Goal: Task Accomplishment & Management: Use online tool/utility

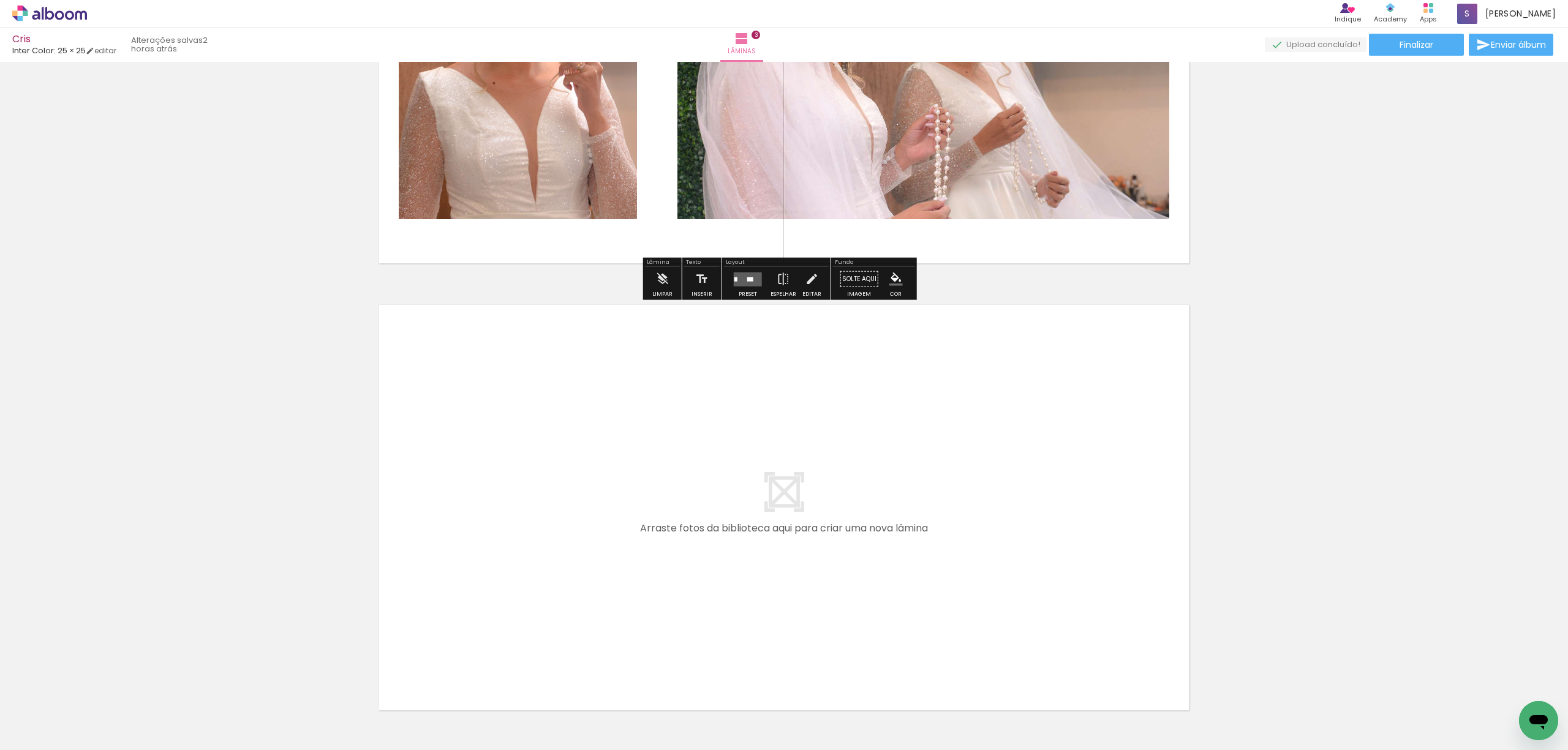
scroll to position [1142, 0]
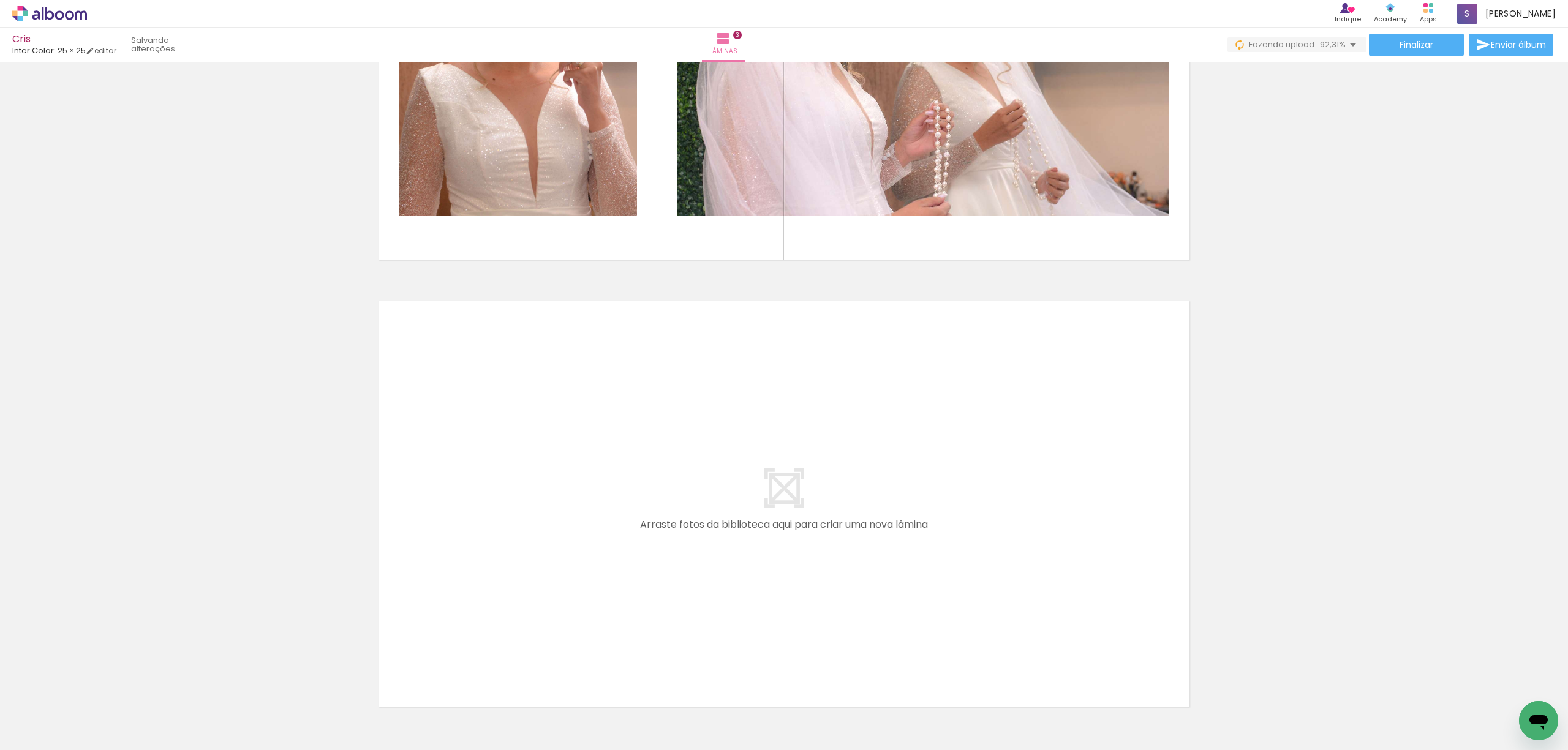
click at [50, 710] on input "Todas as fotos" at bounding box center [34, 713] width 47 height 10
click at [0, 0] on slot "Não utilizadas" at bounding box center [0, 0] width 0 height 0
type input "Não utilizadas"
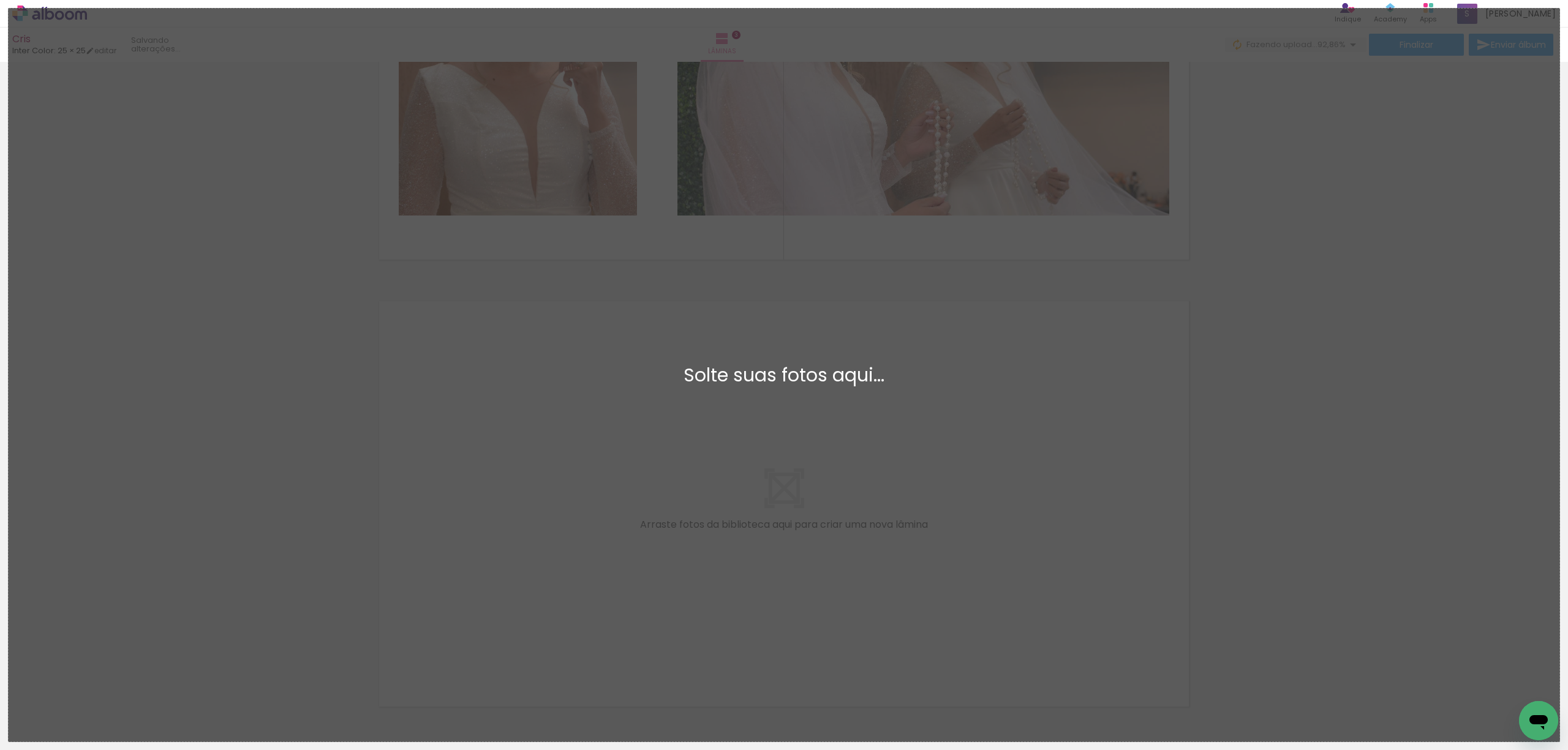
scroll to position [0, 0]
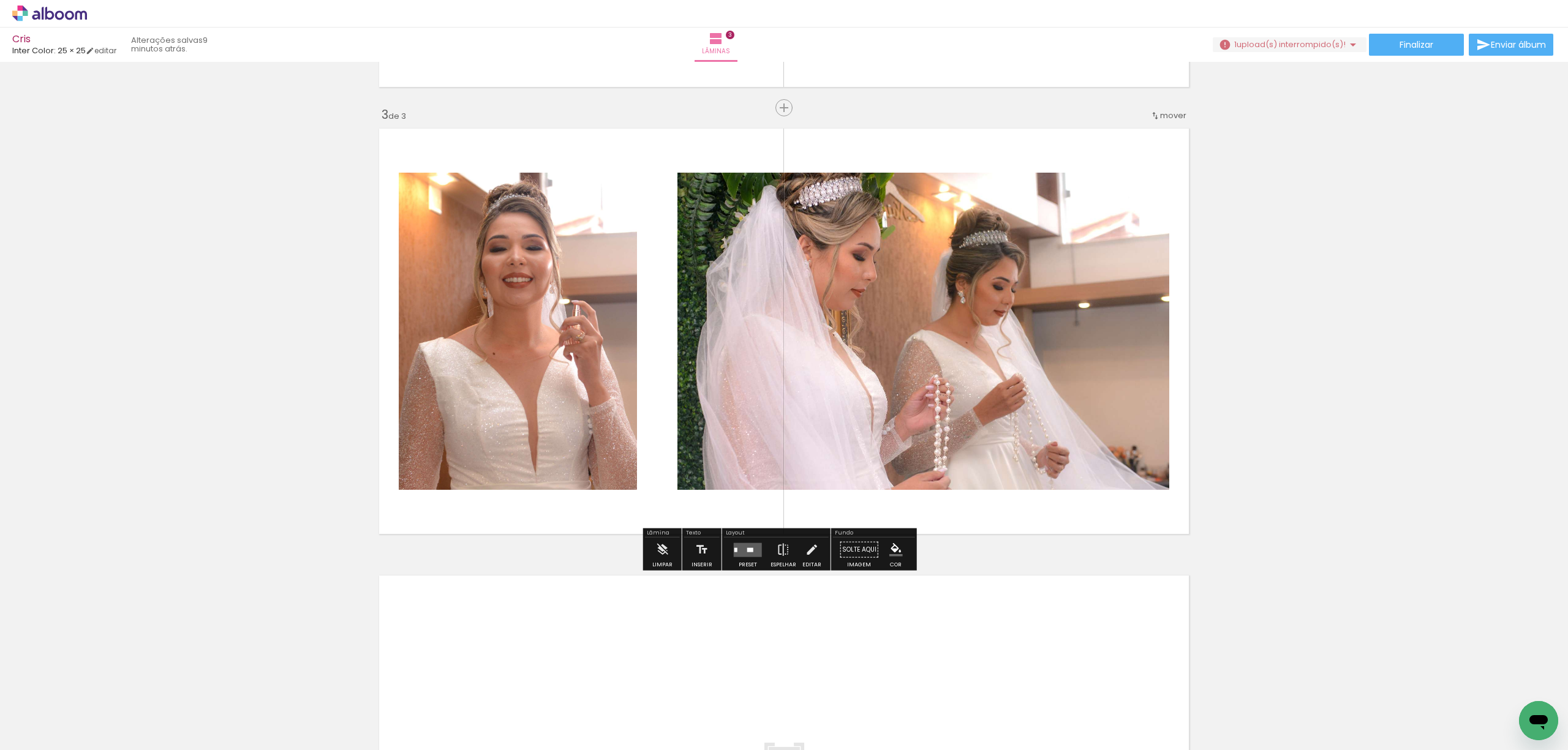
scroll to position [652, 0]
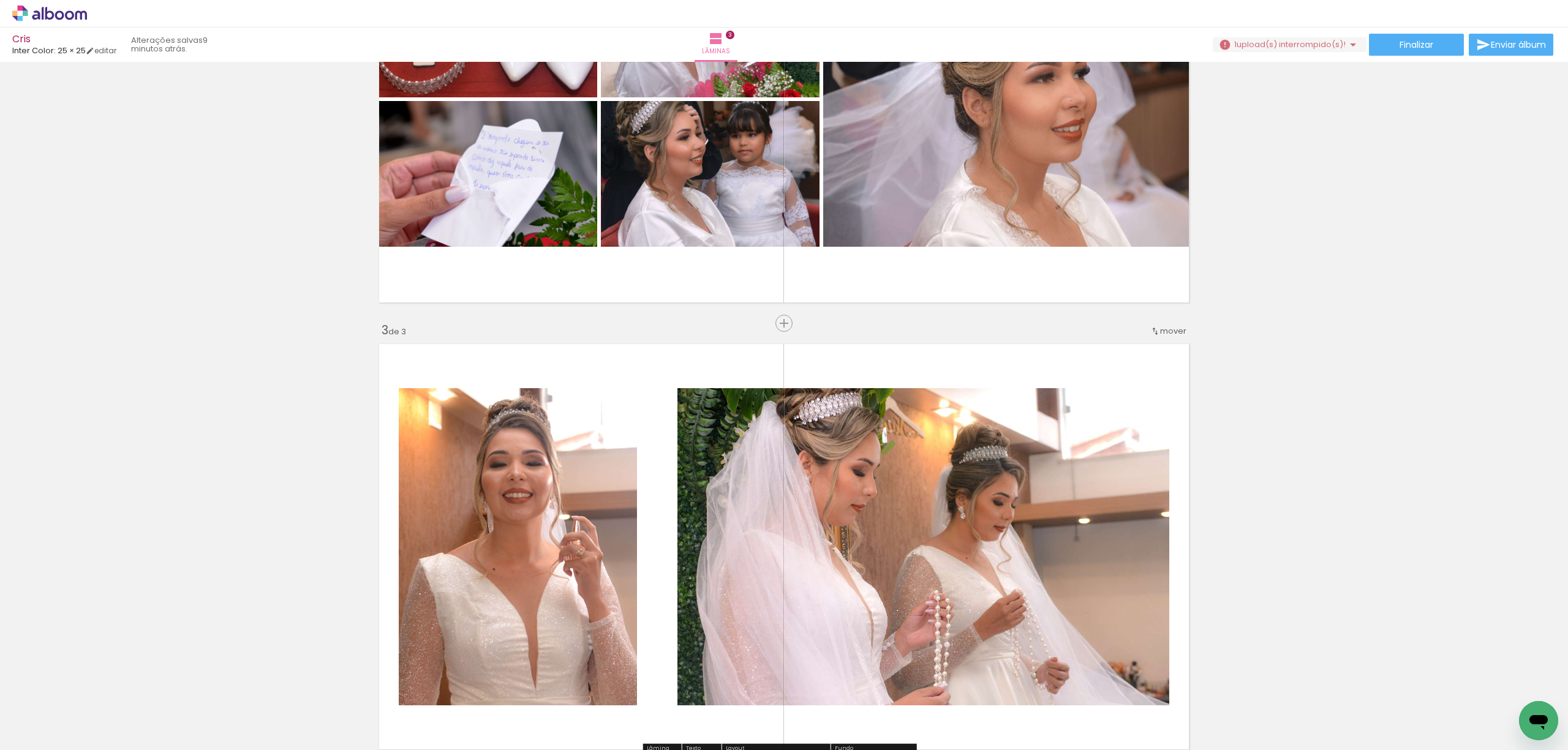
click at [62, 712] on iron-icon at bounding box center [62, 713] width 10 height 10
click at [62, 712] on paper-item "Não utilizadas" at bounding box center [39, 709] width 63 height 10
type input "Não utilizadas"
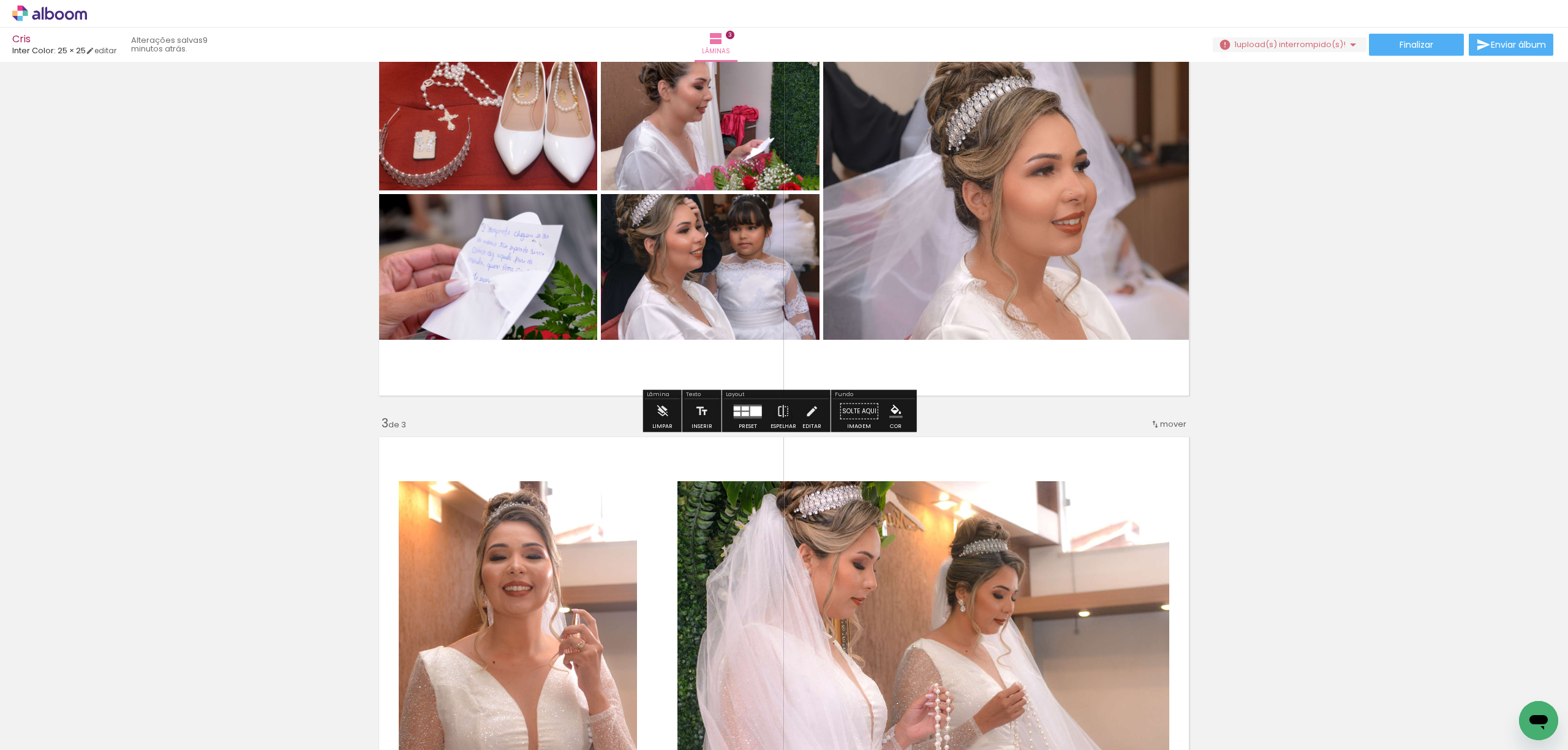
scroll to position [489, 0]
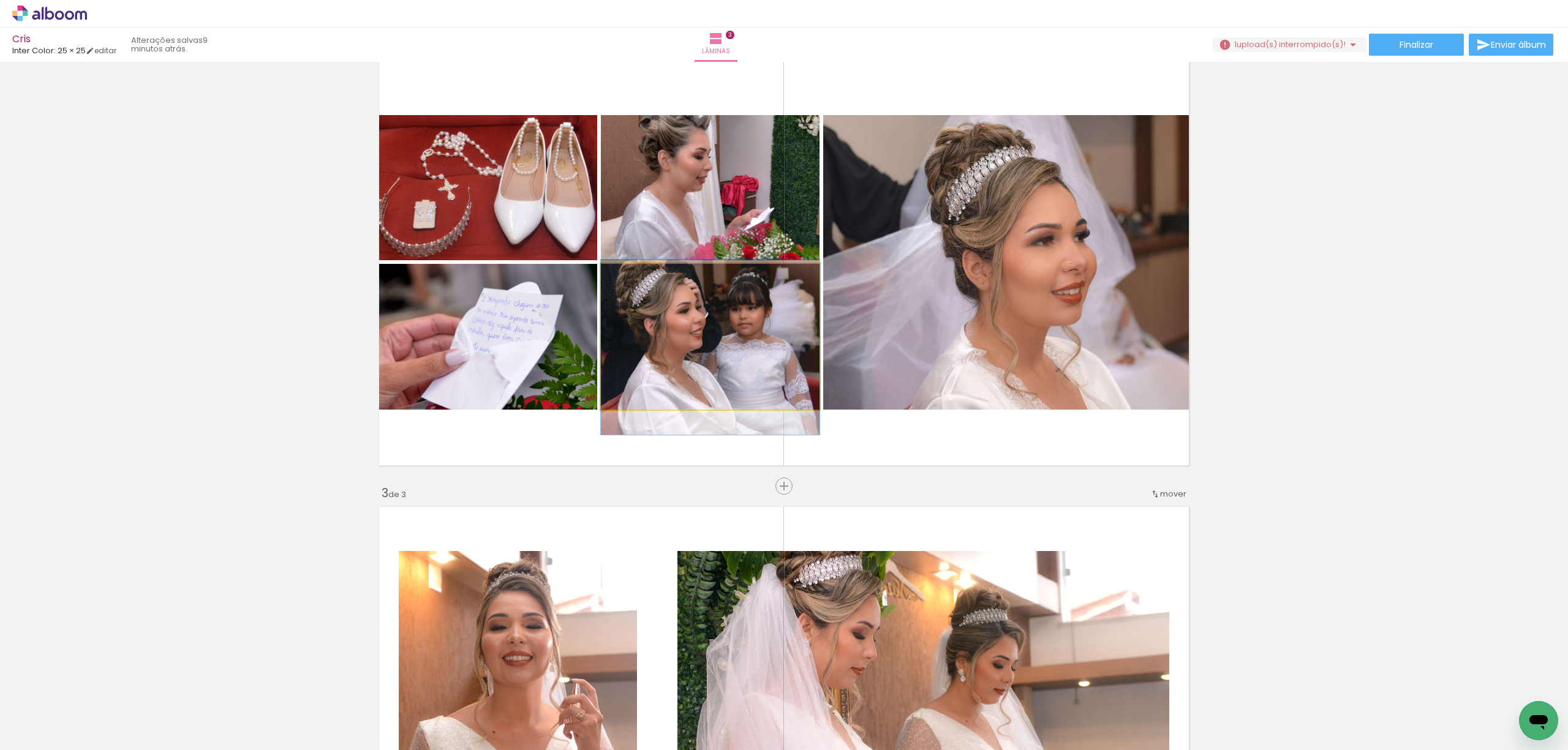
drag, startPoint x: 750, startPoint y: 318, endPoint x: 750, endPoint y: 328, distance: 10.0
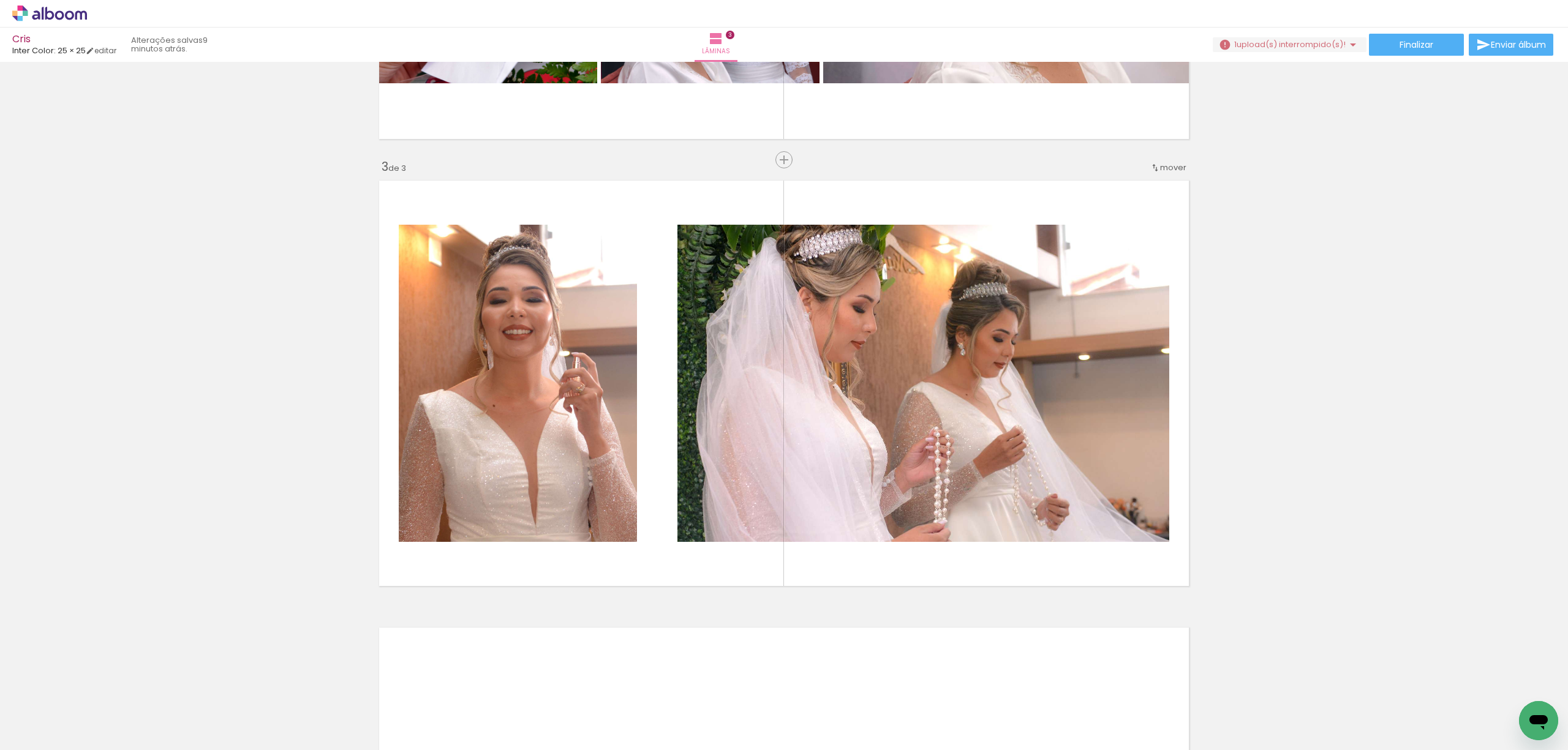
scroll to position [898, 0]
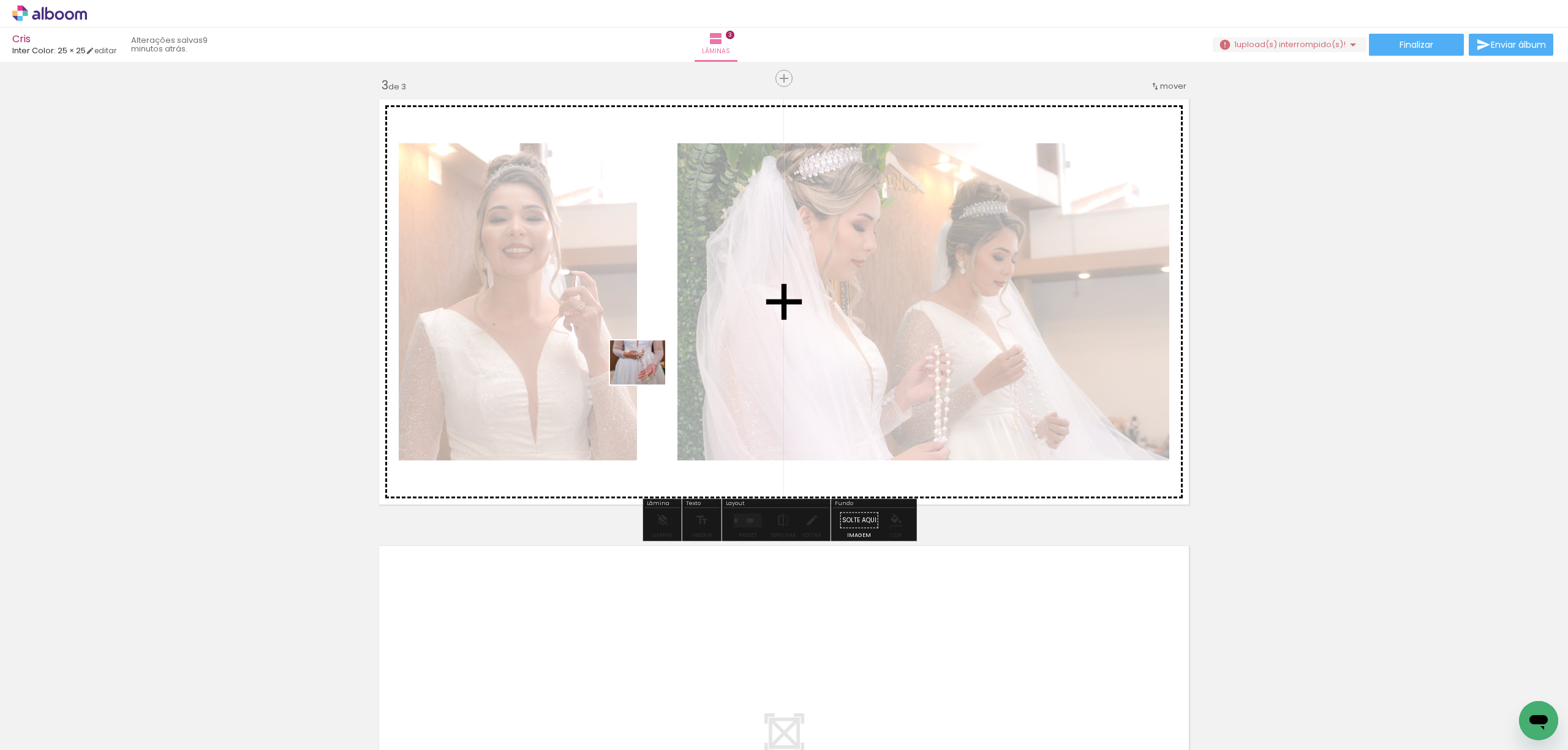
drag, startPoint x: 185, startPoint y: 716, endPoint x: 647, endPoint y: 377, distance: 573.0
click at [647, 377] on quentale-workspace at bounding box center [784, 375] width 1568 height 750
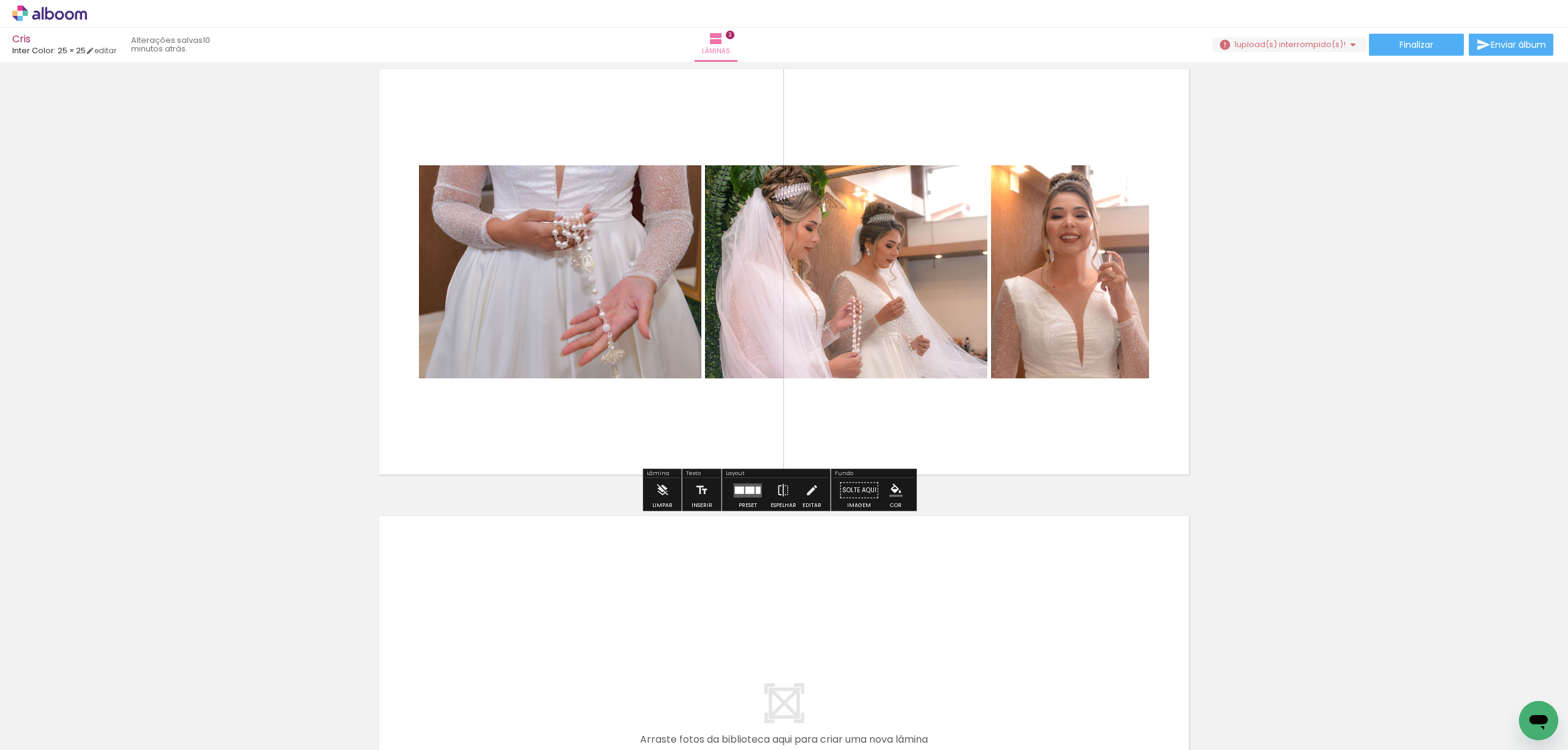
scroll to position [816, 0]
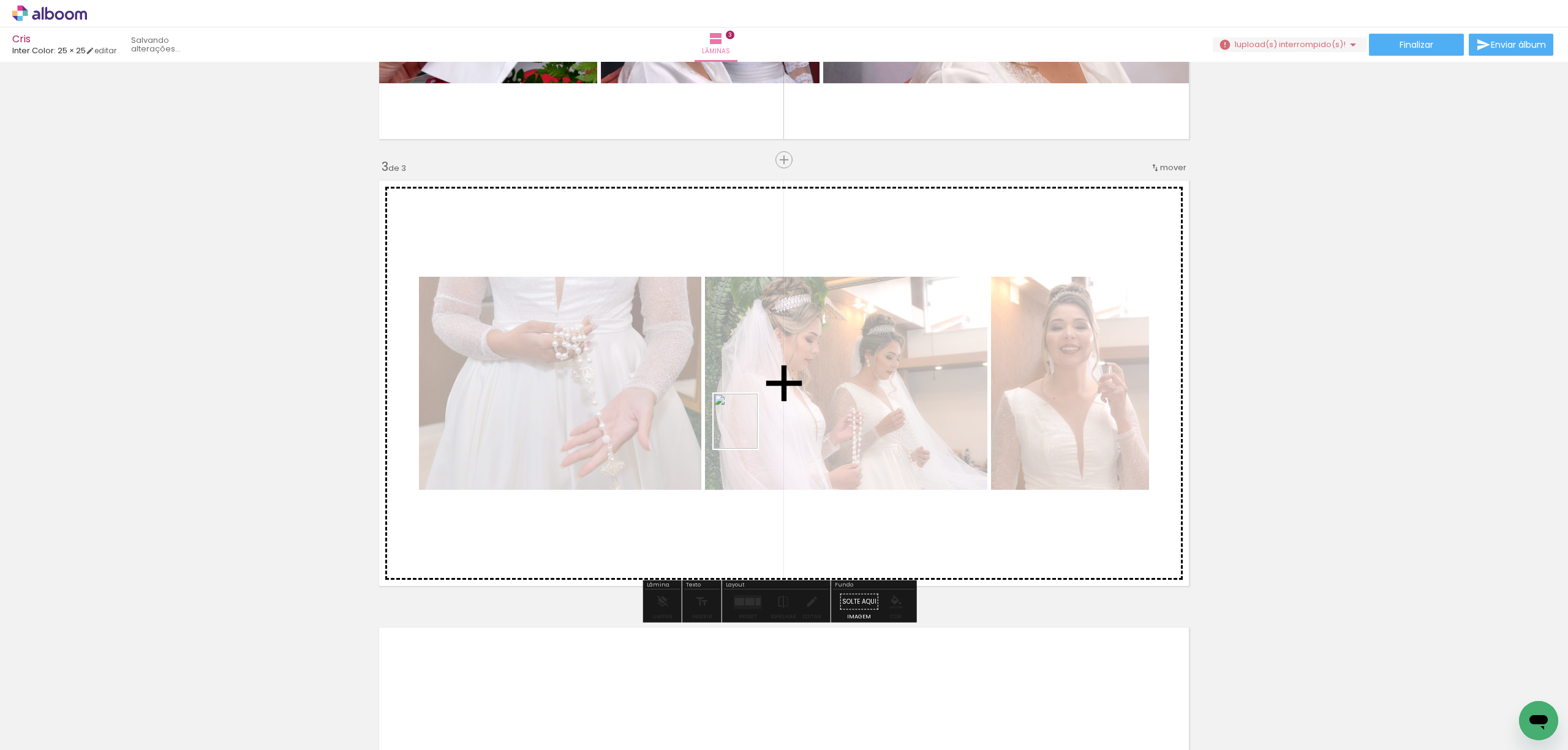
drag, startPoint x: 540, startPoint y: 715, endPoint x: 751, endPoint y: 430, distance: 354.6
click at [751, 430] on quentale-workspace at bounding box center [784, 375] width 1568 height 750
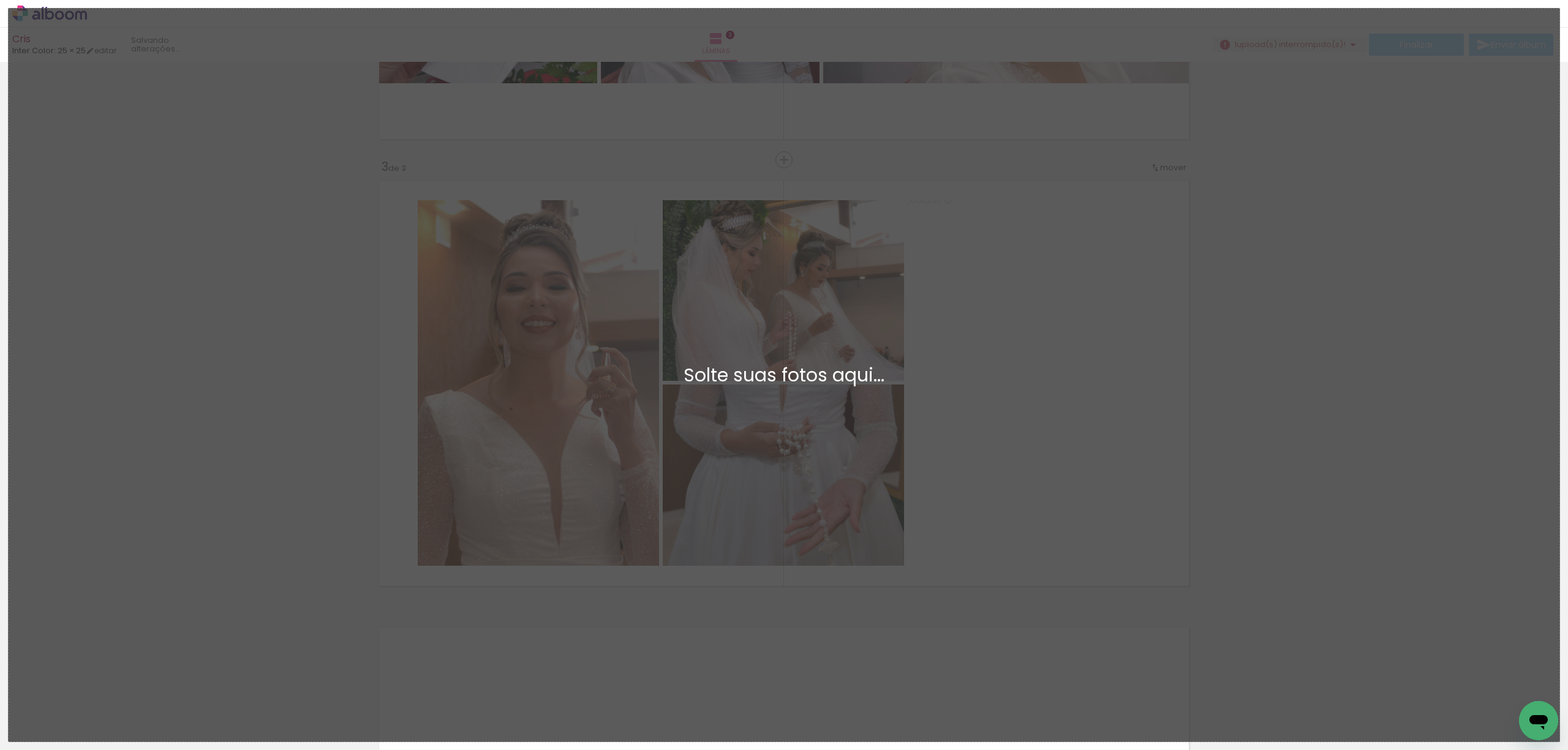
scroll to position [0, 0]
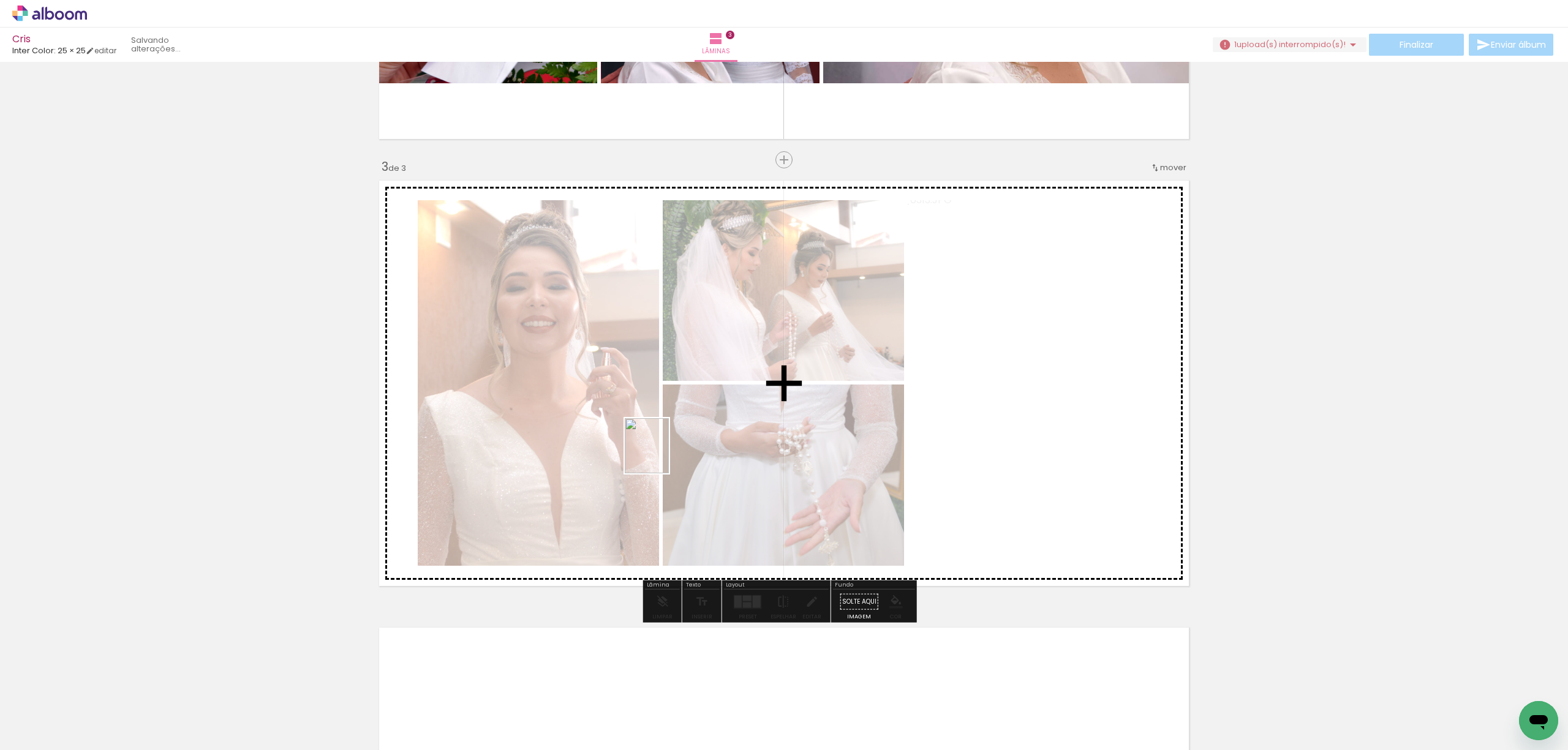
drag, startPoint x: 540, startPoint y: 716, endPoint x: 661, endPoint y: 455, distance: 287.7
click at [661, 455] on quentale-workspace at bounding box center [784, 375] width 1568 height 750
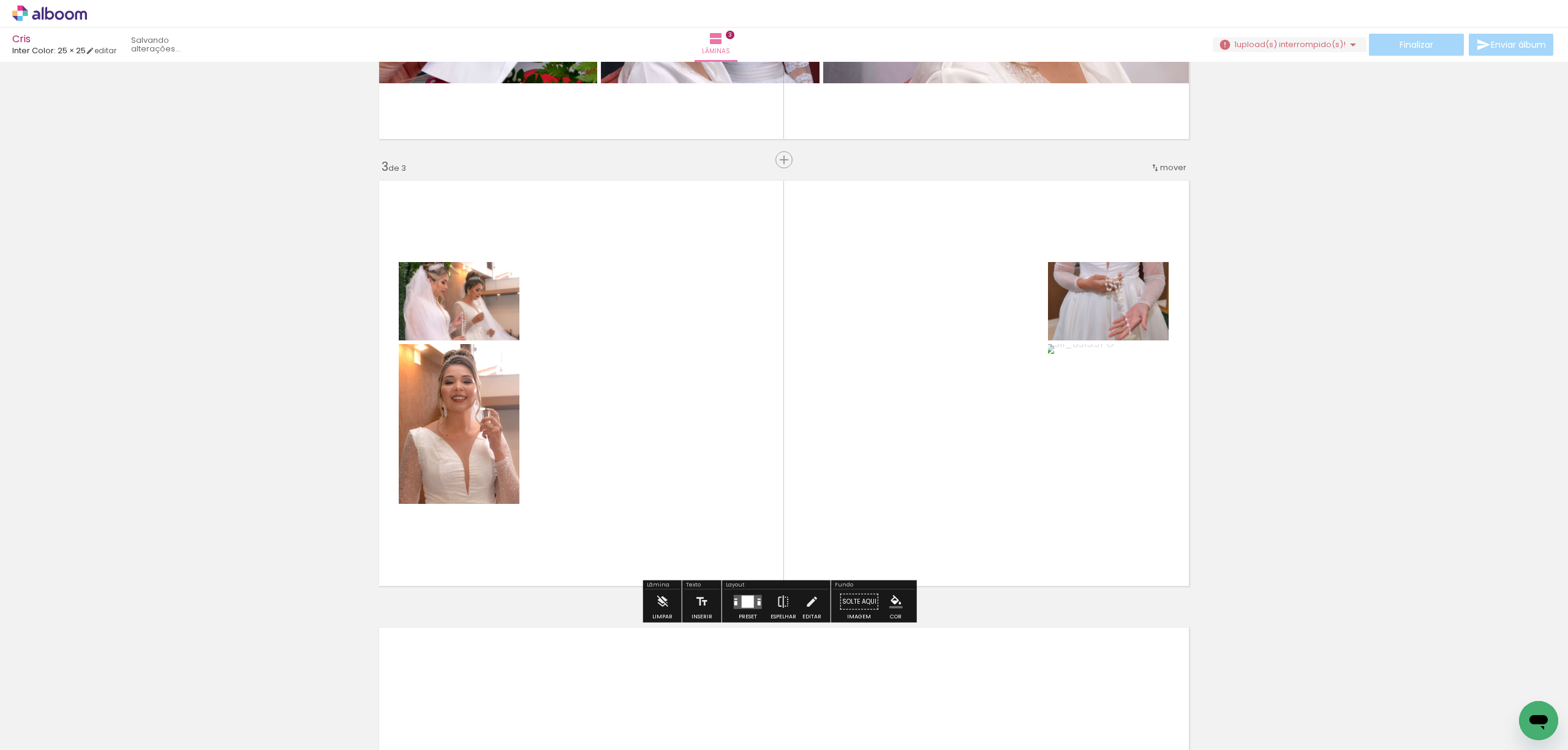
click at [752, 599] on quentale-layouter at bounding box center [748, 602] width 28 height 14
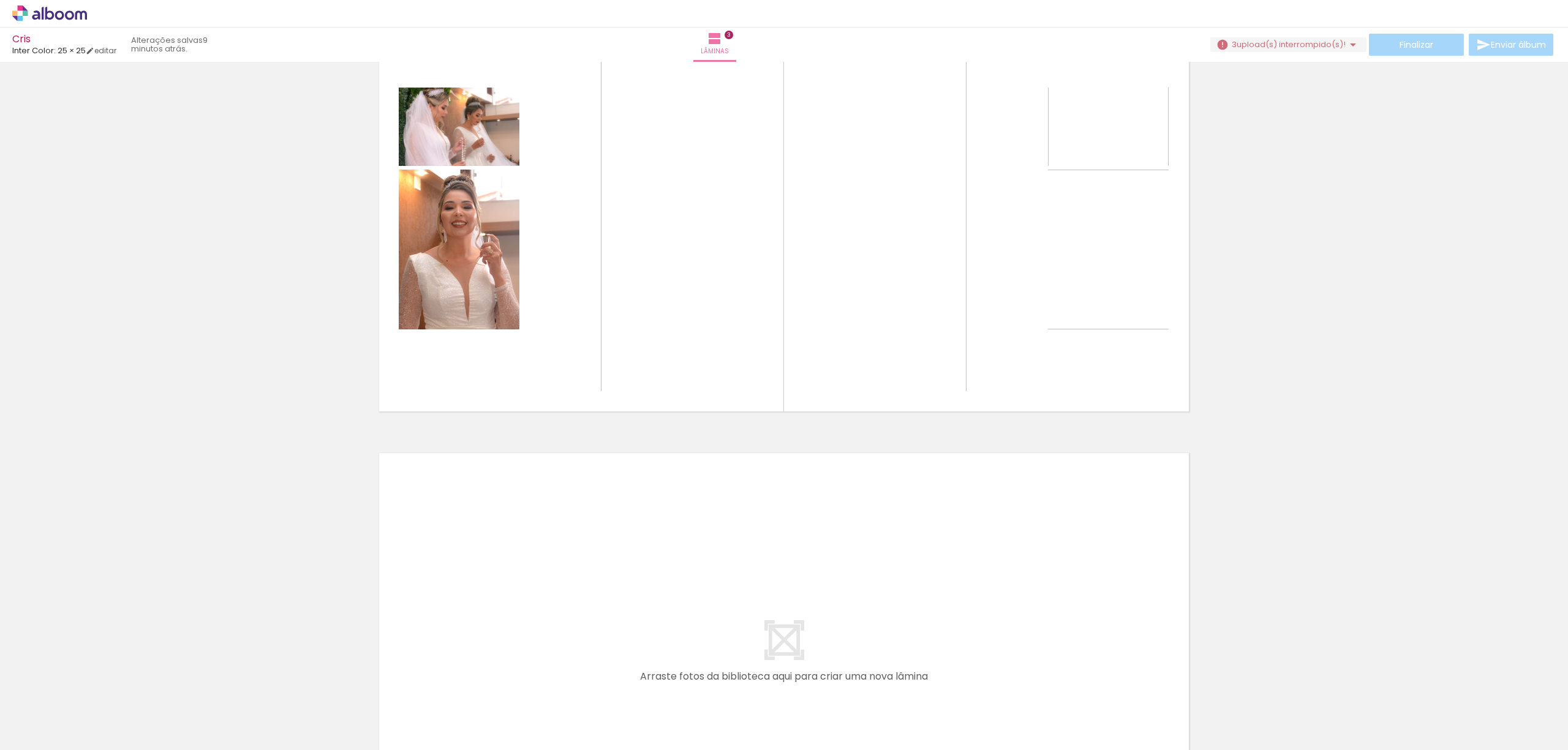
scroll to position [816, 0]
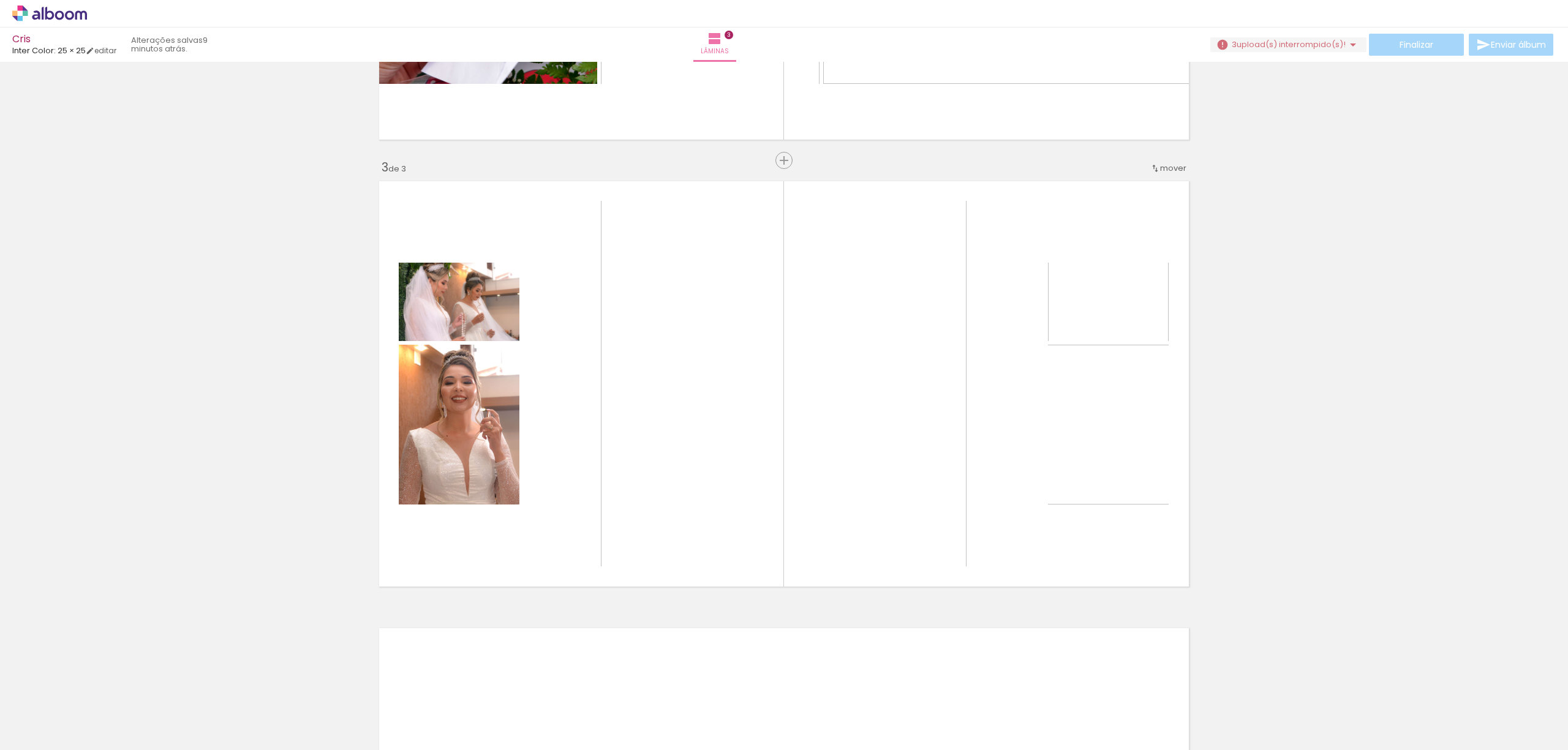
click at [1249, 551] on div "Inserir lâmina 1 de 3 Inserir lâmina 2 de 3 Inserir lâmina 3 de 3" at bounding box center [784, 144] width 1568 height 1788
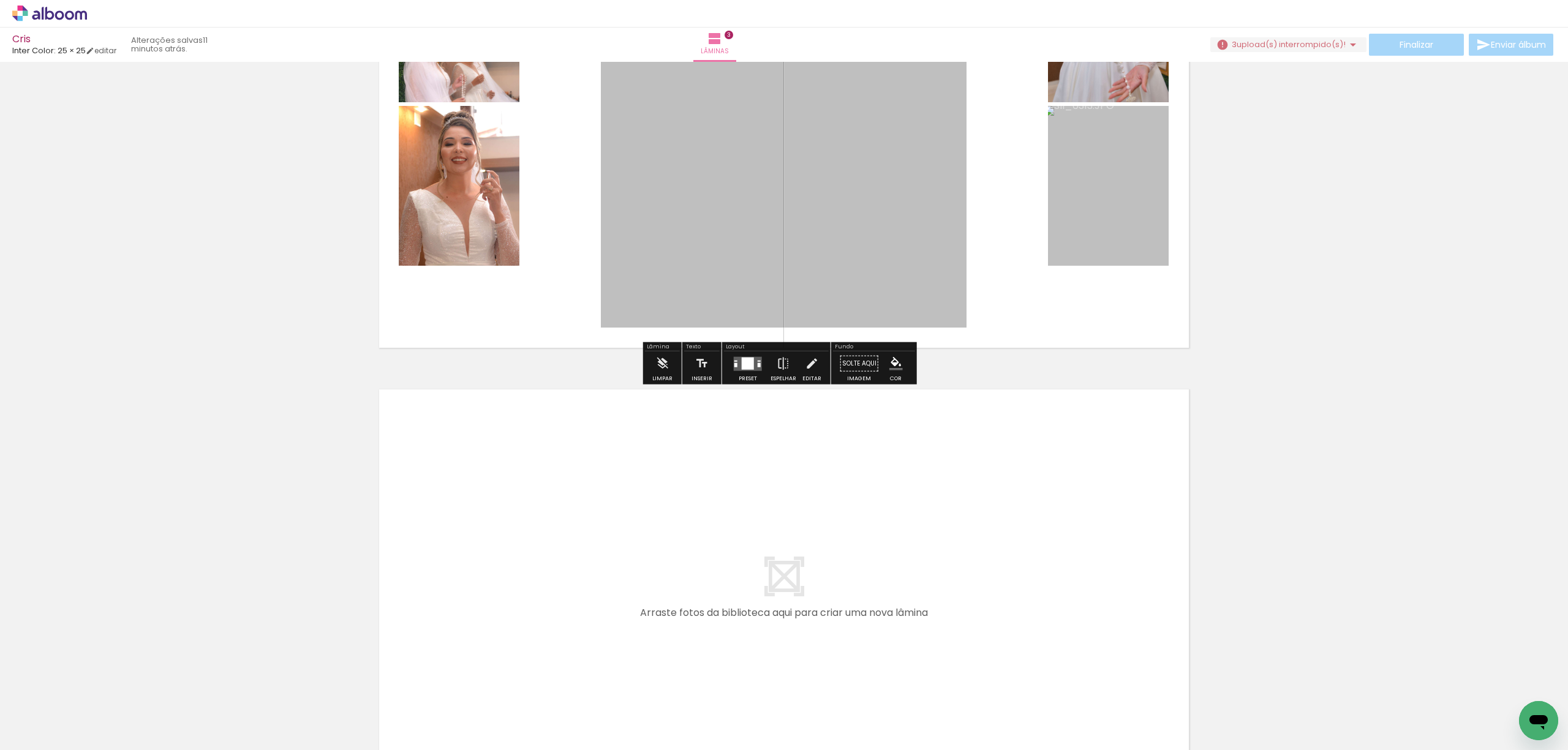
scroll to position [1060, 0]
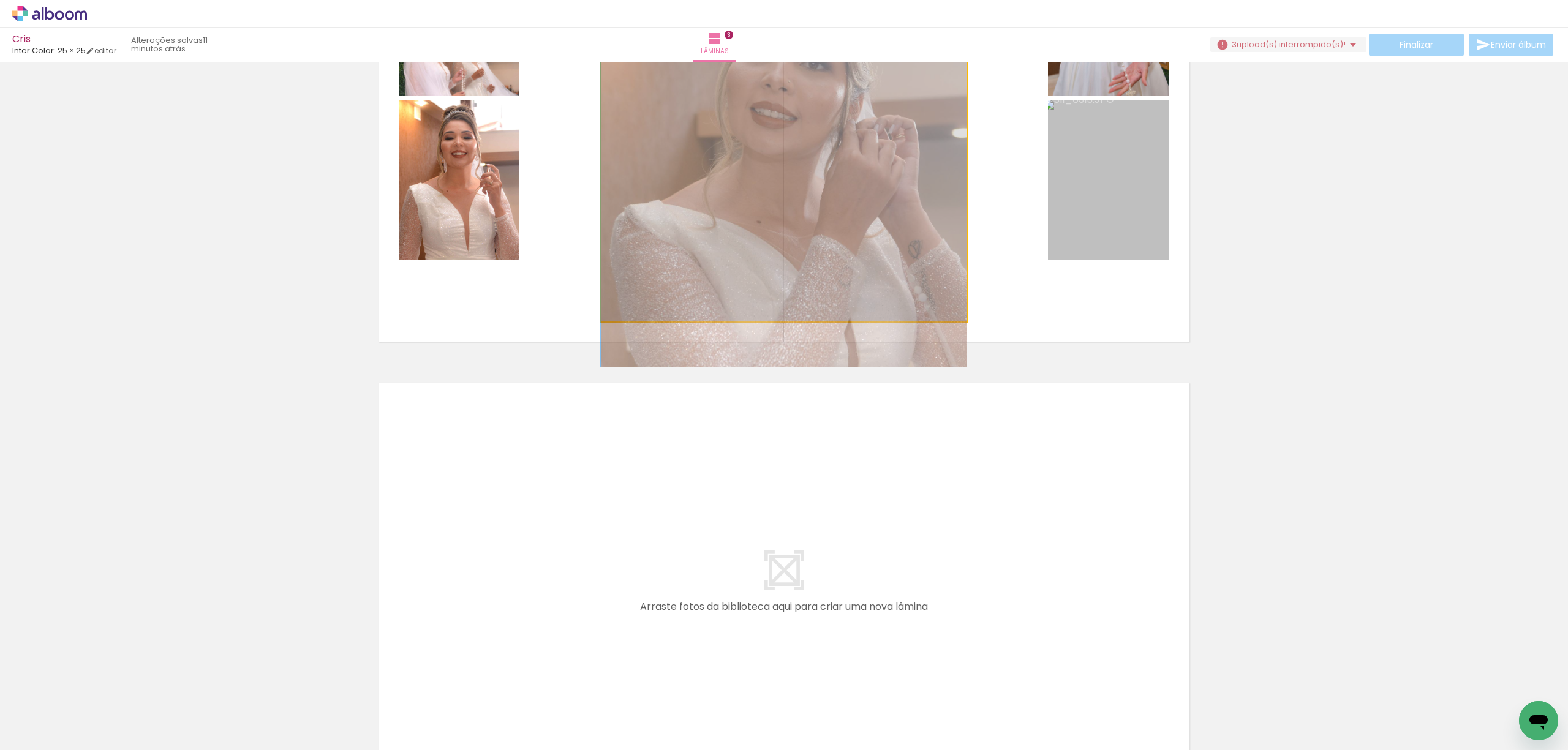
click at [822, 213] on quentale-photo at bounding box center [783, 139] width 365 height 365
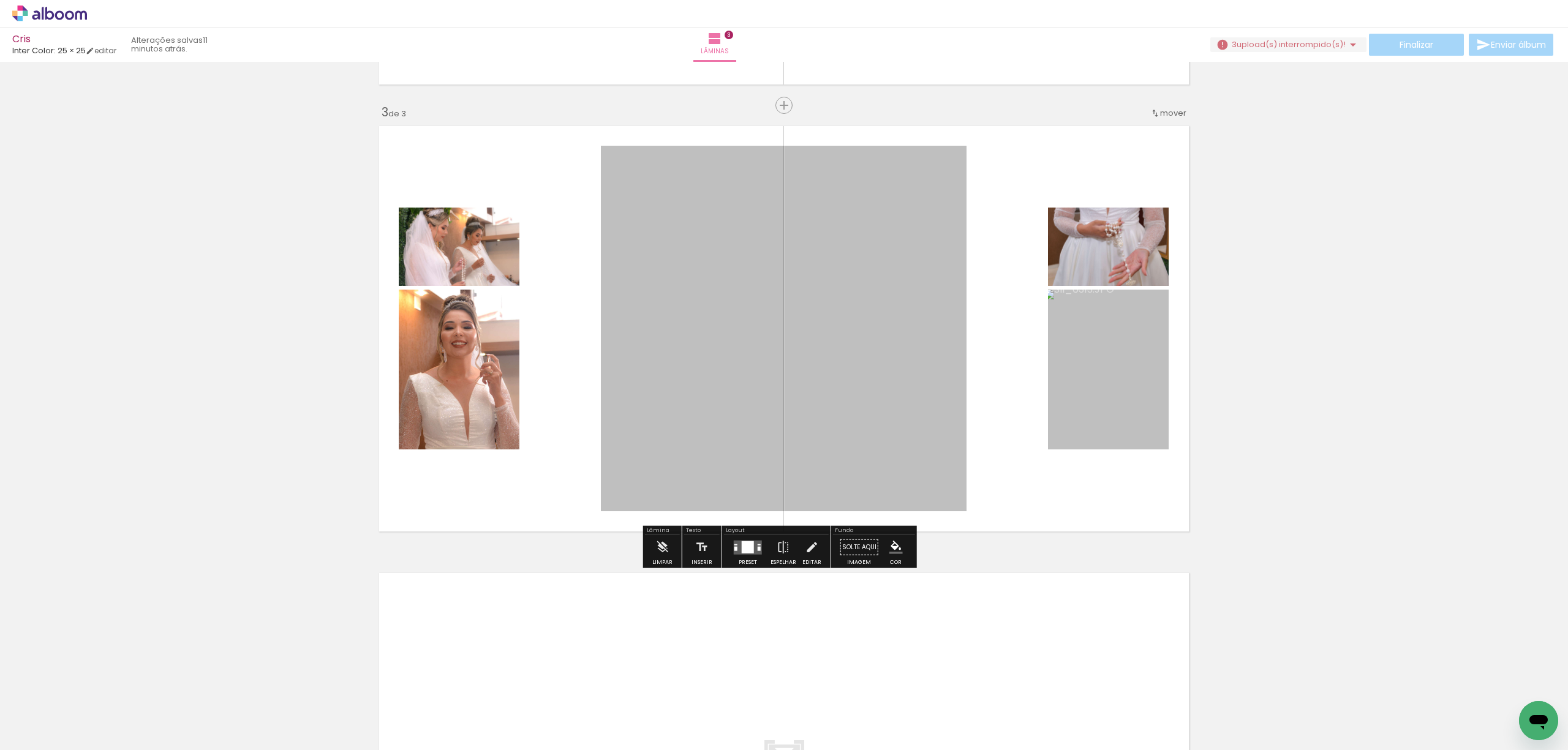
scroll to position [816, 0]
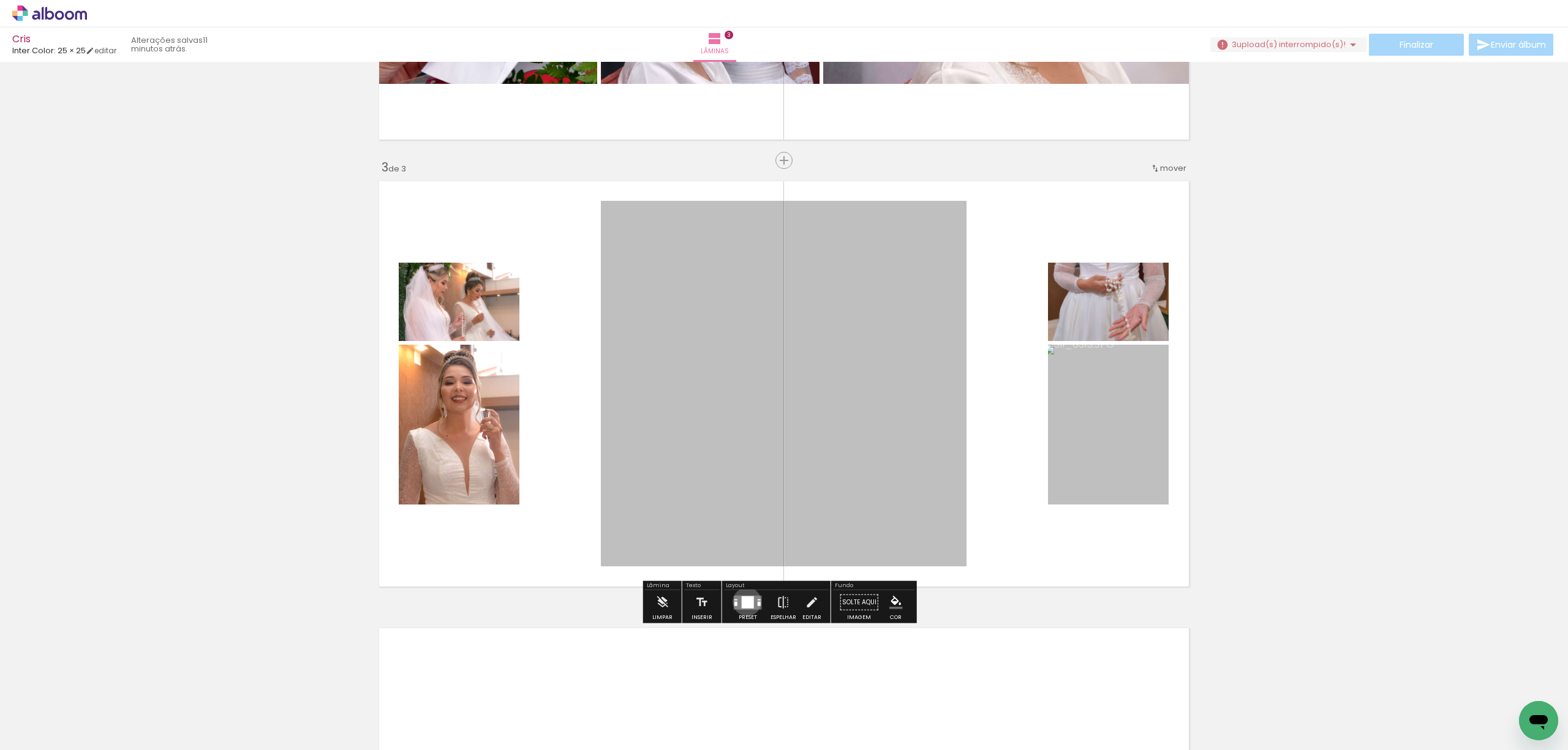
click at [744, 601] on div at bounding box center [748, 602] width 12 height 12
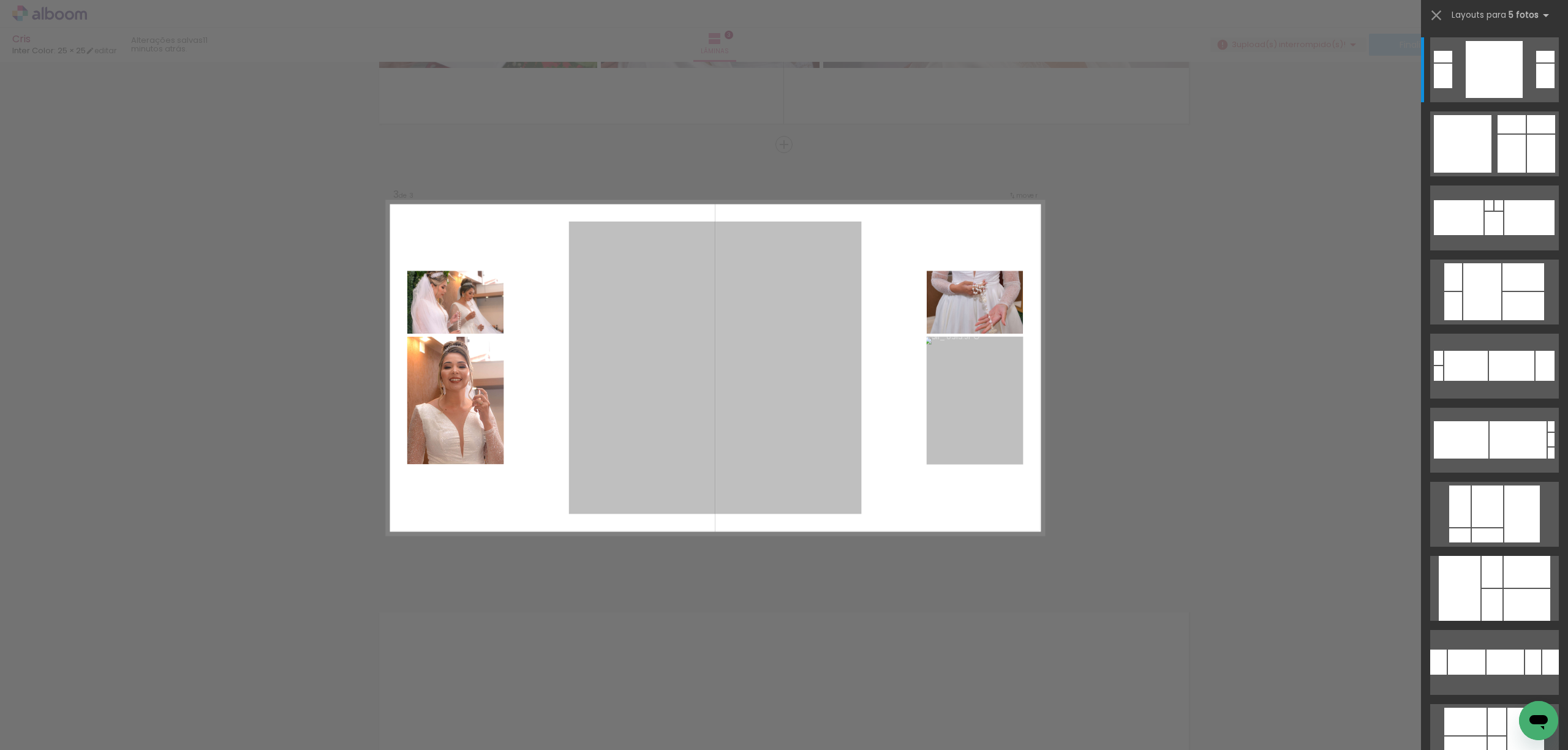
scroll to position [831, 0]
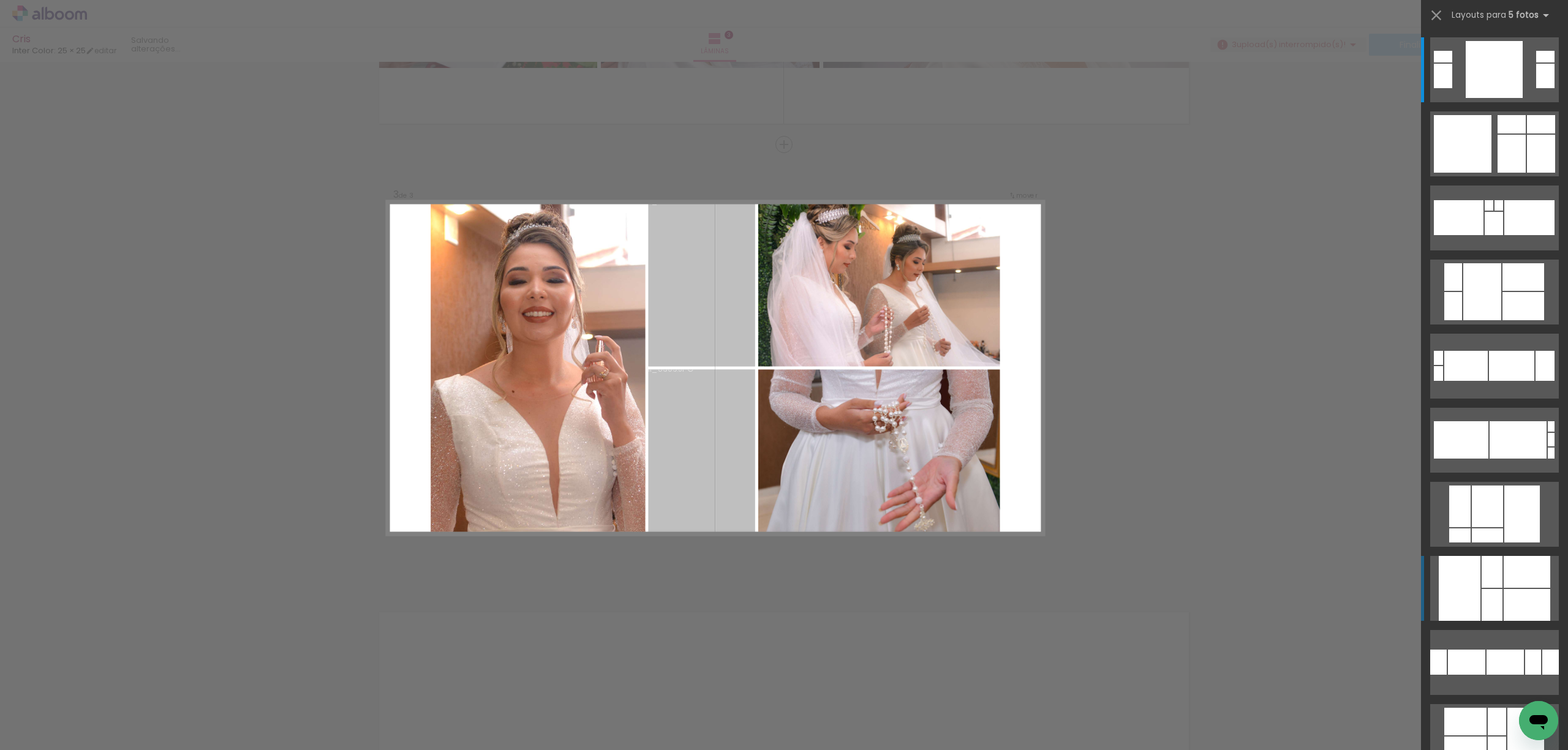
click at [1495, 570] on div at bounding box center [1491, 571] width 21 height 32
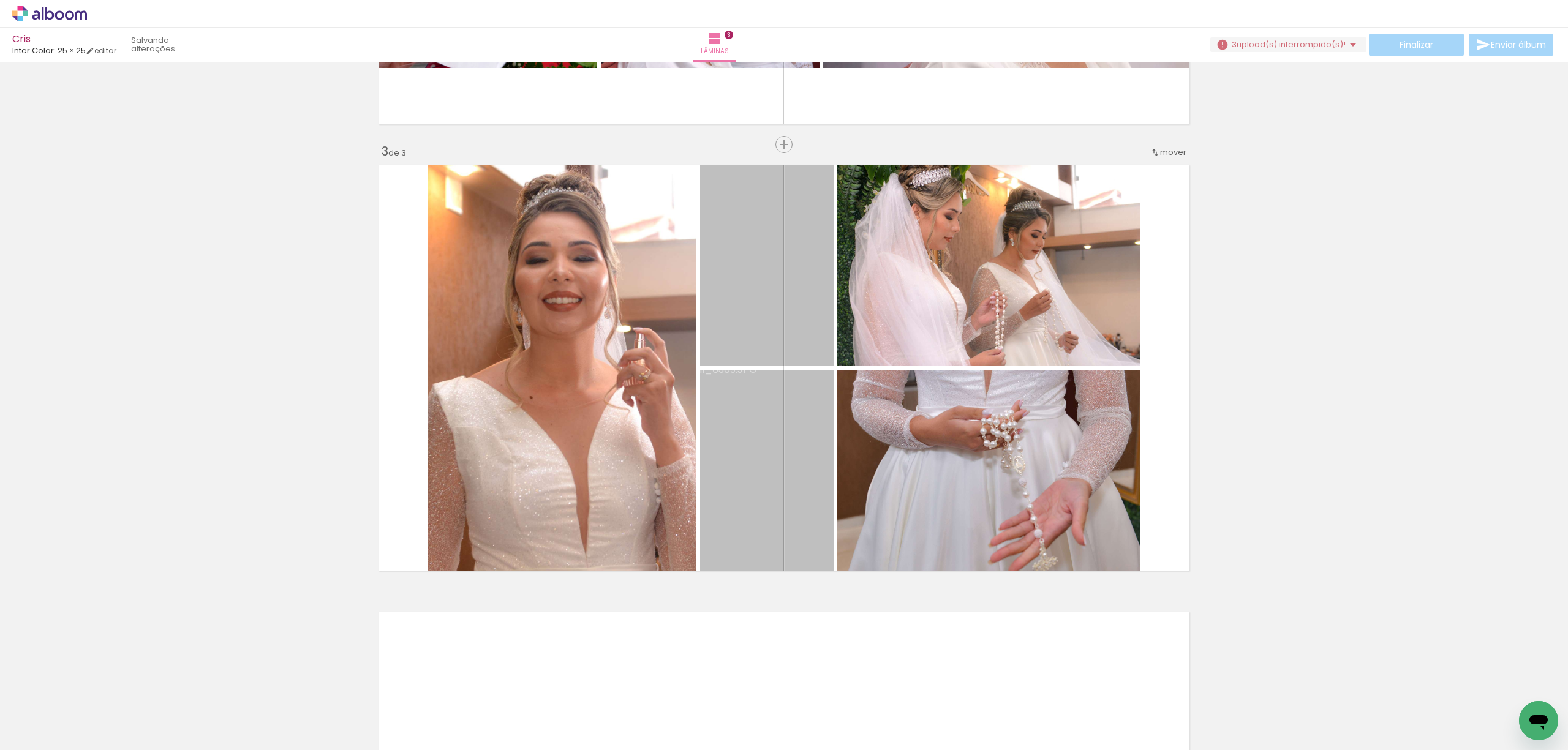
click at [1306, 41] on span "upload(s) interrompido(s)!" at bounding box center [1291, 44] width 109 height 12
click at [1317, 194] on div "Inserir lâmina 1 de 3 Inserir lâmina 2 de 3 Inserir lâmina 3 de 3" at bounding box center [784, 129] width 1568 height 1788
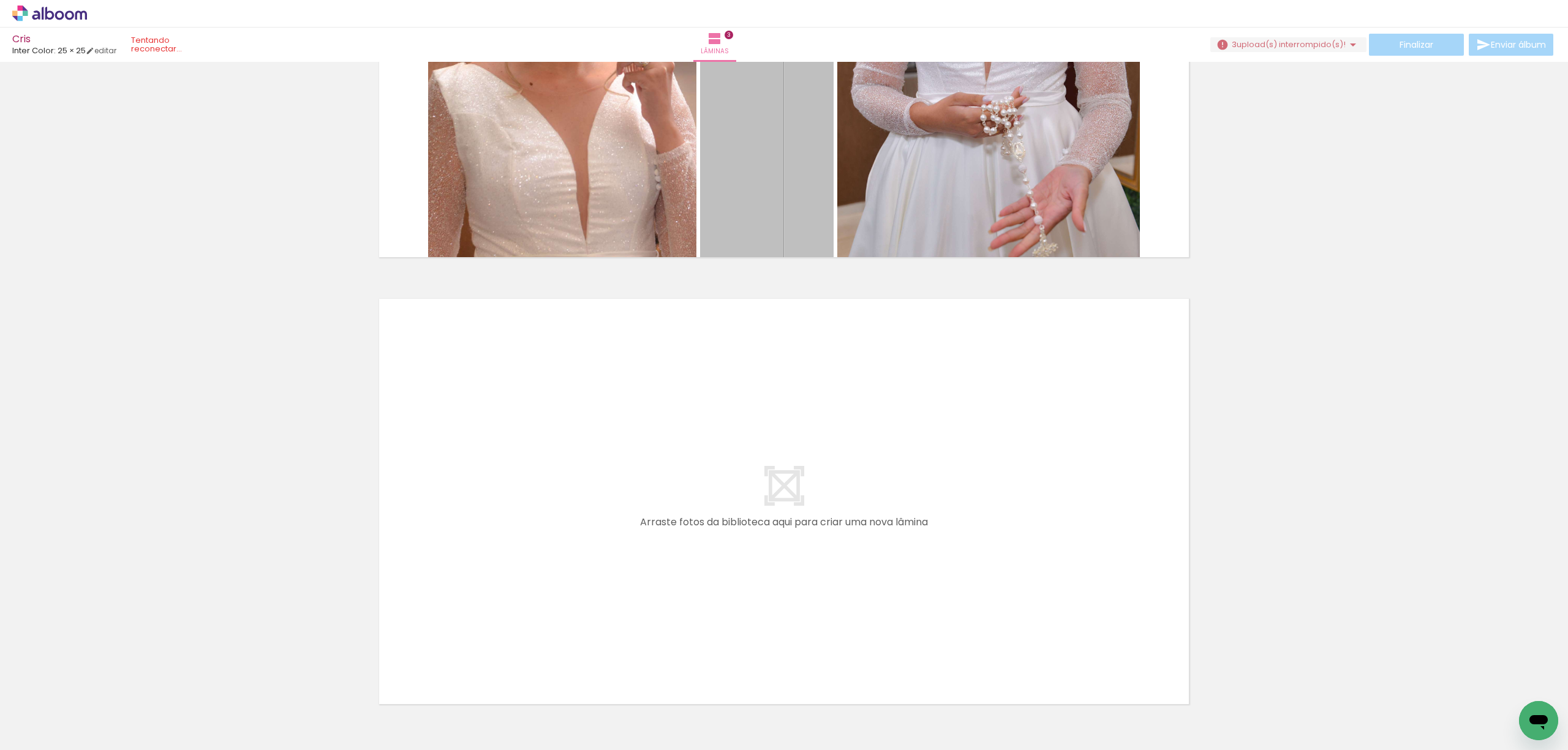
scroll to position [978, 0]
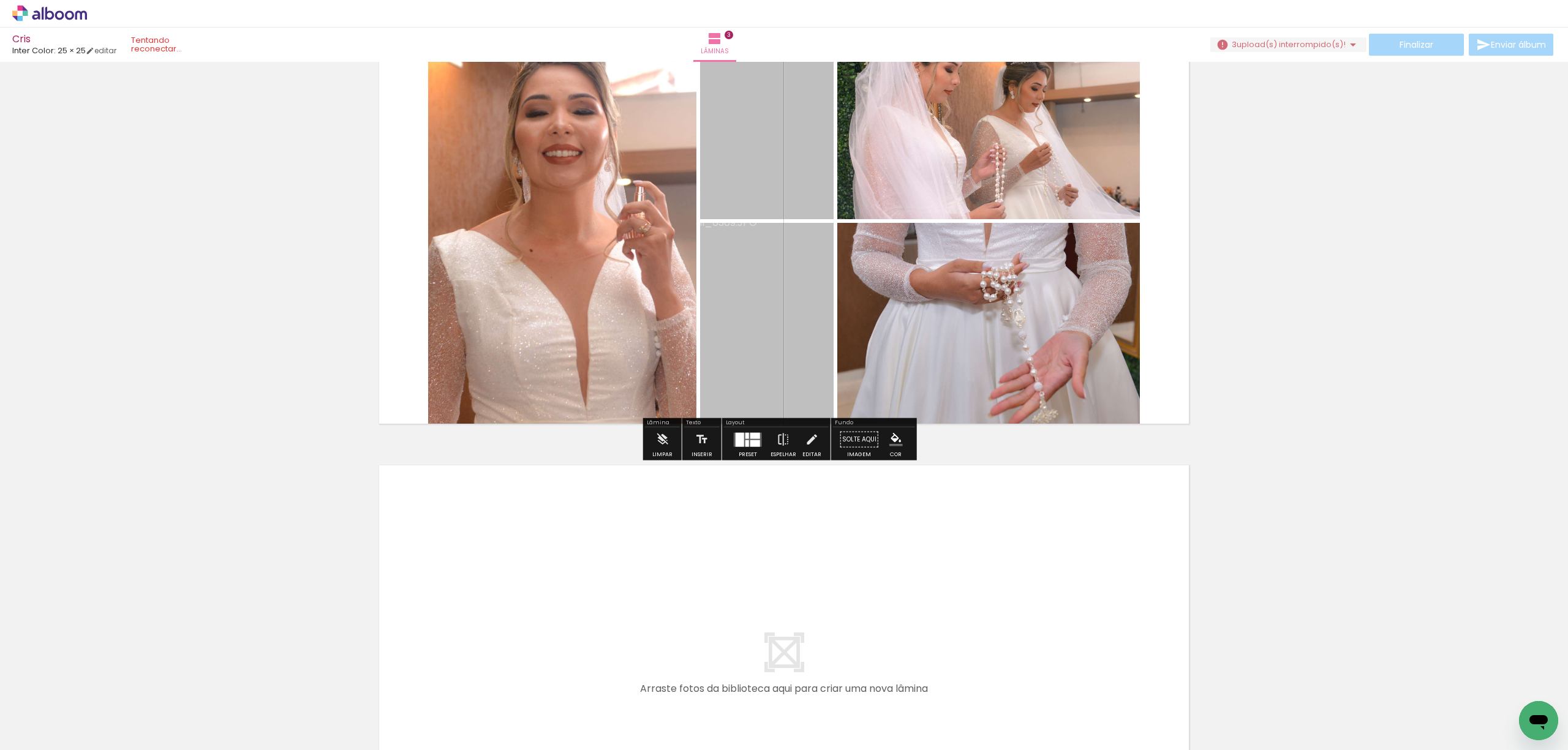
click at [72, 10] on icon at bounding box center [50, 13] width 75 height 16
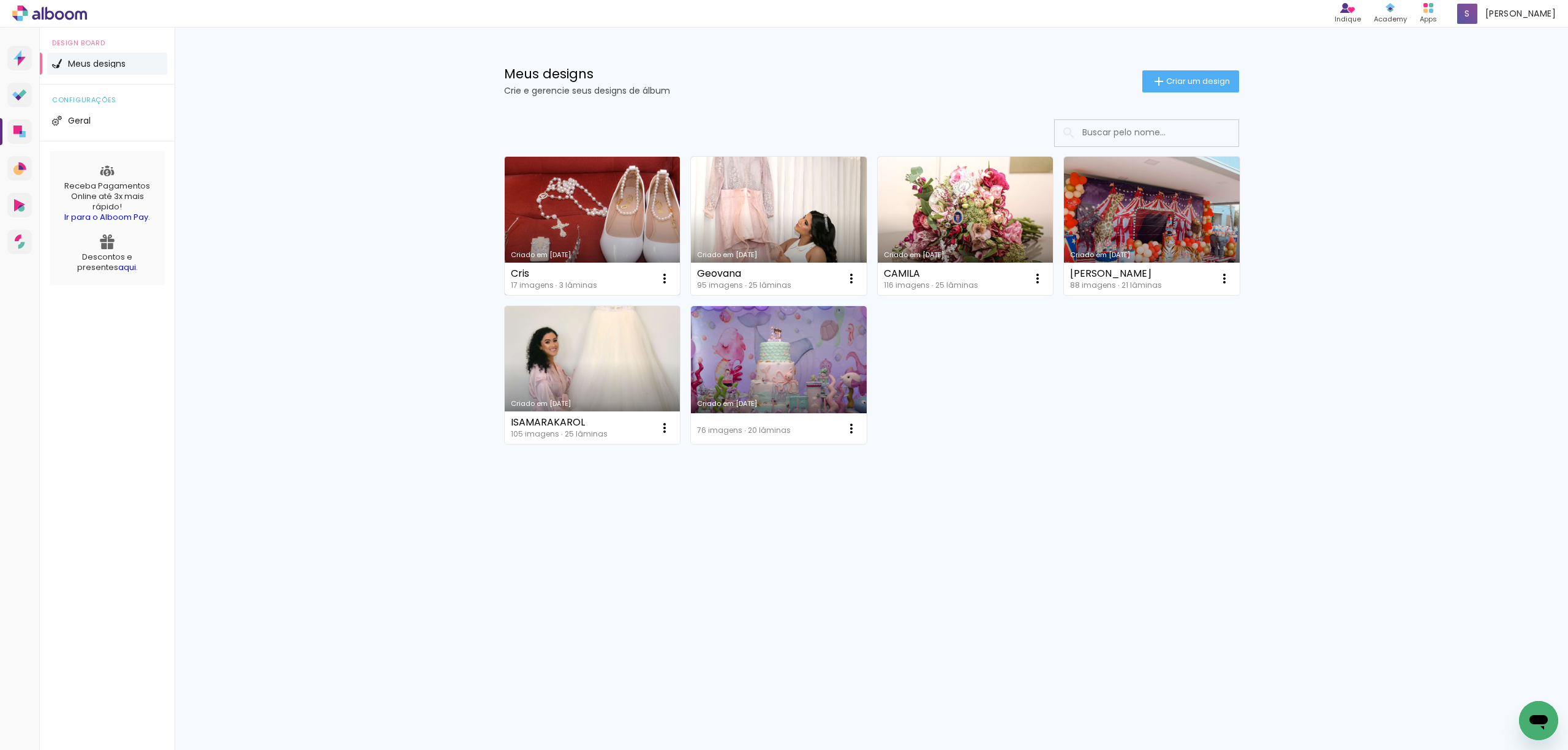
click at [547, 165] on link "Criado em [DATE]" at bounding box center [592, 226] width 176 height 138
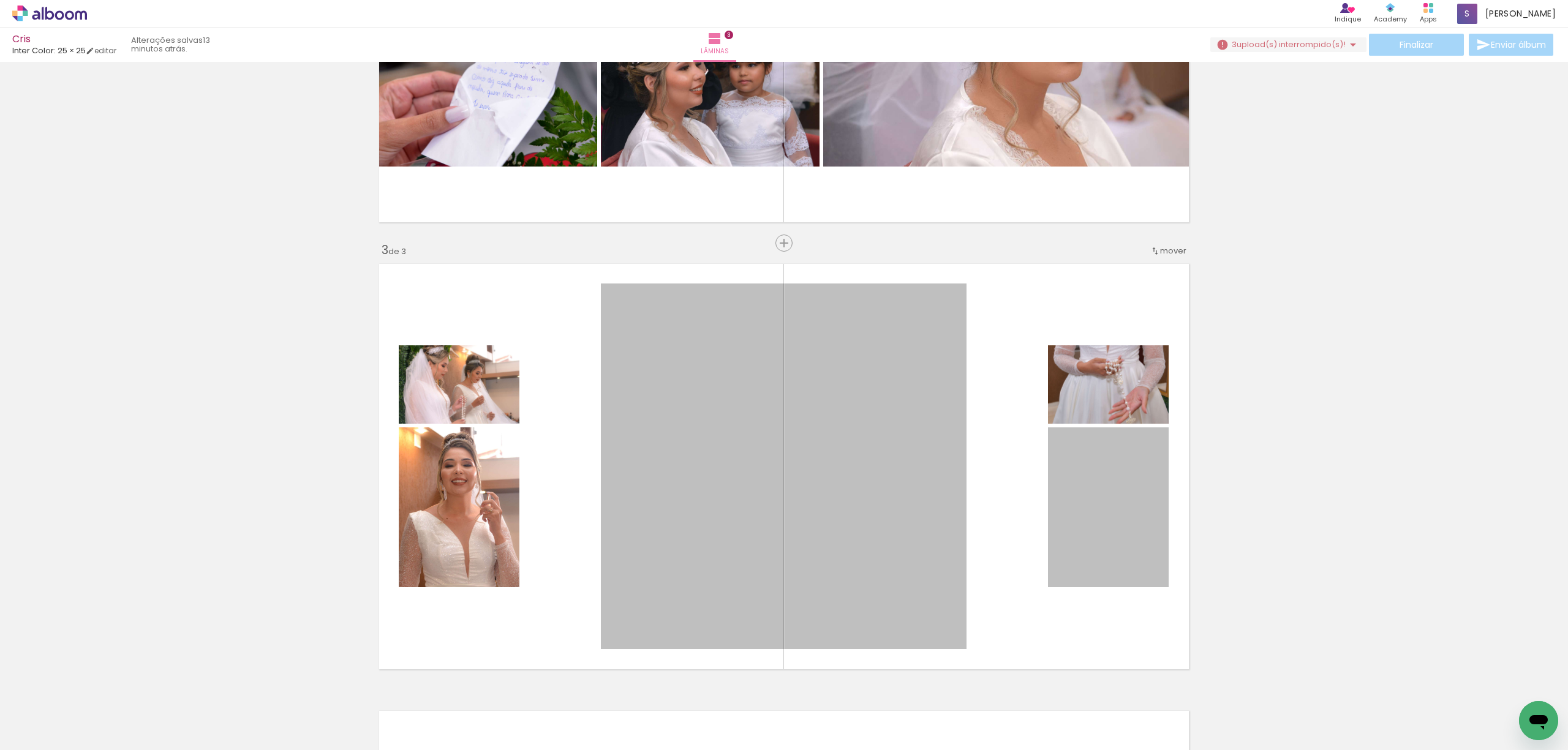
scroll to position [734, 0]
click at [1350, 48] on iron-icon at bounding box center [1352, 44] width 15 height 15
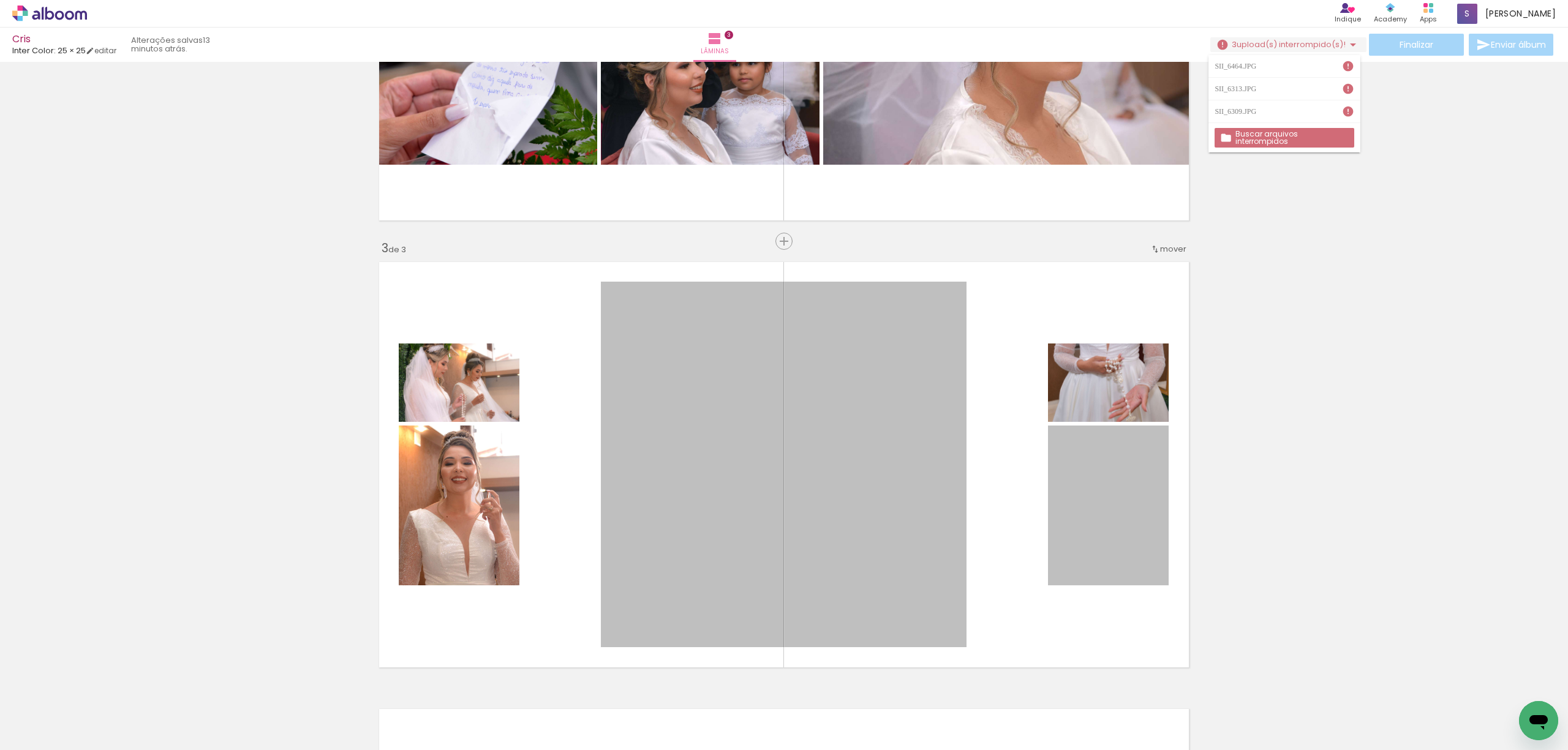
click at [0, 0] on slot "Buscar arquivos interrompidos" at bounding box center [0, 0] width 0 height 0
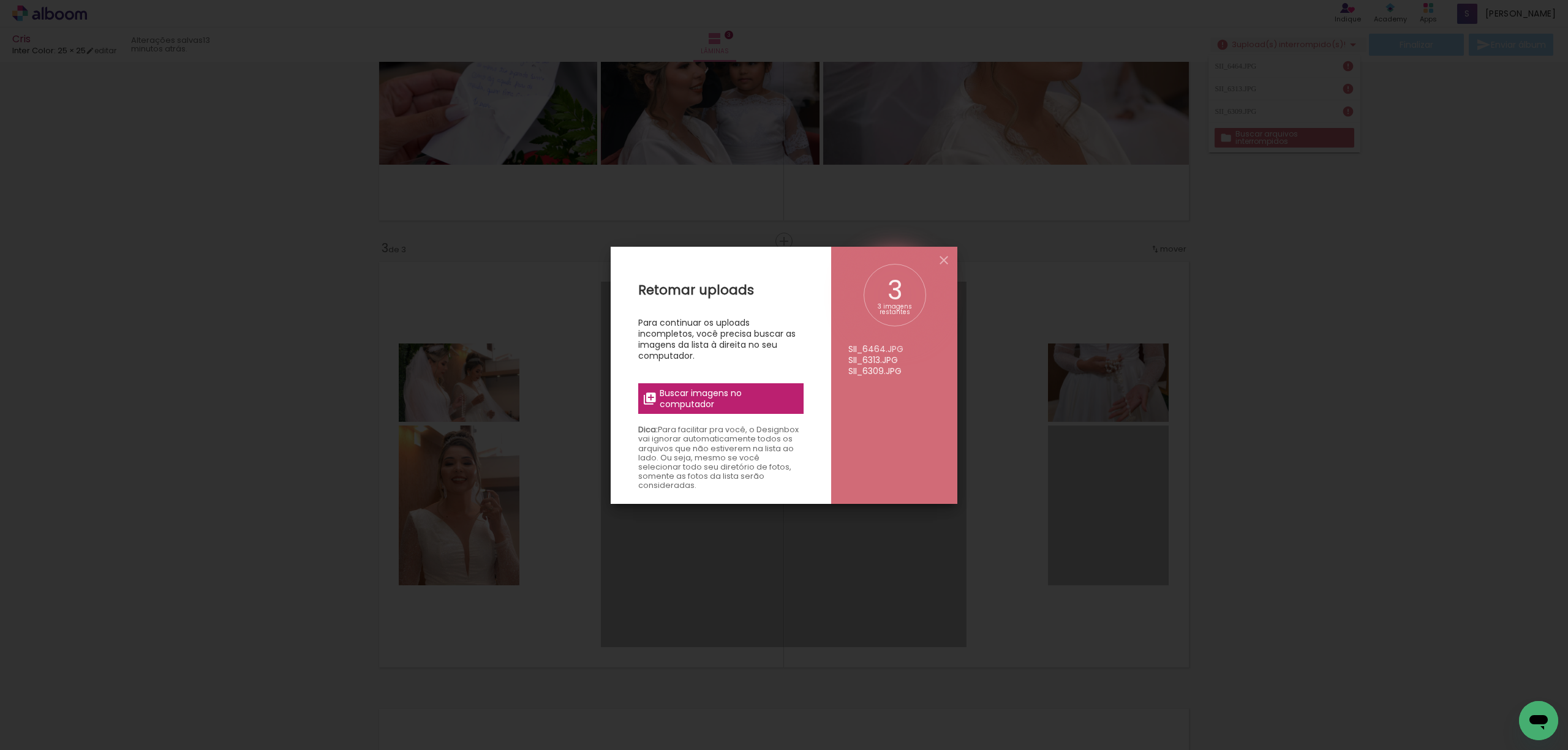
click at [700, 396] on span "Buscar imagens no computador" at bounding box center [728, 398] width 137 height 22
click at [0, 0] on input "file" at bounding box center [0, 0] width 0 height 0
click at [748, 392] on span "Buscar imagens no computador" at bounding box center [728, 398] width 137 height 22
click at [0, 0] on input "file" at bounding box center [0, 0] width 0 height 0
click at [728, 393] on span "Buscar imagens no computador" at bounding box center [728, 398] width 137 height 22
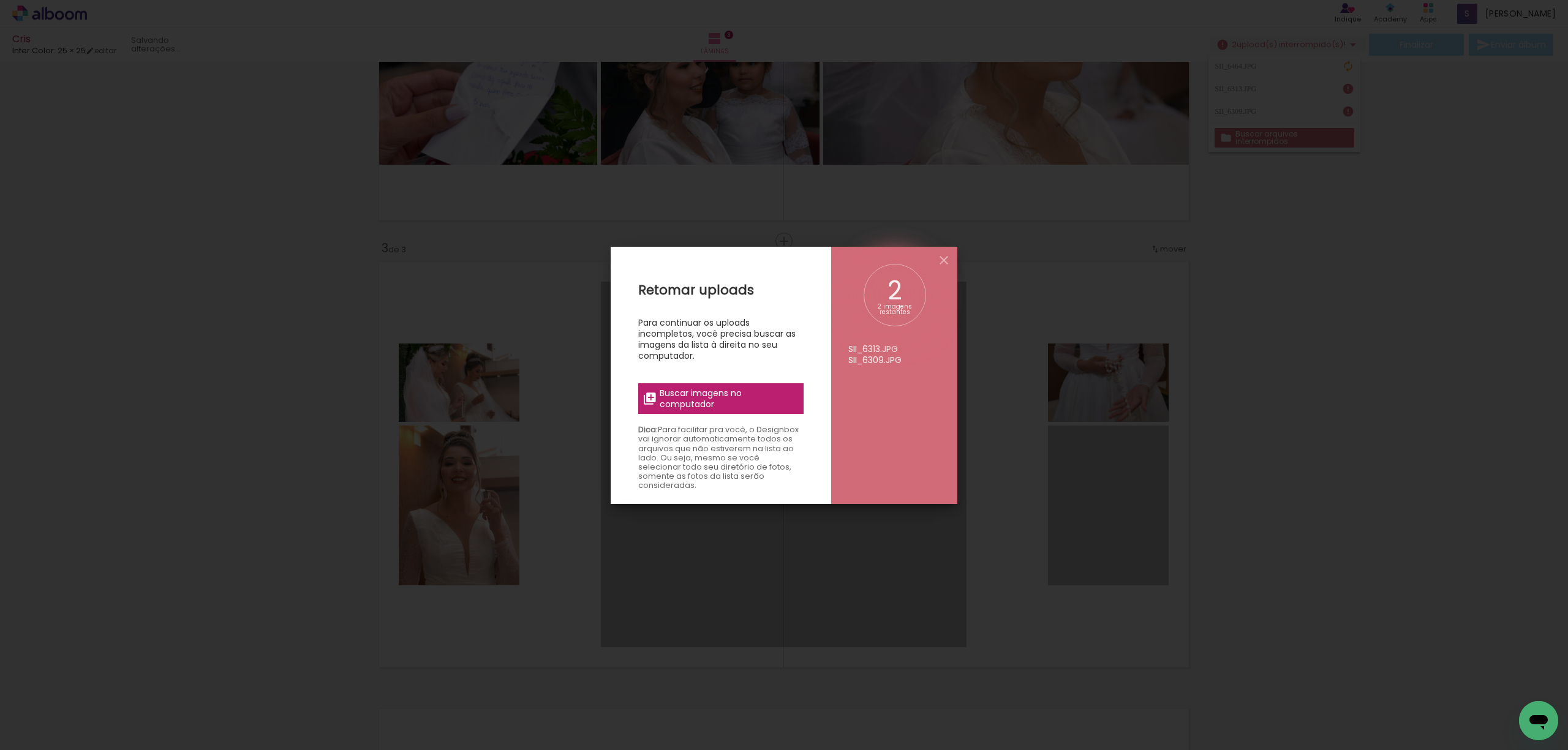
click at [0, 0] on input "file" at bounding box center [0, 0] width 0 height 0
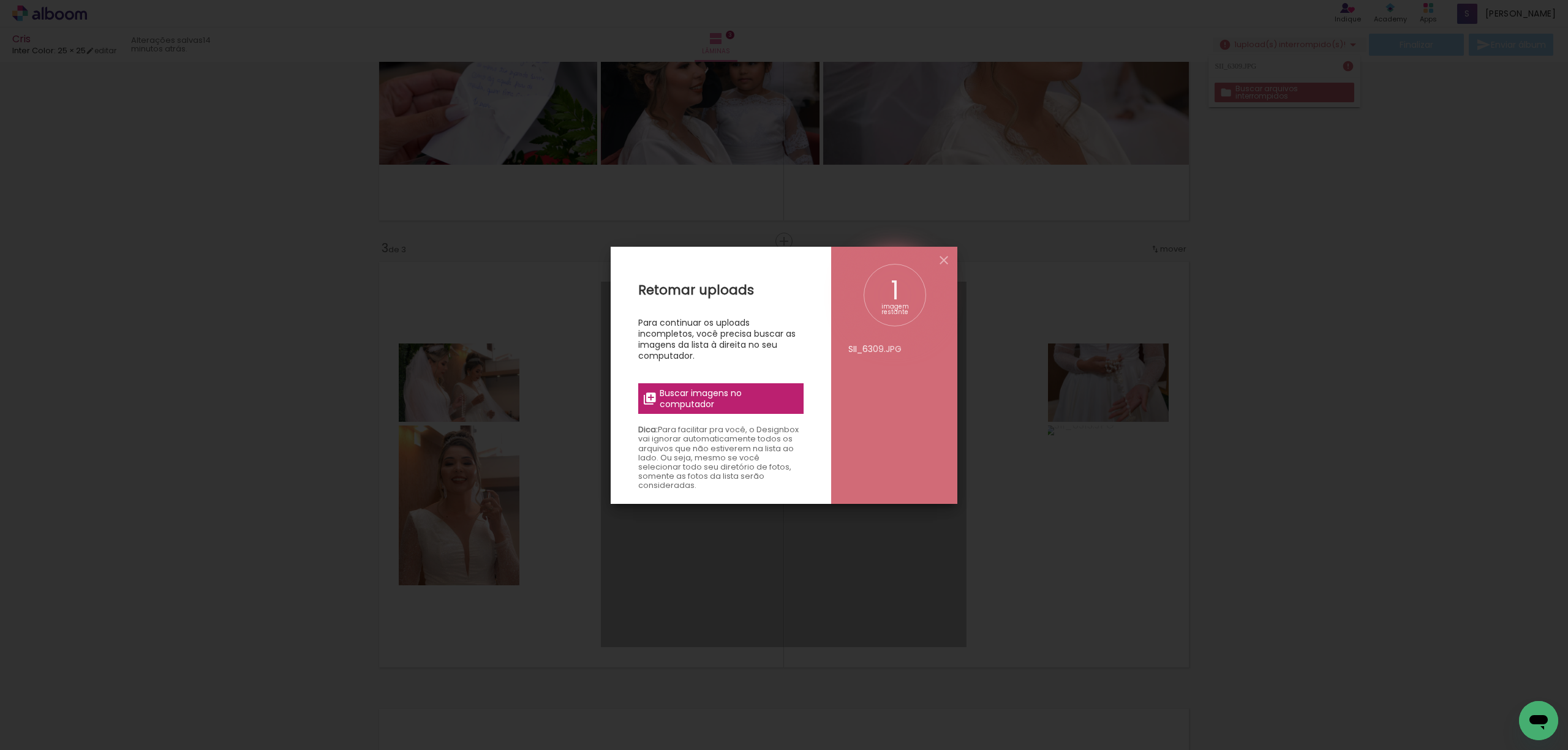
click at [734, 398] on span "Buscar imagens no computador" at bounding box center [728, 398] width 137 height 22
click at [0, 0] on input "file" at bounding box center [0, 0] width 0 height 0
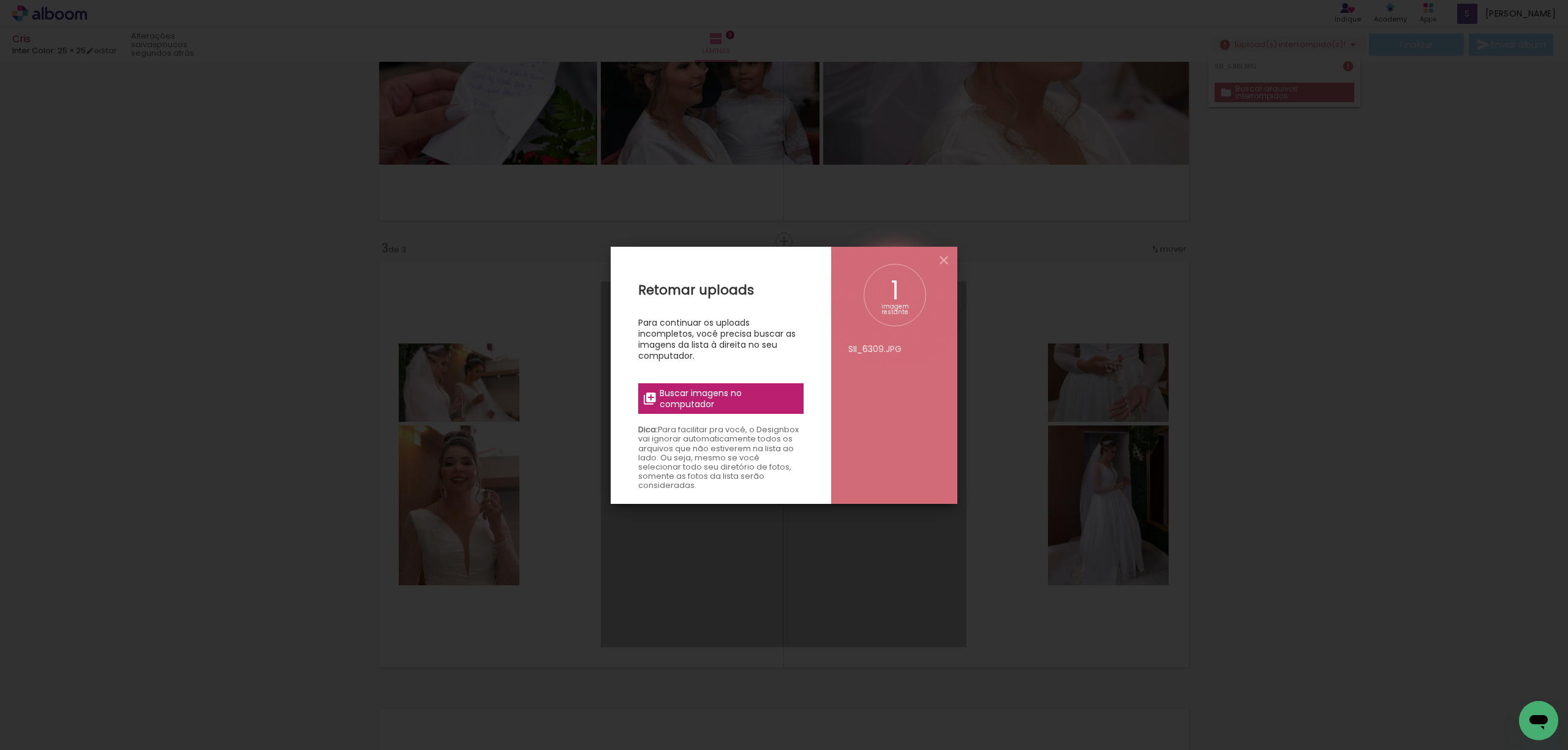
click at [736, 396] on span "Buscar imagens no computador" at bounding box center [728, 398] width 137 height 22
click at [0, 0] on input "file" at bounding box center [0, 0] width 0 height 0
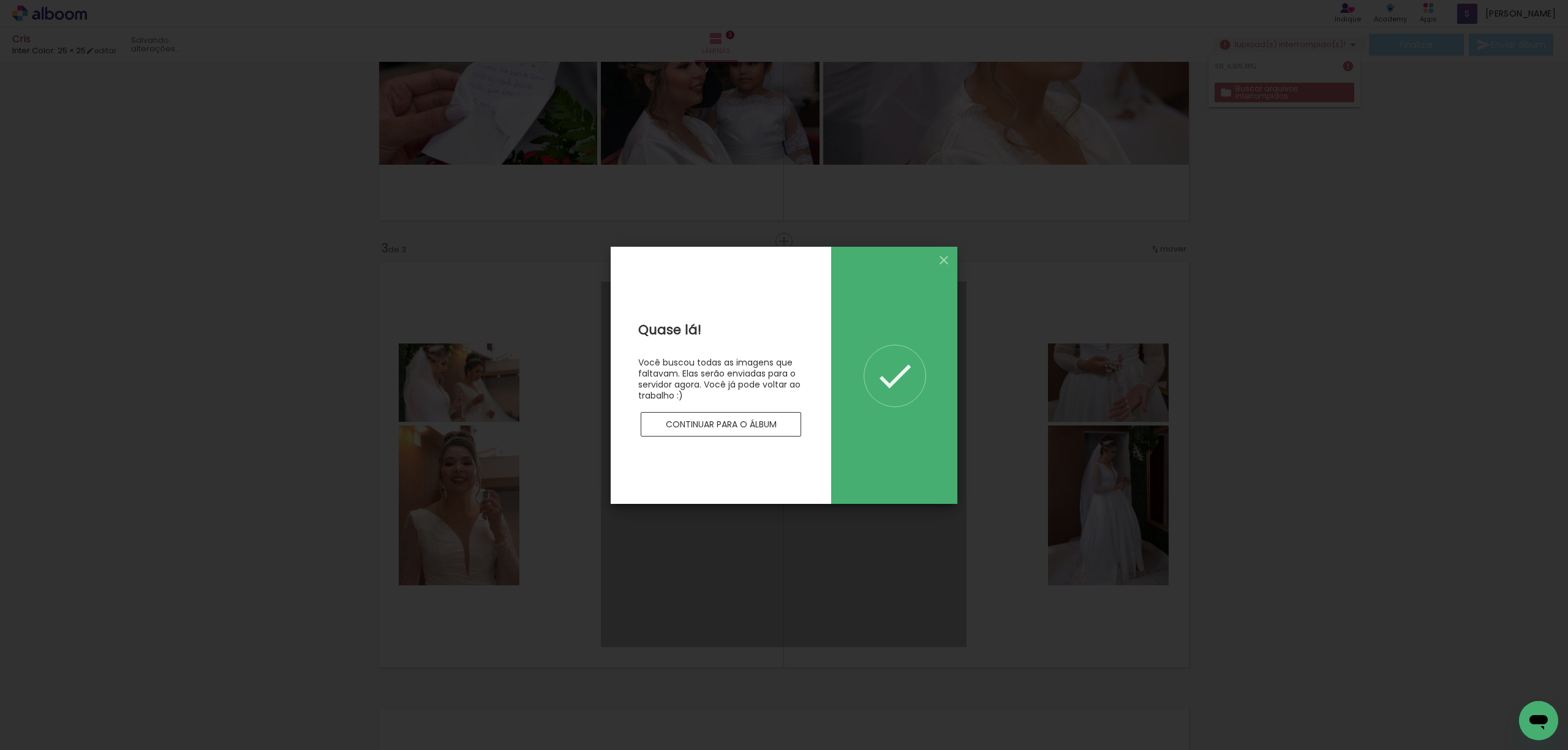
scroll to position [0, 0]
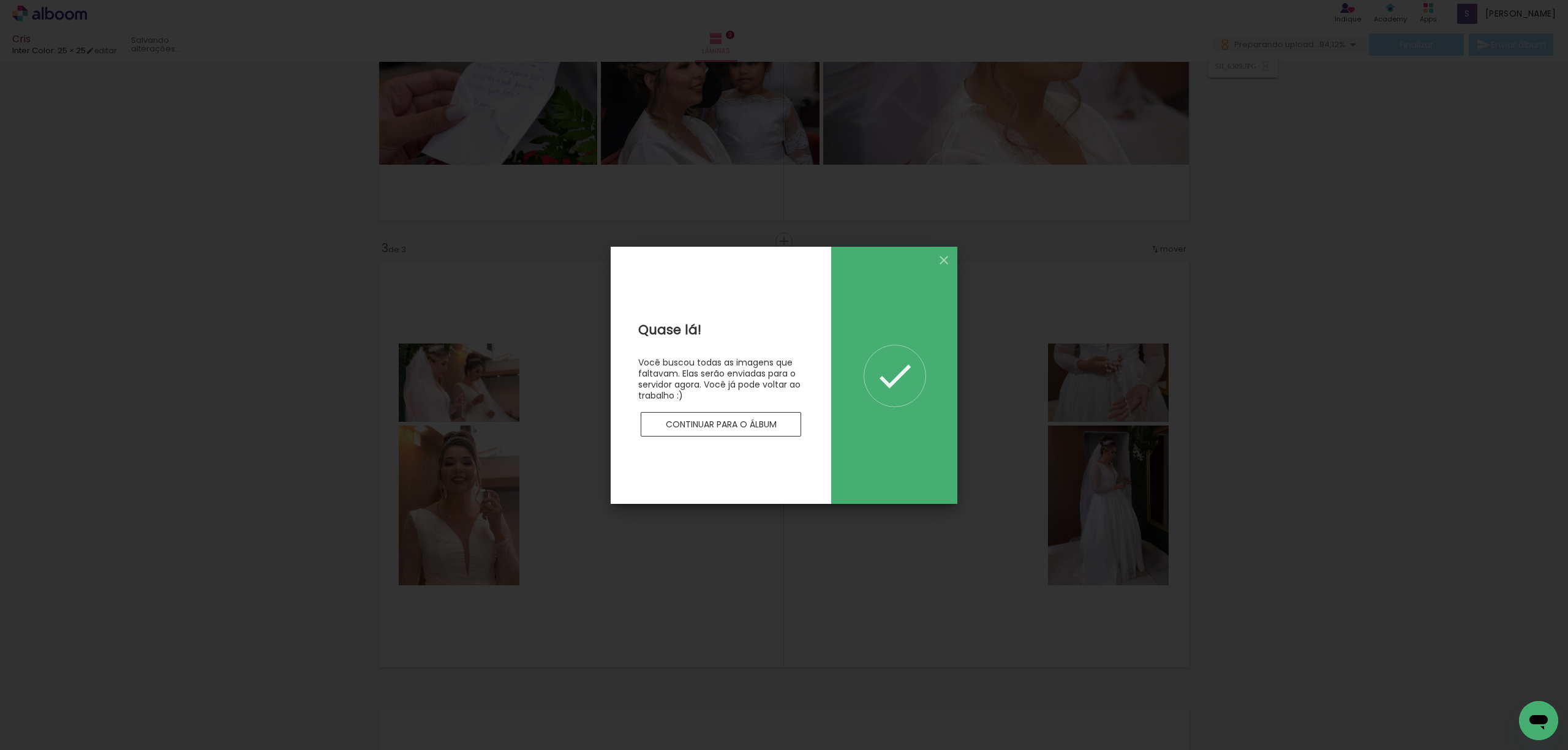
click at [0, 0] on slot "Continuar para o álbum" at bounding box center [0, 0] width 0 height 0
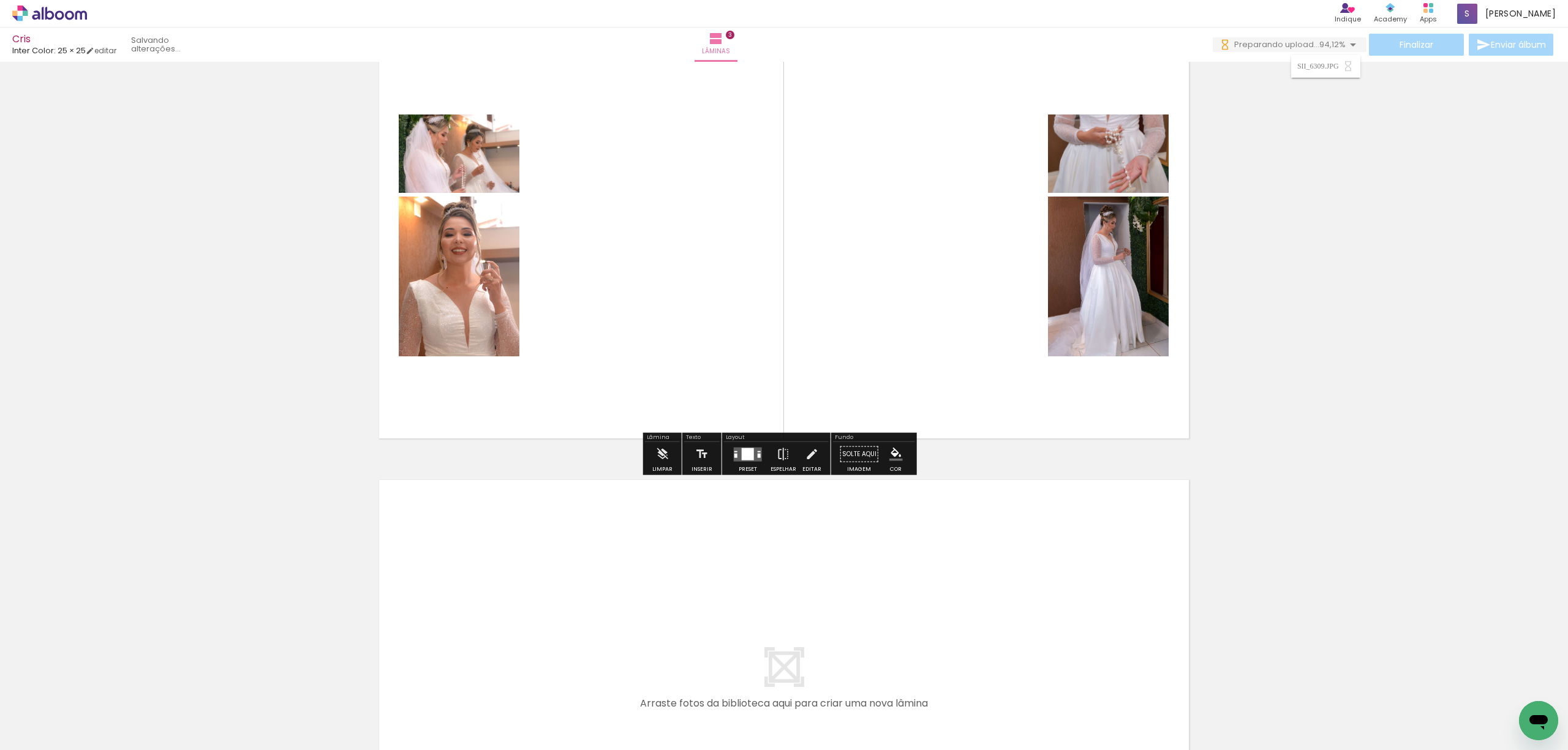
scroll to position [1061, 0]
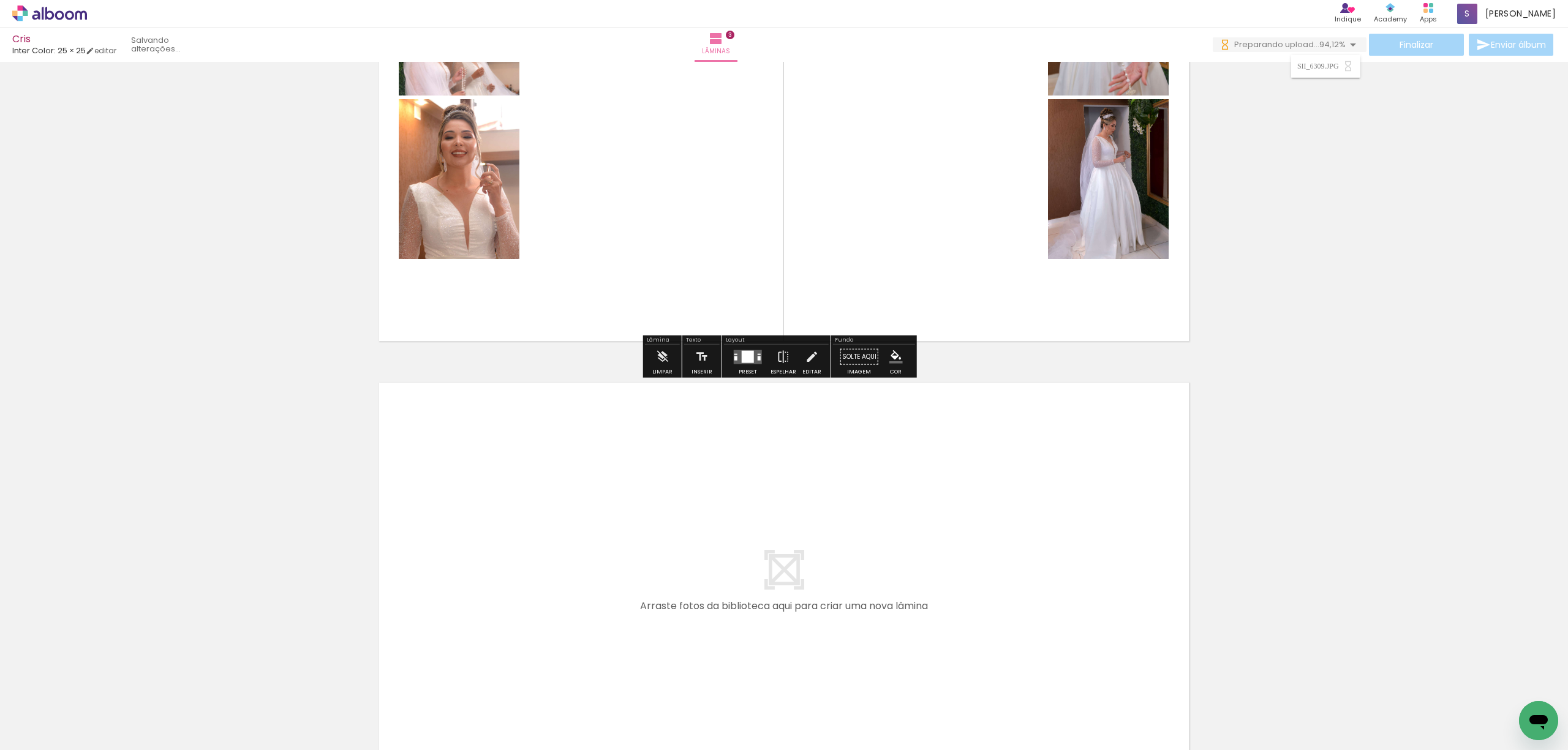
click at [743, 359] on div at bounding box center [748, 357] width 12 height 12
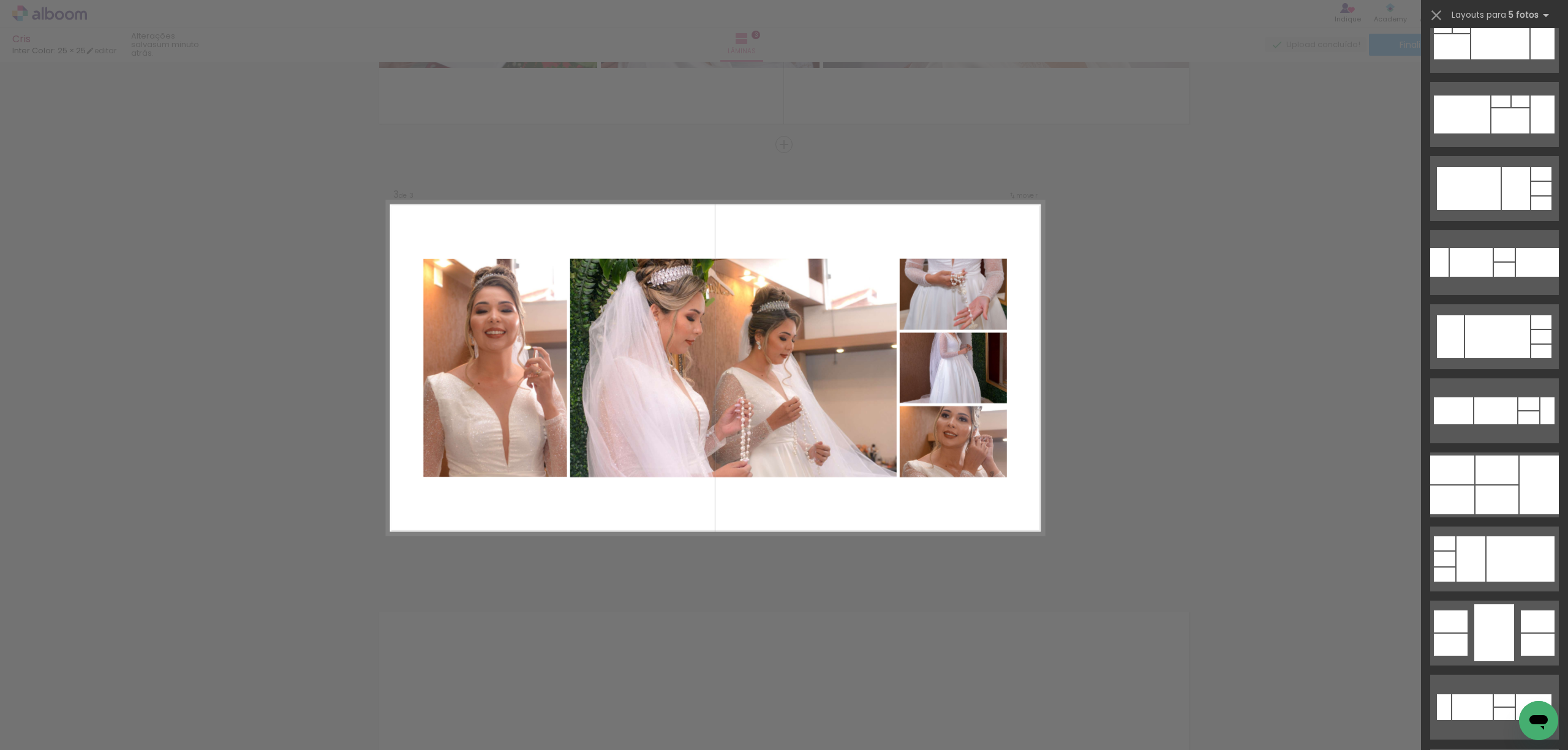
scroll to position [18562, 0]
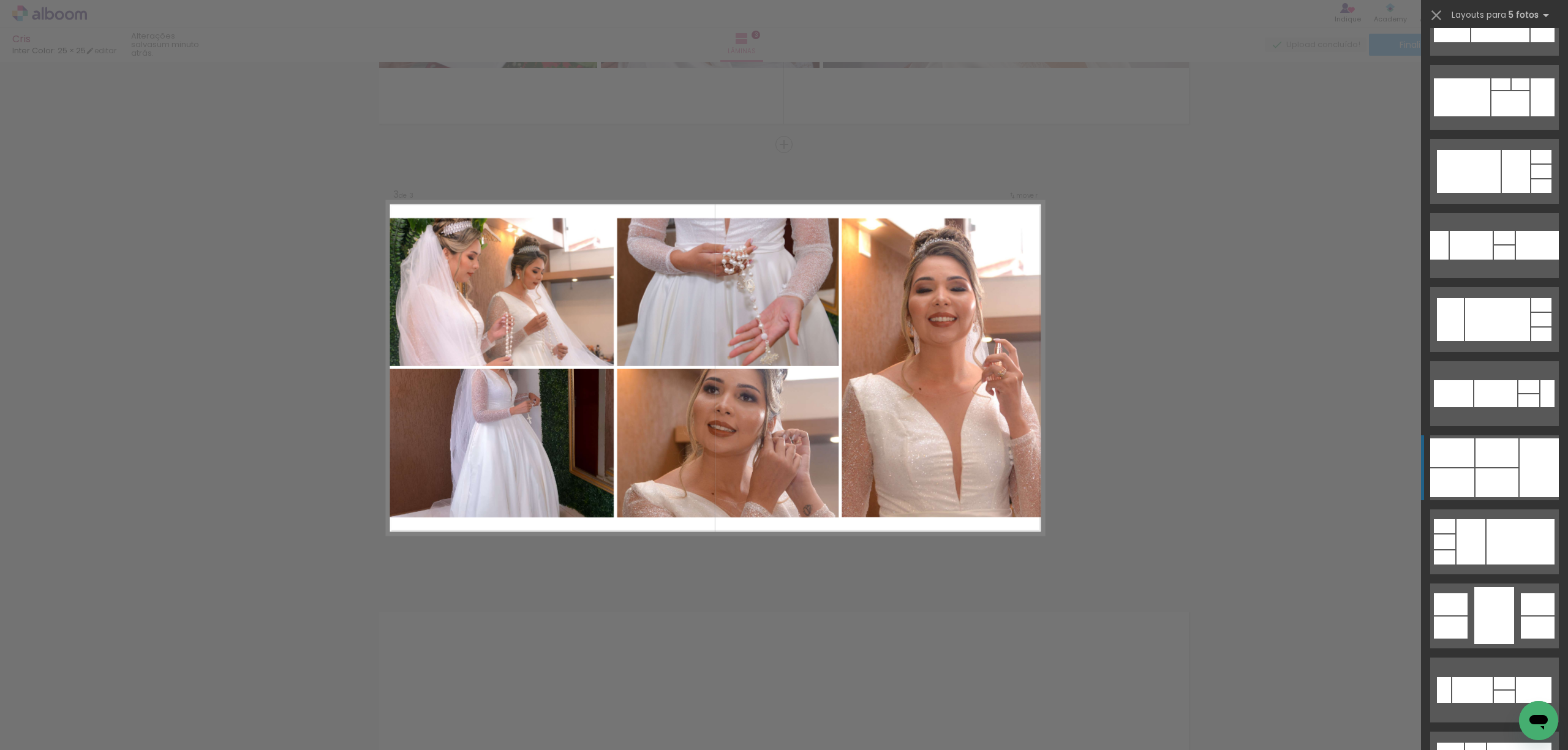
click at [1513, 453] on quentale-layouter at bounding box center [1494, 467] width 129 height 65
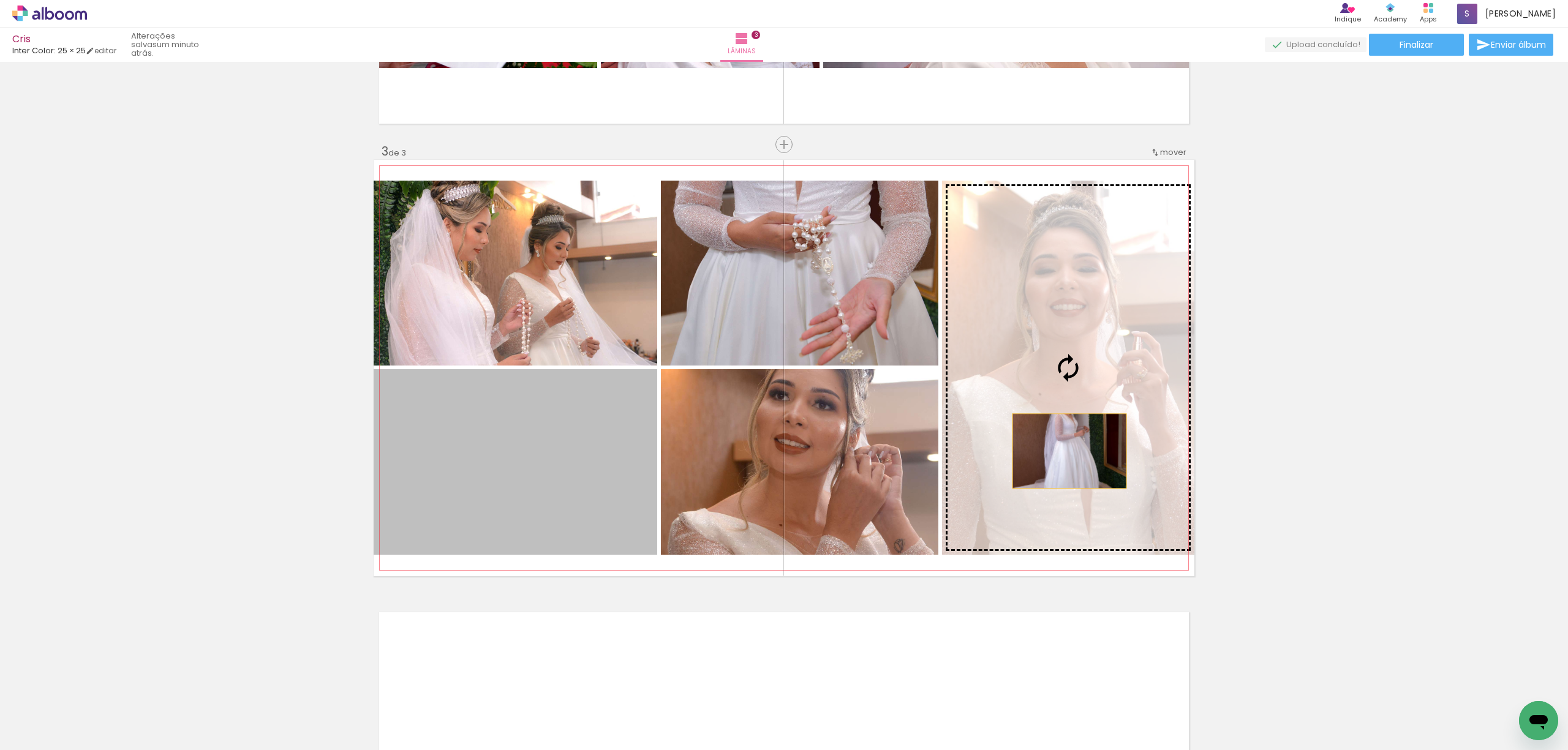
drag, startPoint x: 522, startPoint y: 479, endPoint x: 1064, endPoint y: 450, distance: 542.8
click at [0, 0] on slot at bounding box center [0, 0] width 0 height 0
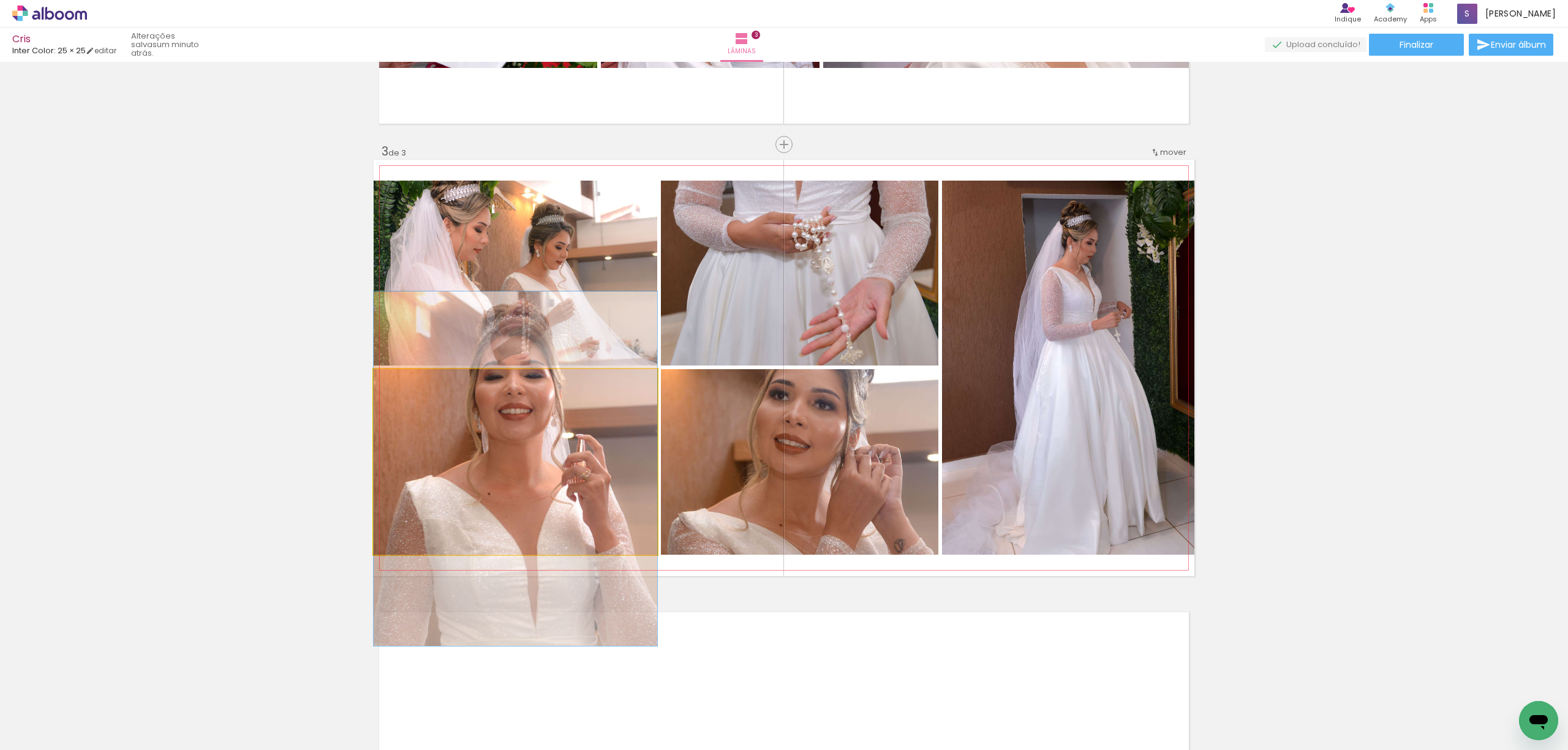
drag, startPoint x: 595, startPoint y: 486, endPoint x: 589, endPoint y: 486, distance: 6.0
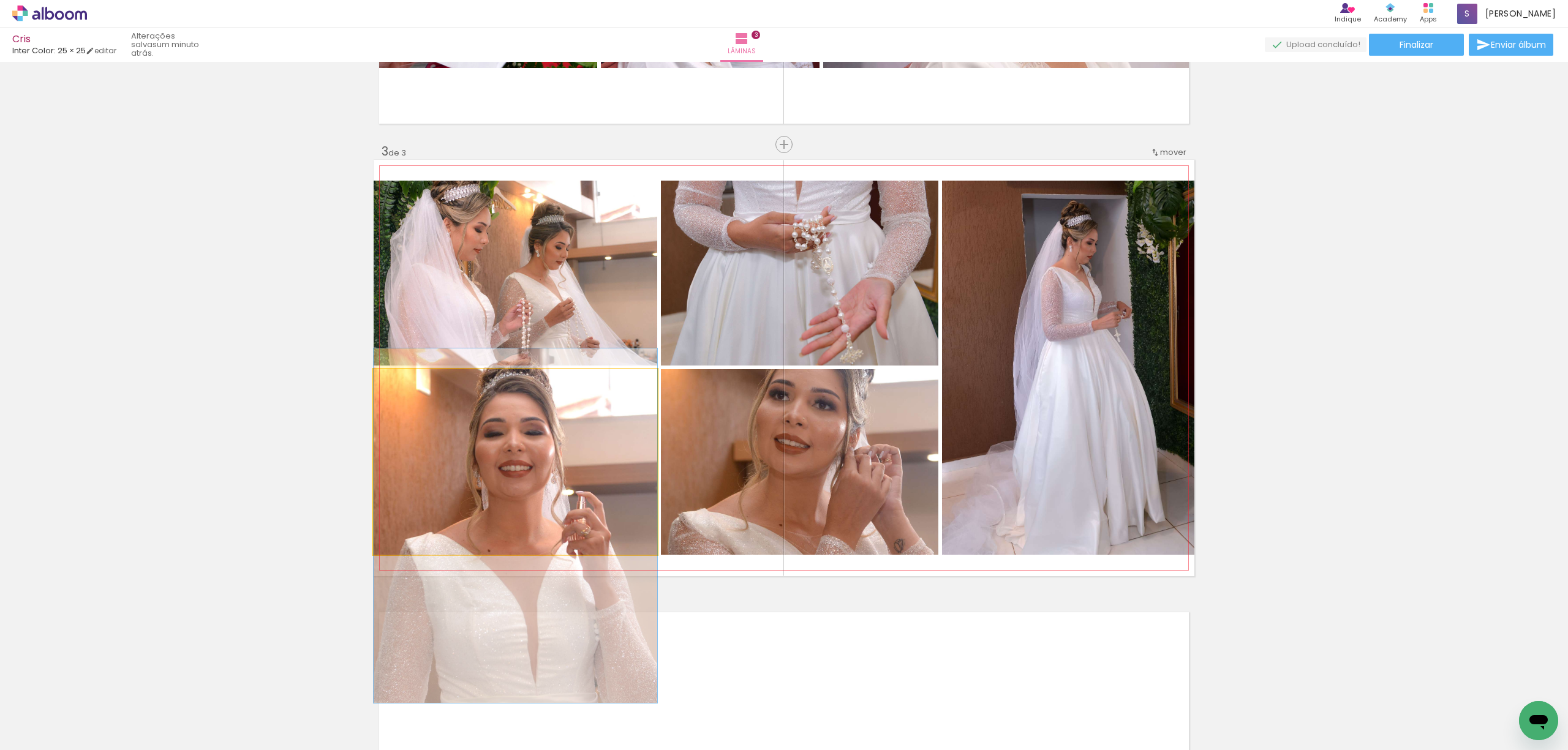
drag, startPoint x: 569, startPoint y: 424, endPoint x: 567, endPoint y: 495, distance: 71.0
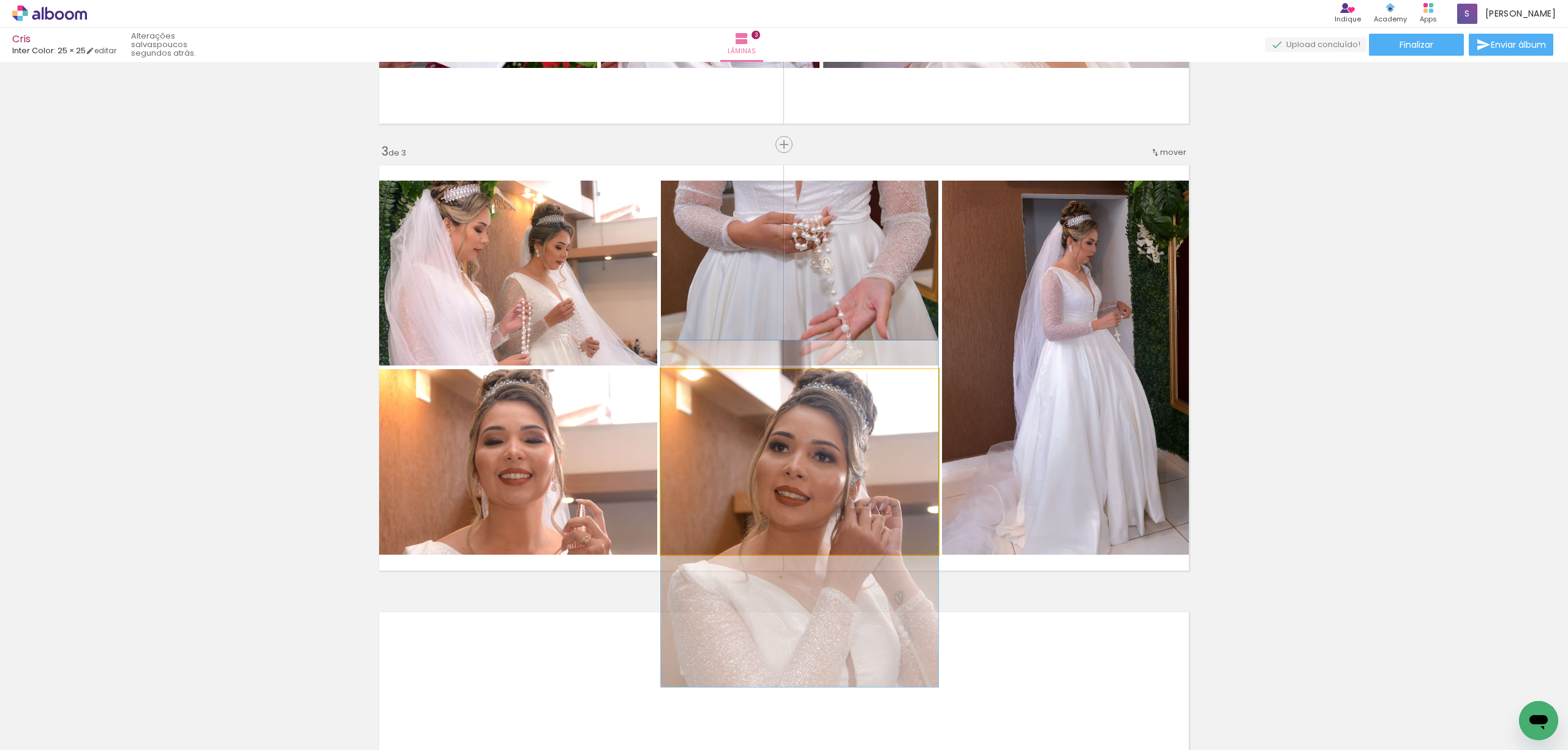
drag, startPoint x: 805, startPoint y: 430, endPoint x: 814, endPoint y: 482, distance: 52.8
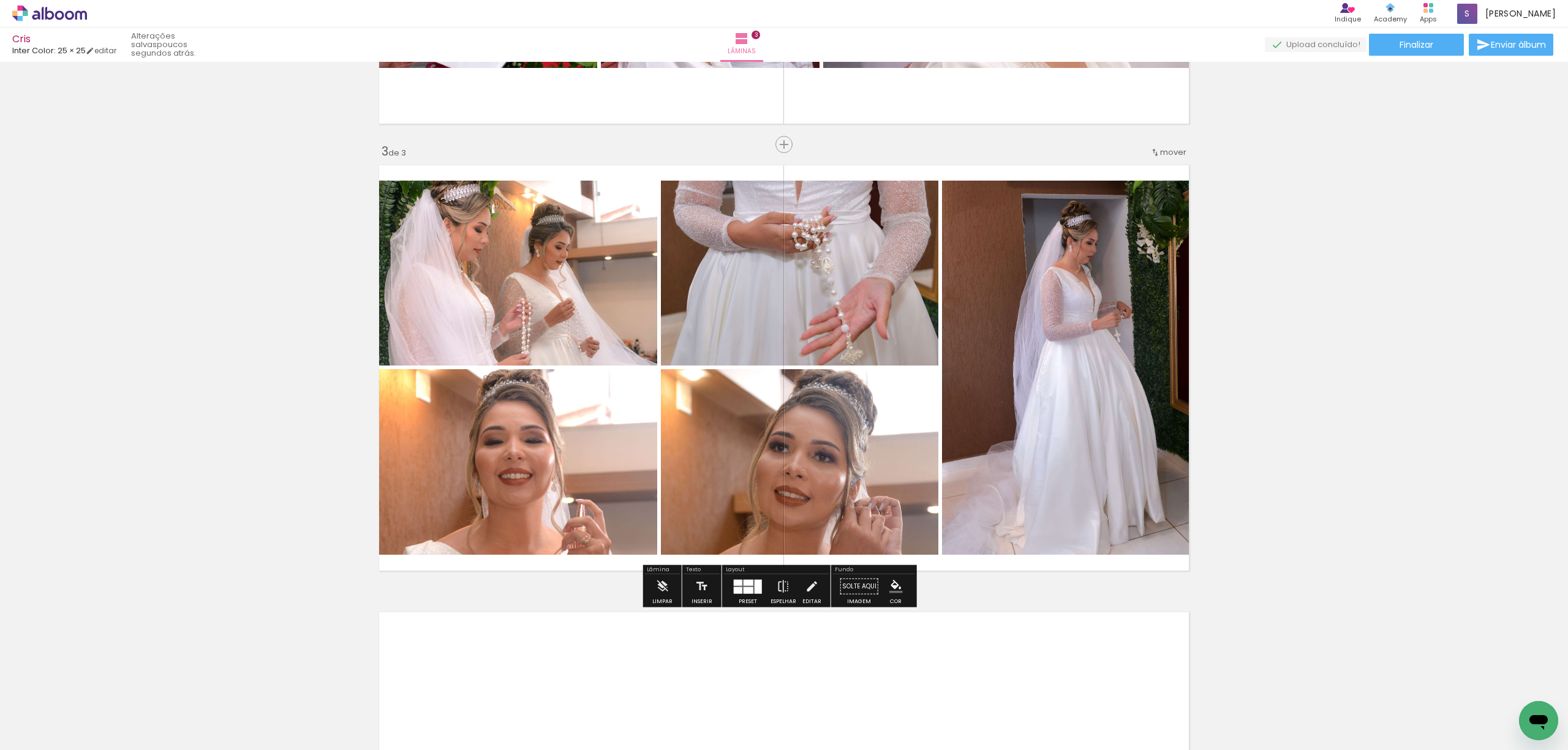
click at [754, 580] on div at bounding box center [757, 586] width 7 height 14
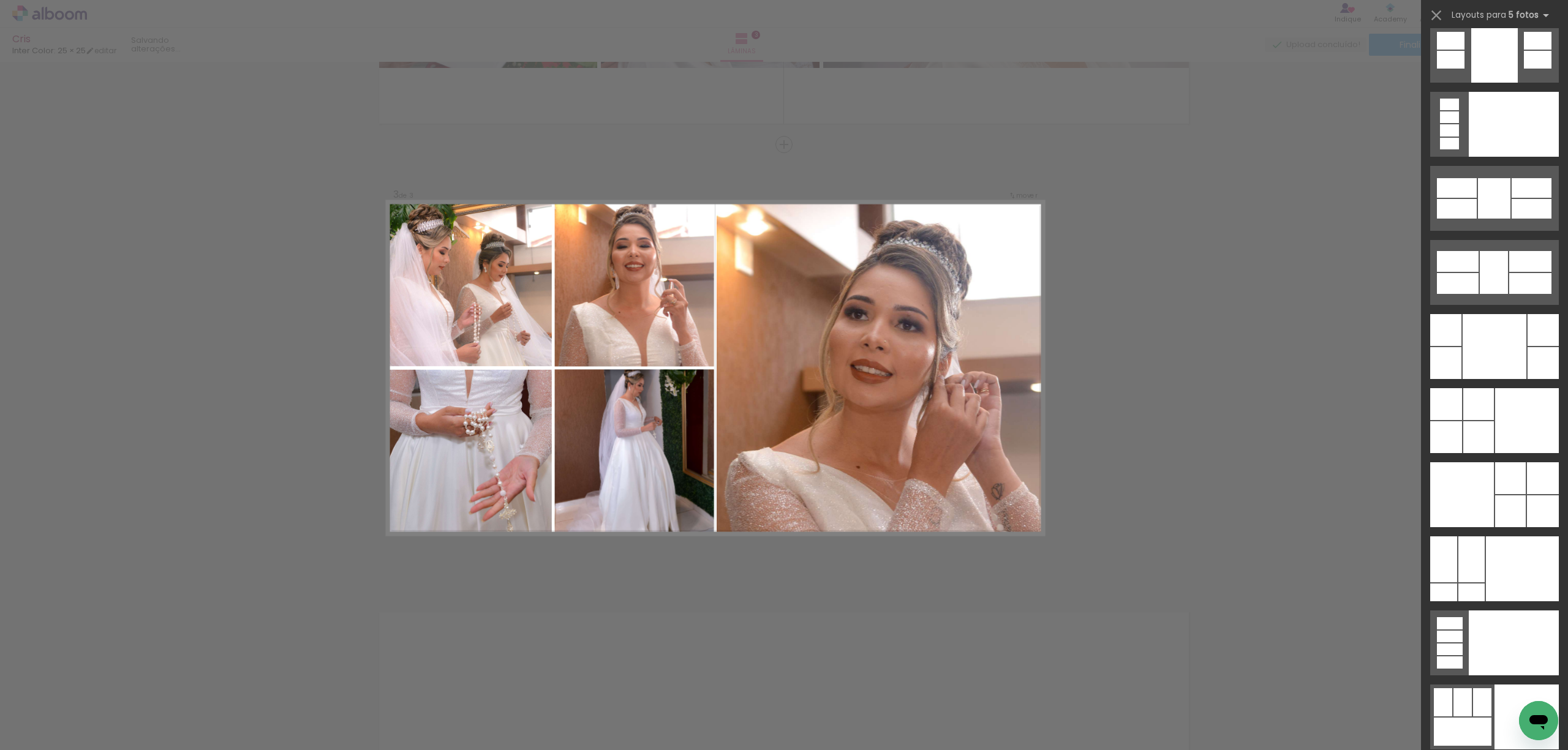
scroll to position [32344, 0]
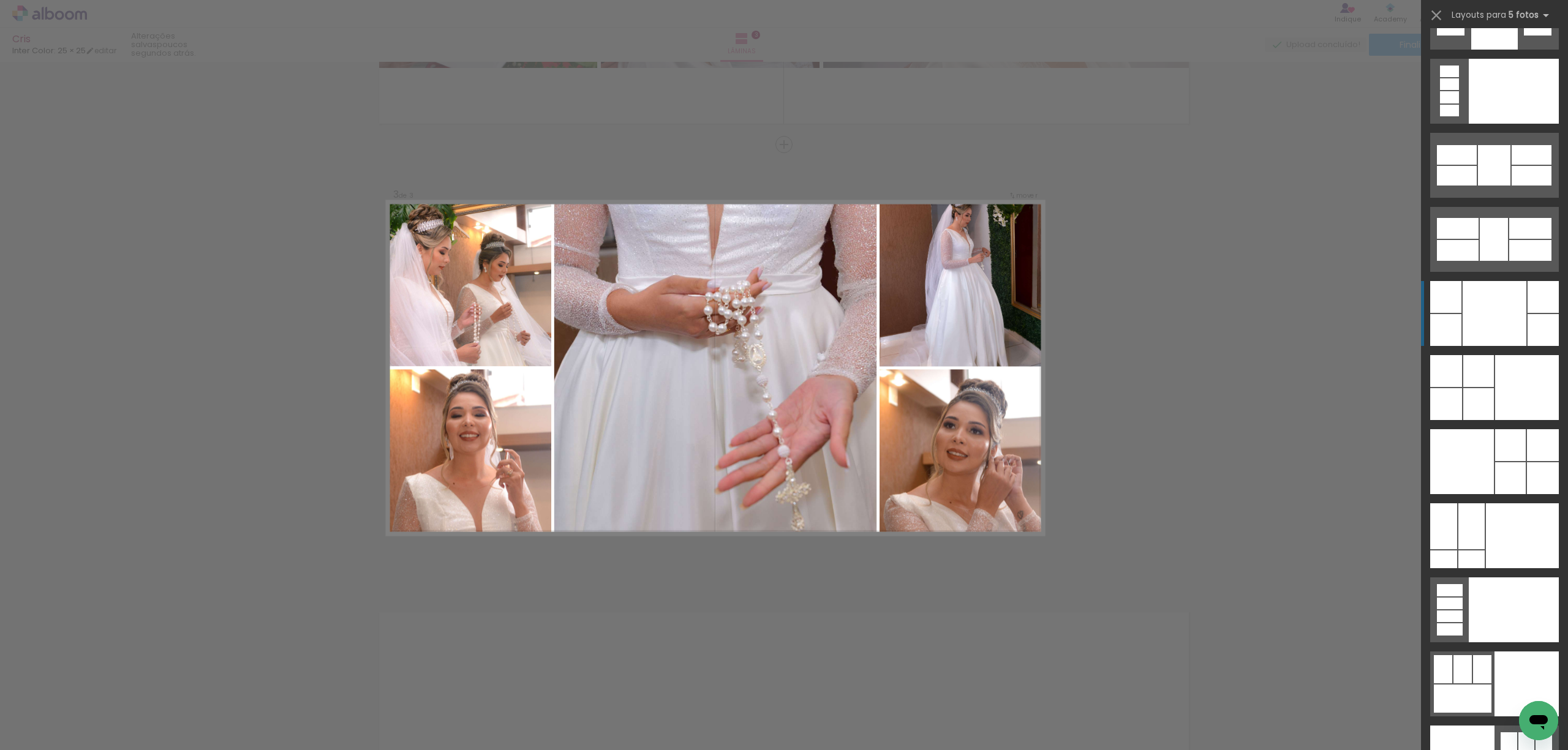
click at [1505, 317] on div at bounding box center [1495, 313] width 64 height 65
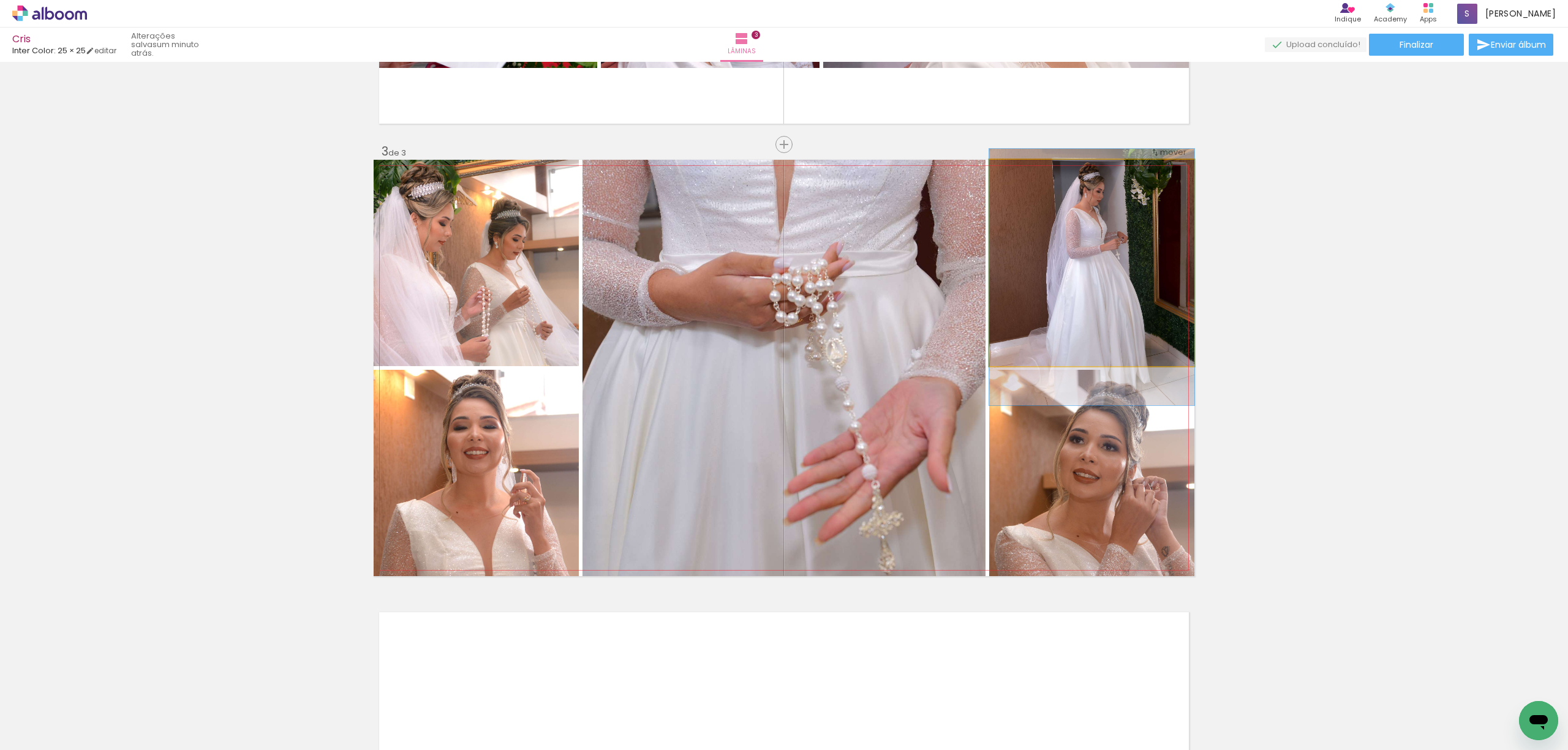
drag, startPoint x: 1129, startPoint y: 288, endPoint x: 1133, endPoint y: 297, distance: 9.8
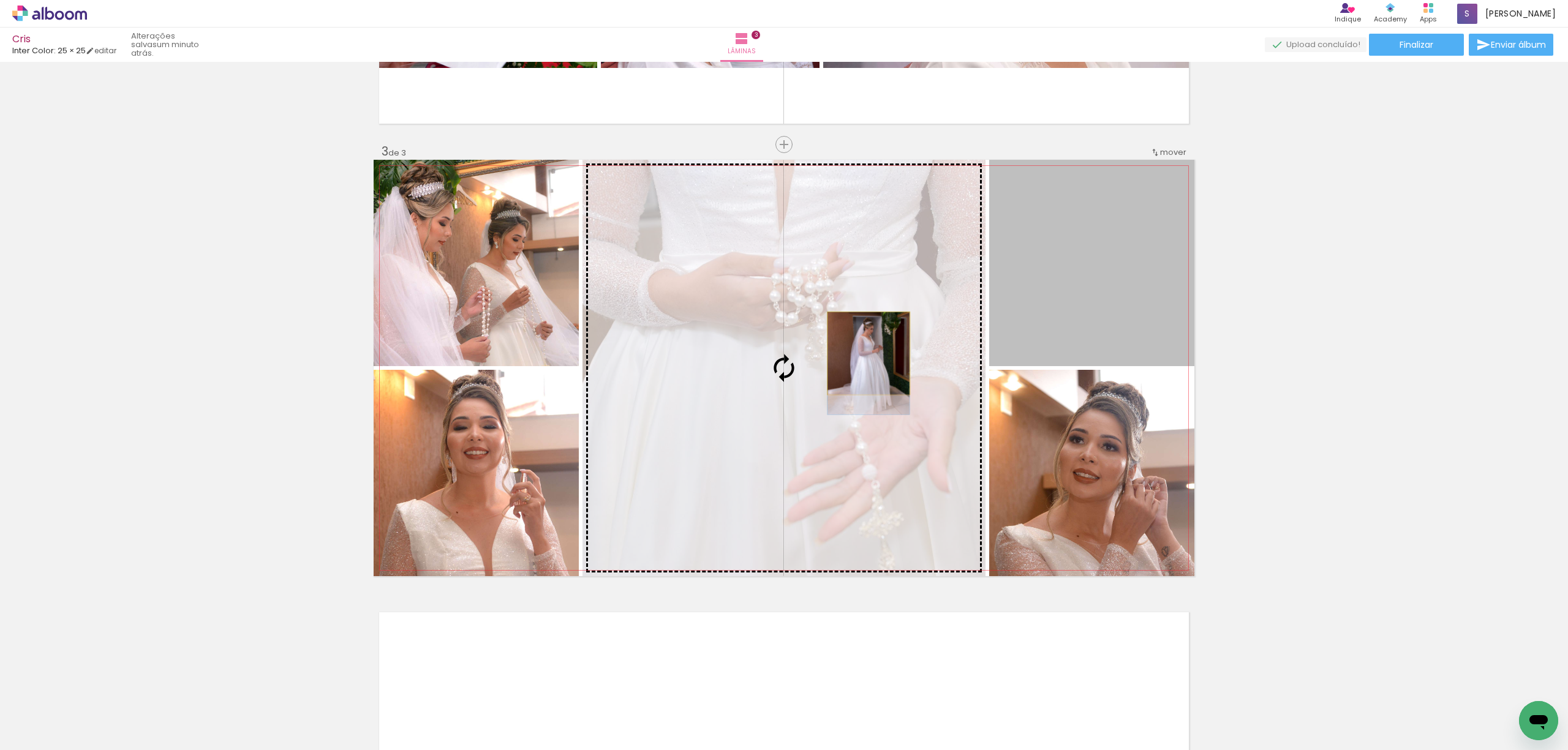
drag, startPoint x: 1109, startPoint y: 272, endPoint x: 862, endPoint y: 354, distance: 260.3
click at [0, 0] on slot at bounding box center [0, 0] width 0 height 0
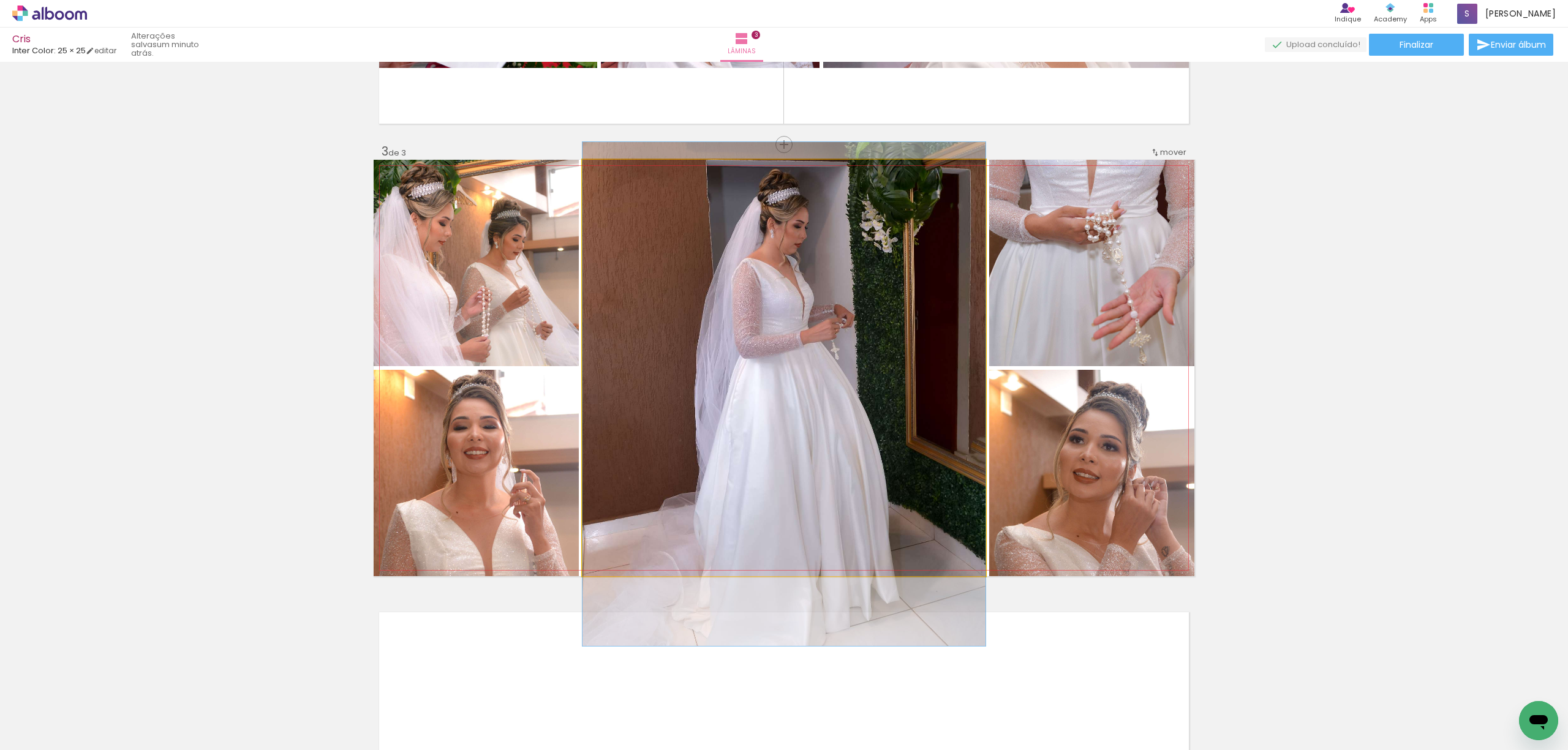
drag, startPoint x: 862, startPoint y: 311, endPoint x: 859, endPoint y: 336, distance: 25.2
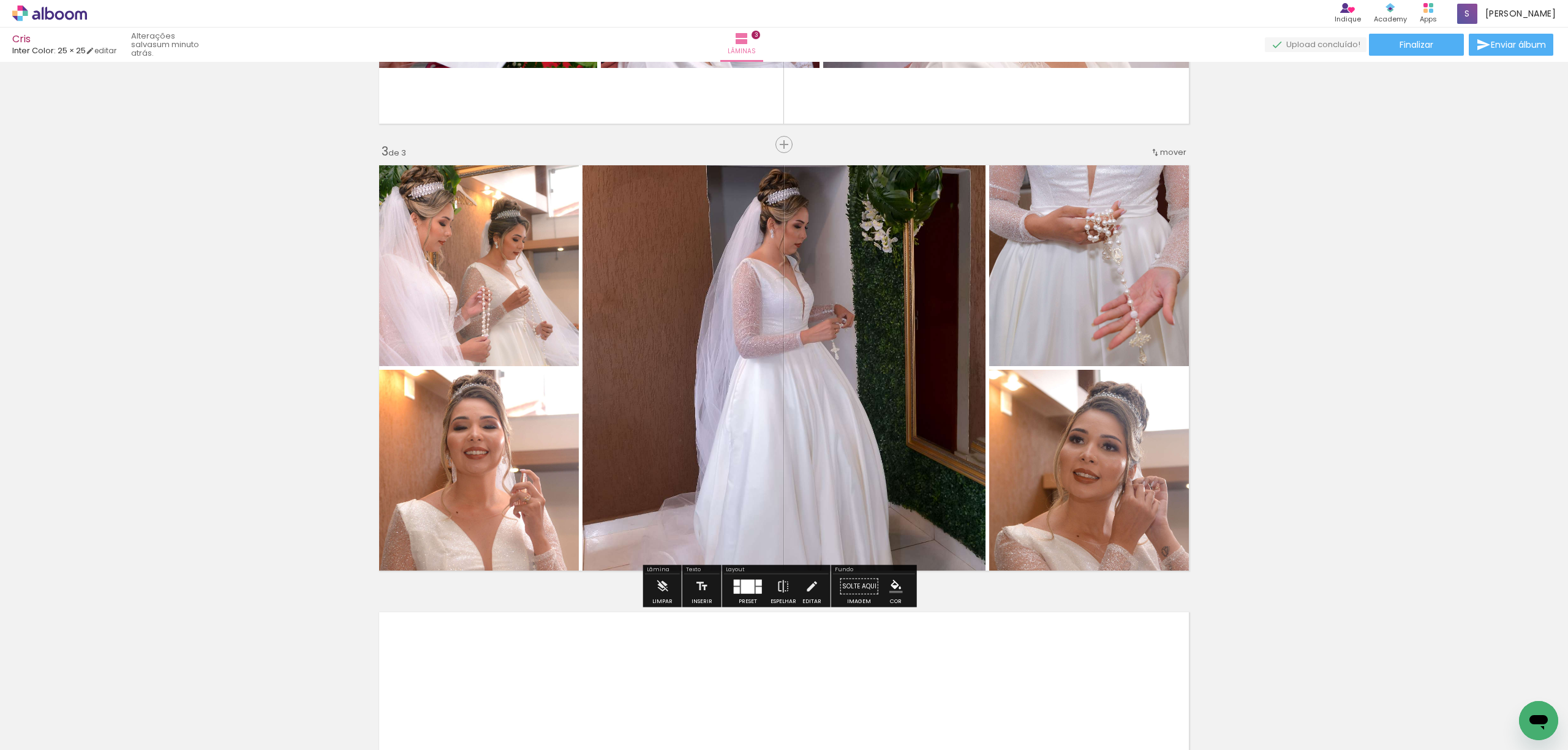
drag, startPoint x: 803, startPoint y: 585, endPoint x: 750, endPoint y: 489, distance: 109.7
click at [805, 585] on iron-icon at bounding box center [811, 586] width 13 height 24
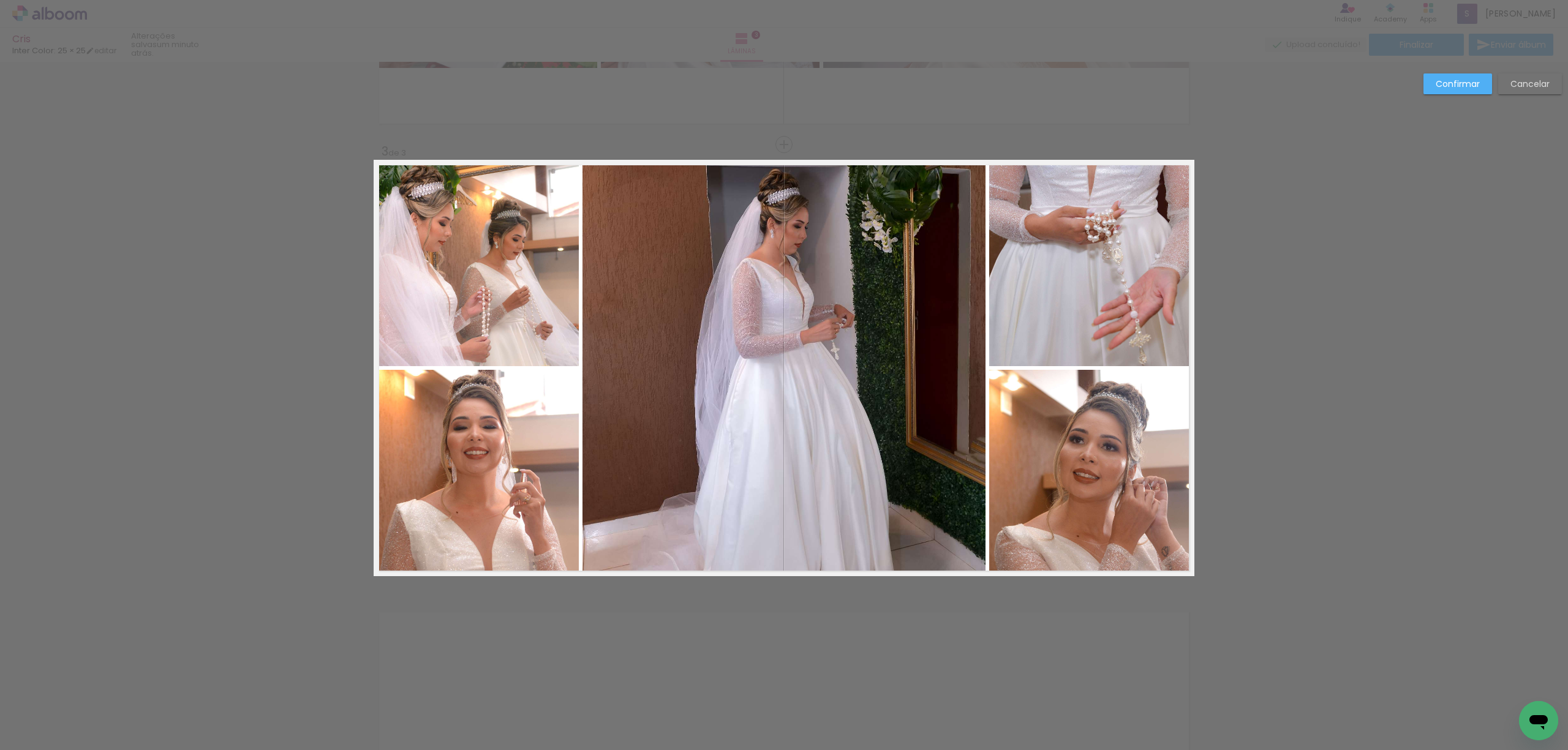
click at [713, 404] on quentale-photo at bounding box center [784, 368] width 403 height 416
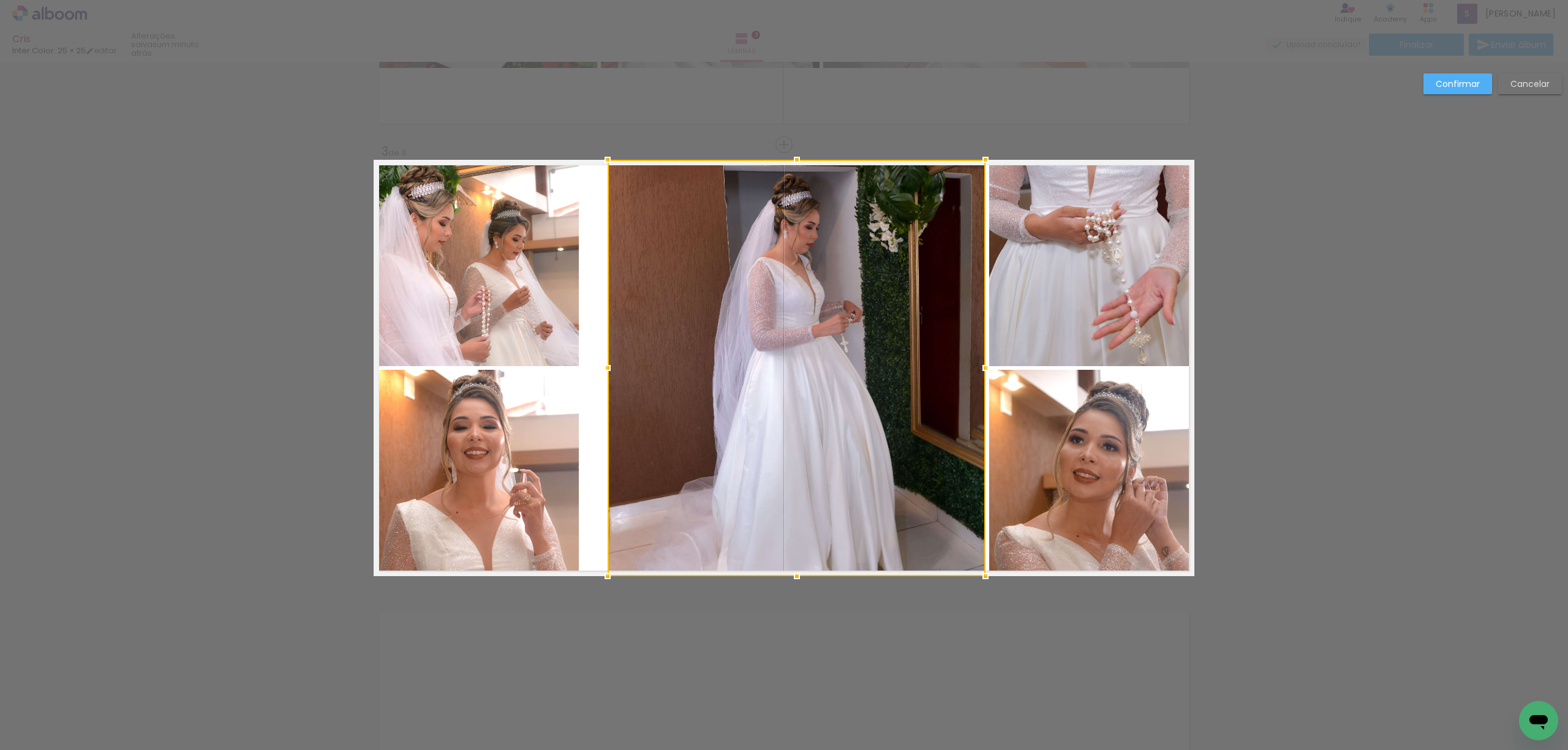
drag, startPoint x: 577, startPoint y: 364, endPoint x: 601, endPoint y: 362, distance: 24.1
click at [601, 362] on div at bounding box center [607, 368] width 24 height 24
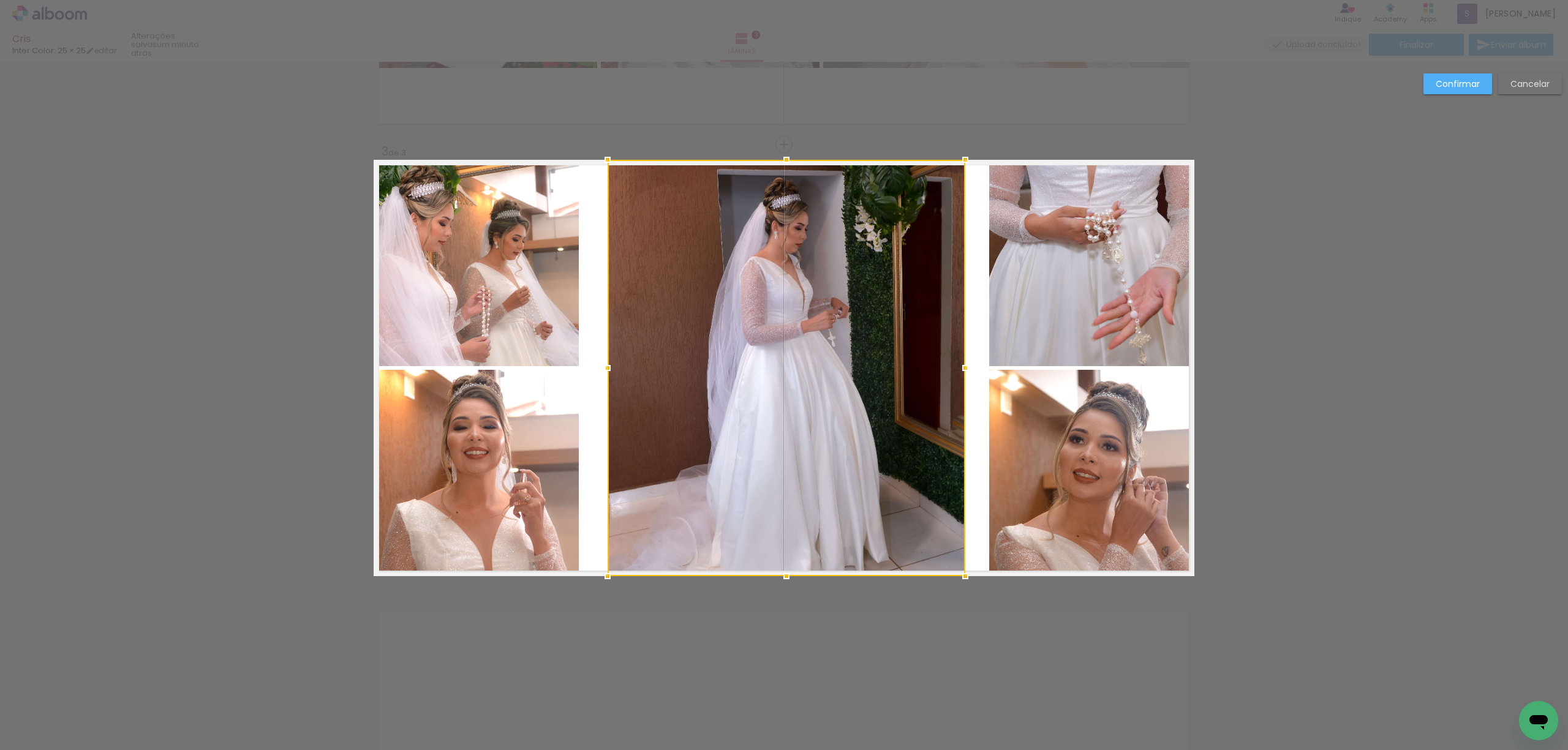
drag, startPoint x: 978, startPoint y: 373, endPoint x: 989, endPoint y: 353, distance: 22.8
click at [957, 371] on div at bounding box center [964, 368] width 24 height 24
drag, startPoint x: 1469, startPoint y: 92, endPoint x: 1437, endPoint y: 105, distance: 34.5
click at [1467, 94] on paper-button "Confirmar" at bounding box center [1458, 84] width 69 height 21
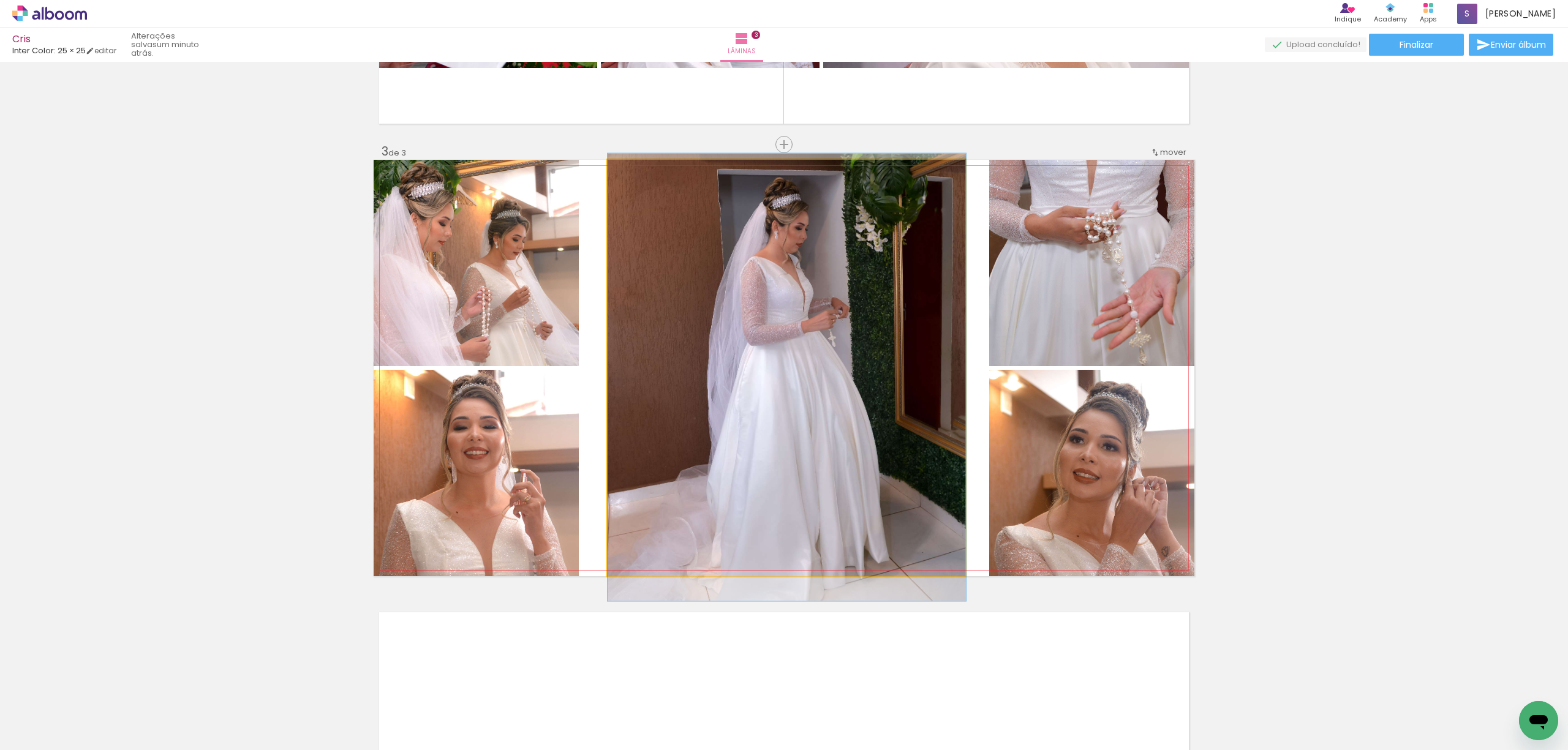
click at [779, 472] on quentale-photo at bounding box center [786, 368] width 358 height 416
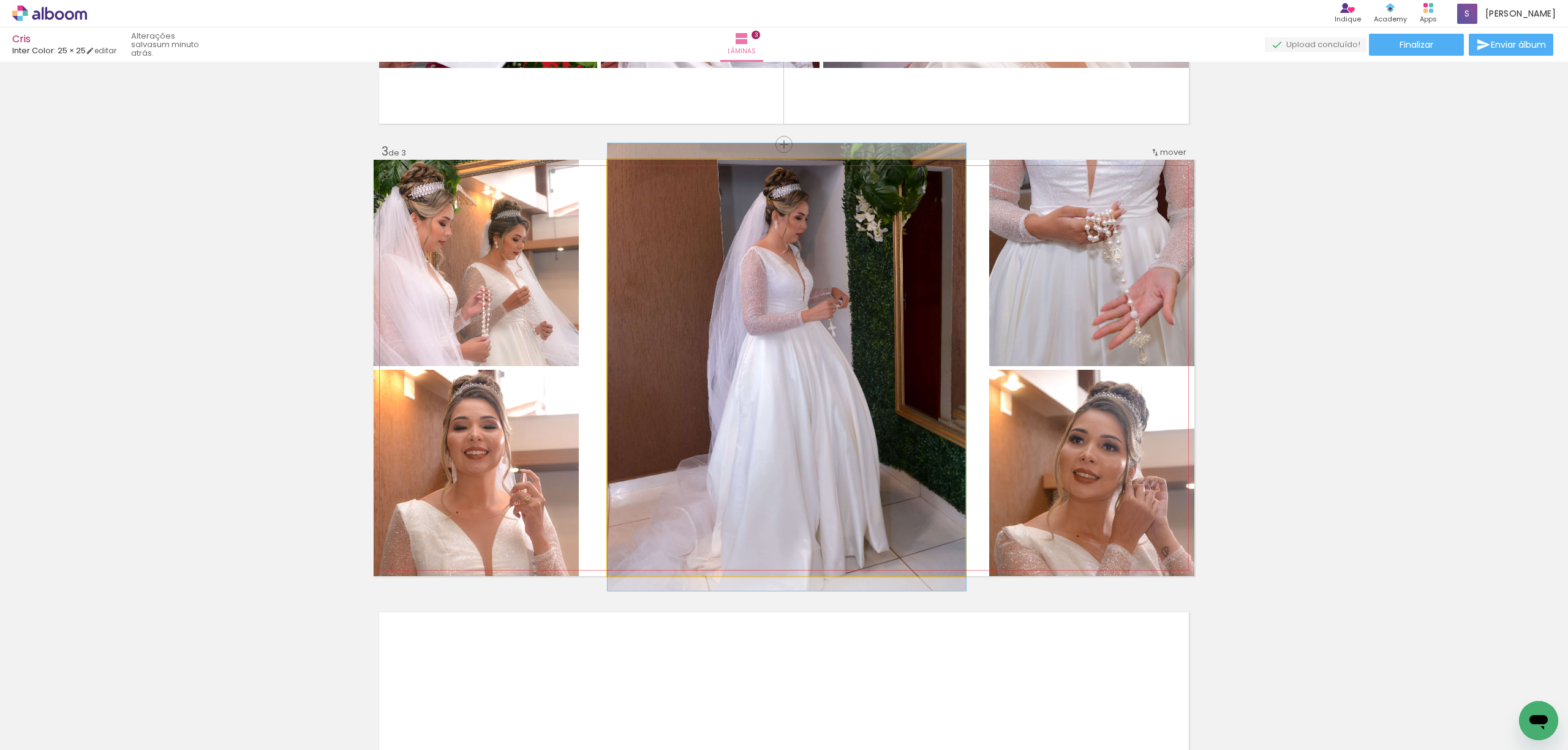
drag, startPoint x: 775, startPoint y: 413, endPoint x: 776, endPoint y: 403, distance: 10.0
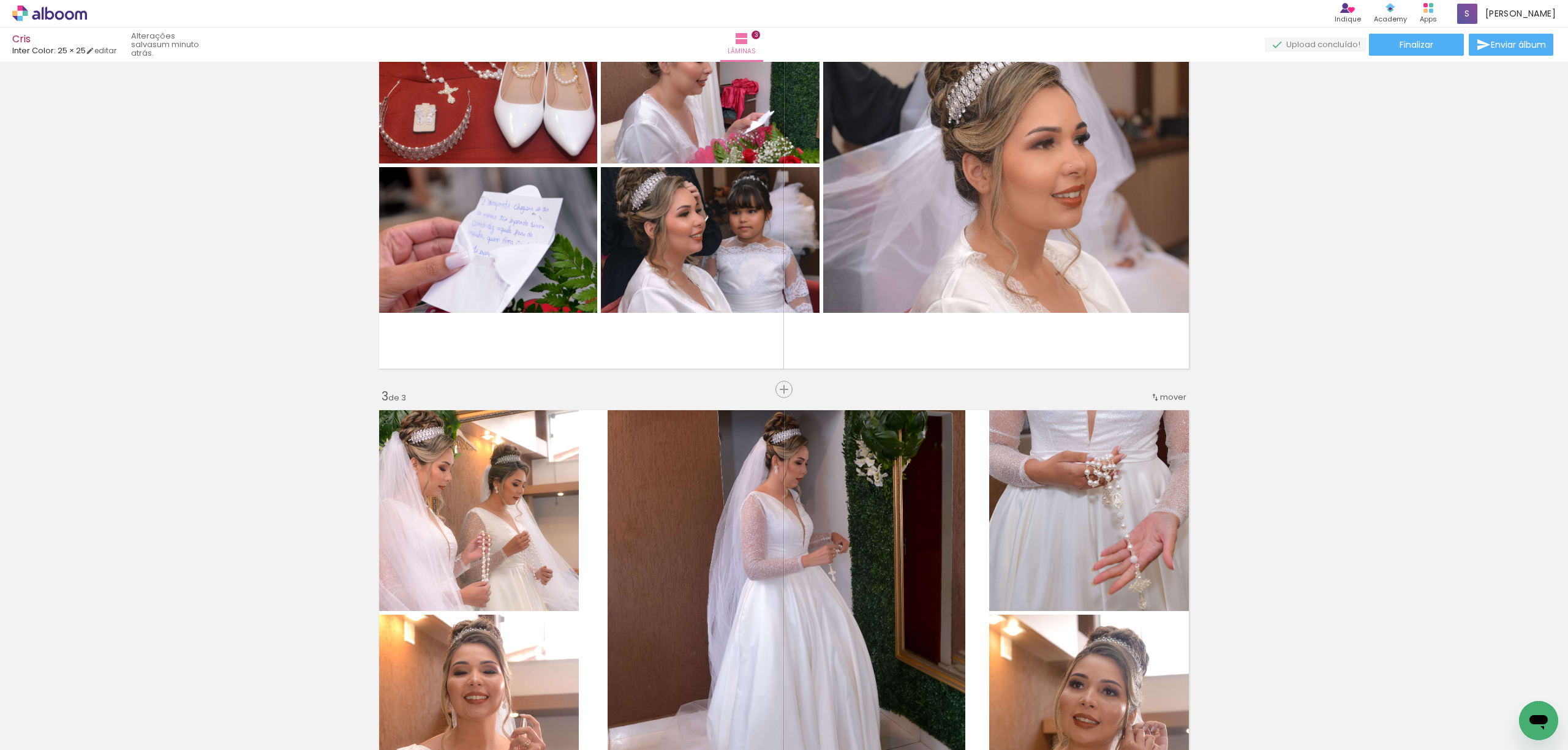
scroll to position [831, 0]
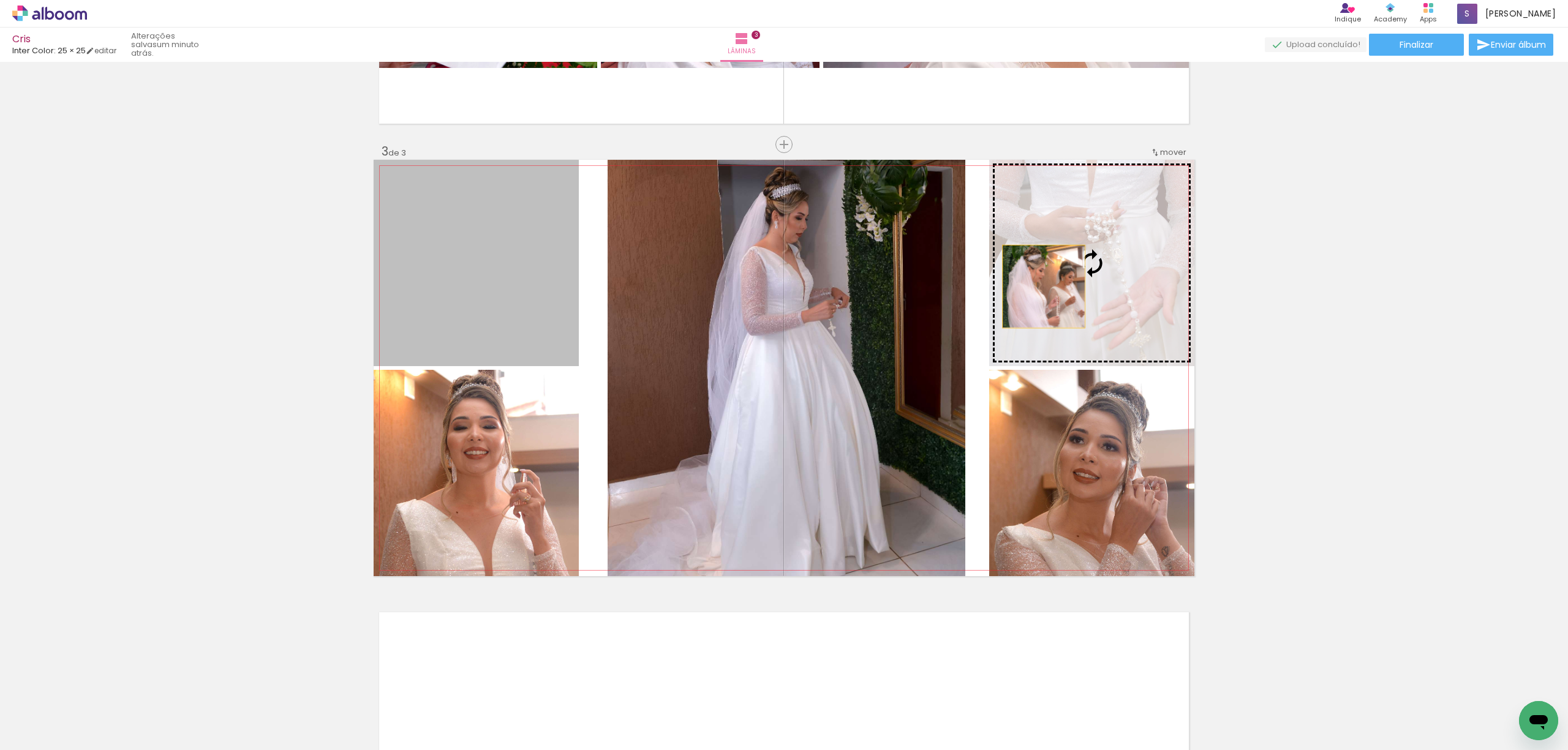
drag, startPoint x: 483, startPoint y: 290, endPoint x: 1045, endPoint y: 286, distance: 562.0
click at [0, 0] on slot at bounding box center [0, 0] width 0 height 0
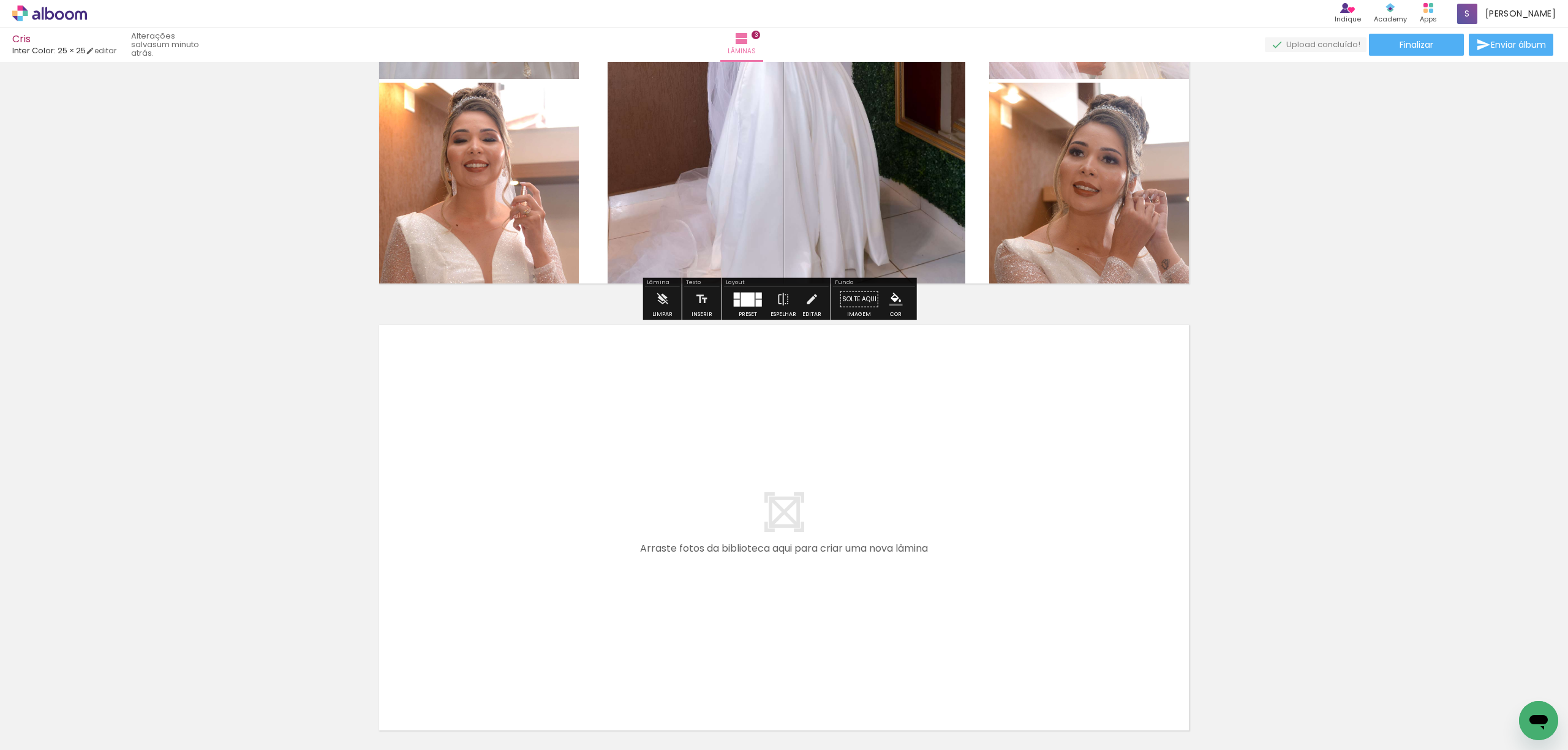
scroll to position [1223, 0]
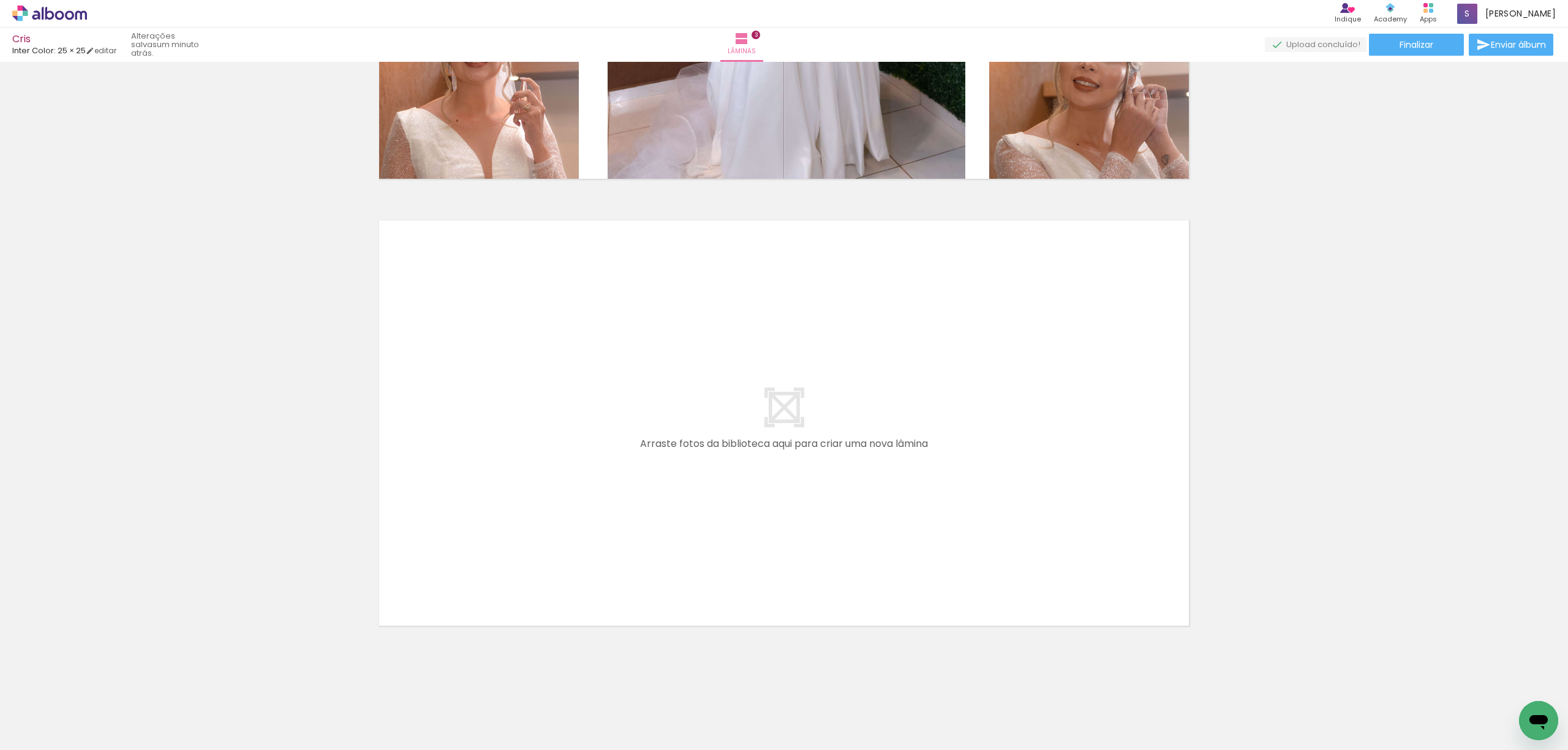
click at [52, 711] on input "Todas as fotos" at bounding box center [34, 713] width 47 height 10
click at [0, 0] on slot "Não utilizadas" at bounding box center [0, 0] width 0 height 0
type input "Não utilizadas"
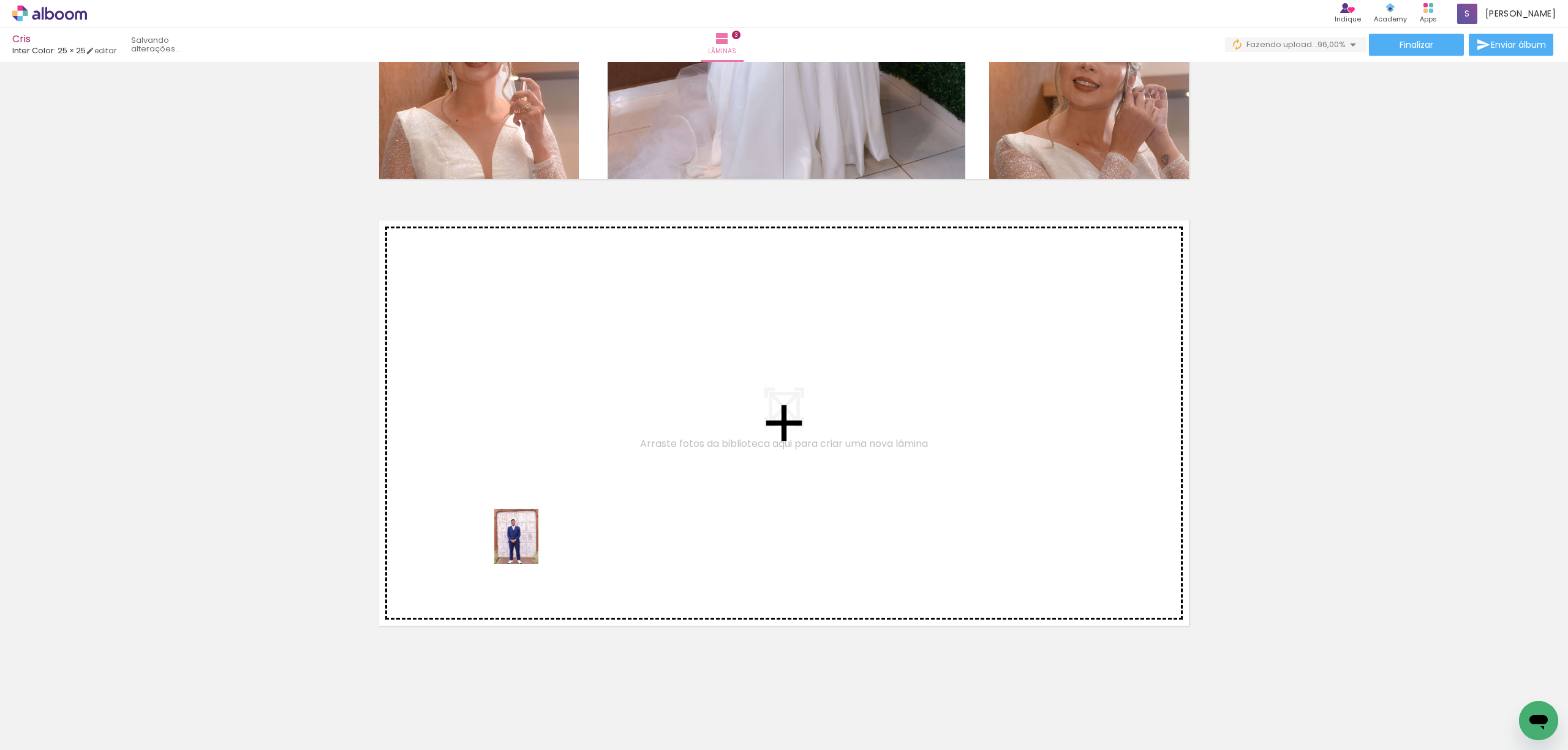
drag, startPoint x: 220, startPoint y: 645, endPoint x: 531, endPoint y: 546, distance: 326.4
click at [531, 546] on quentale-workspace at bounding box center [784, 375] width 1568 height 750
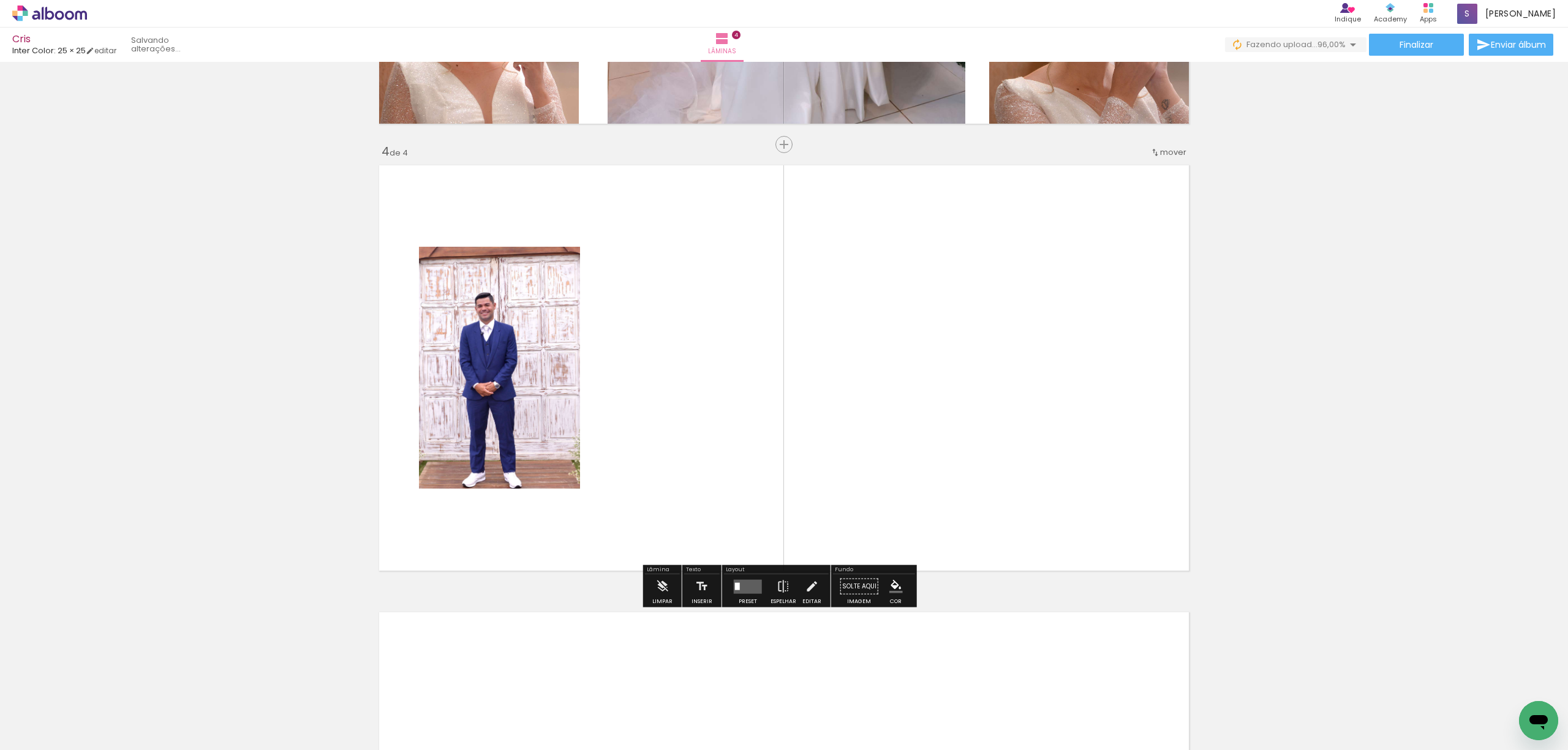
scroll to position [1278, 0]
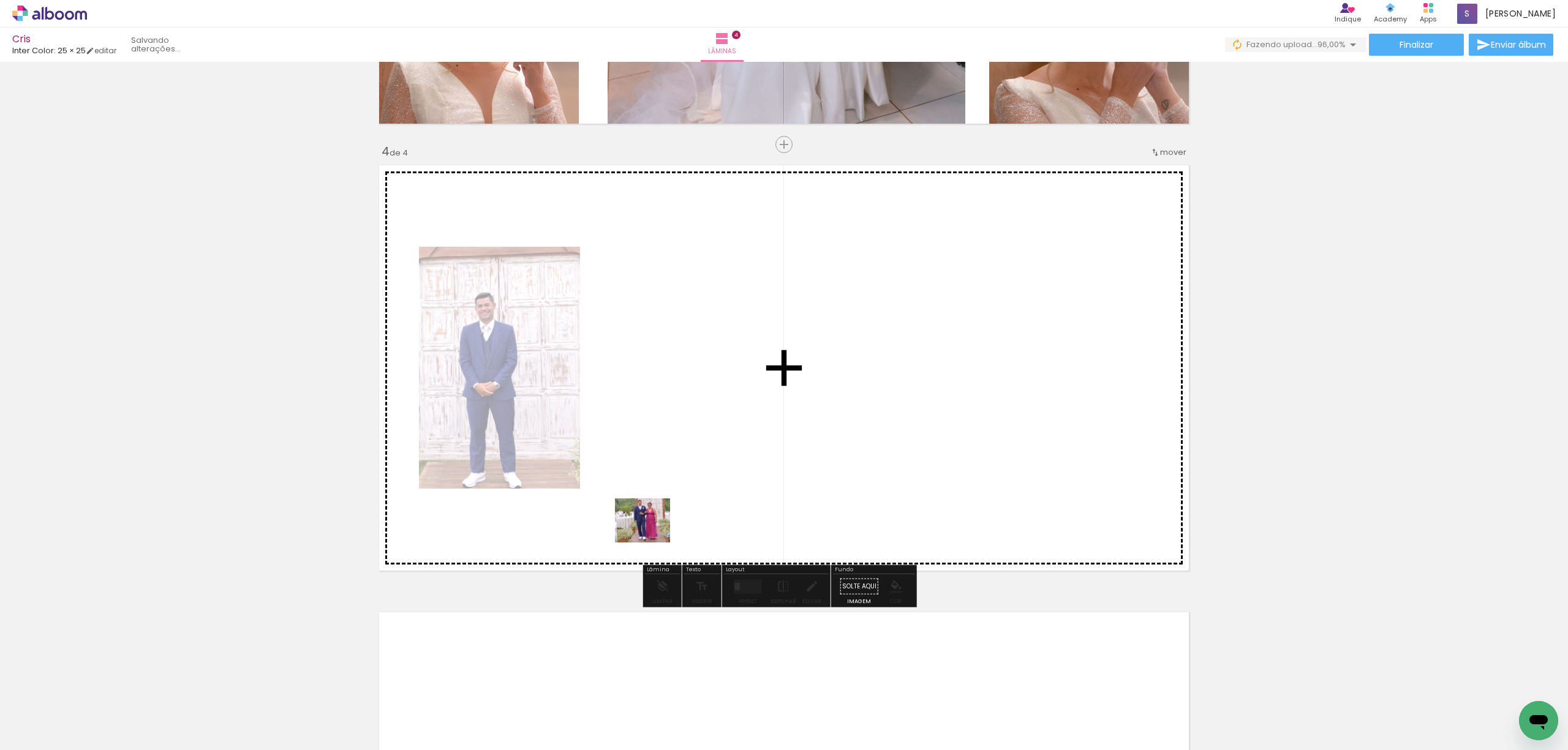
drag, startPoint x: 477, startPoint y: 721, endPoint x: 651, endPoint y: 535, distance: 254.7
click at [651, 535] on quentale-workspace at bounding box center [784, 375] width 1568 height 750
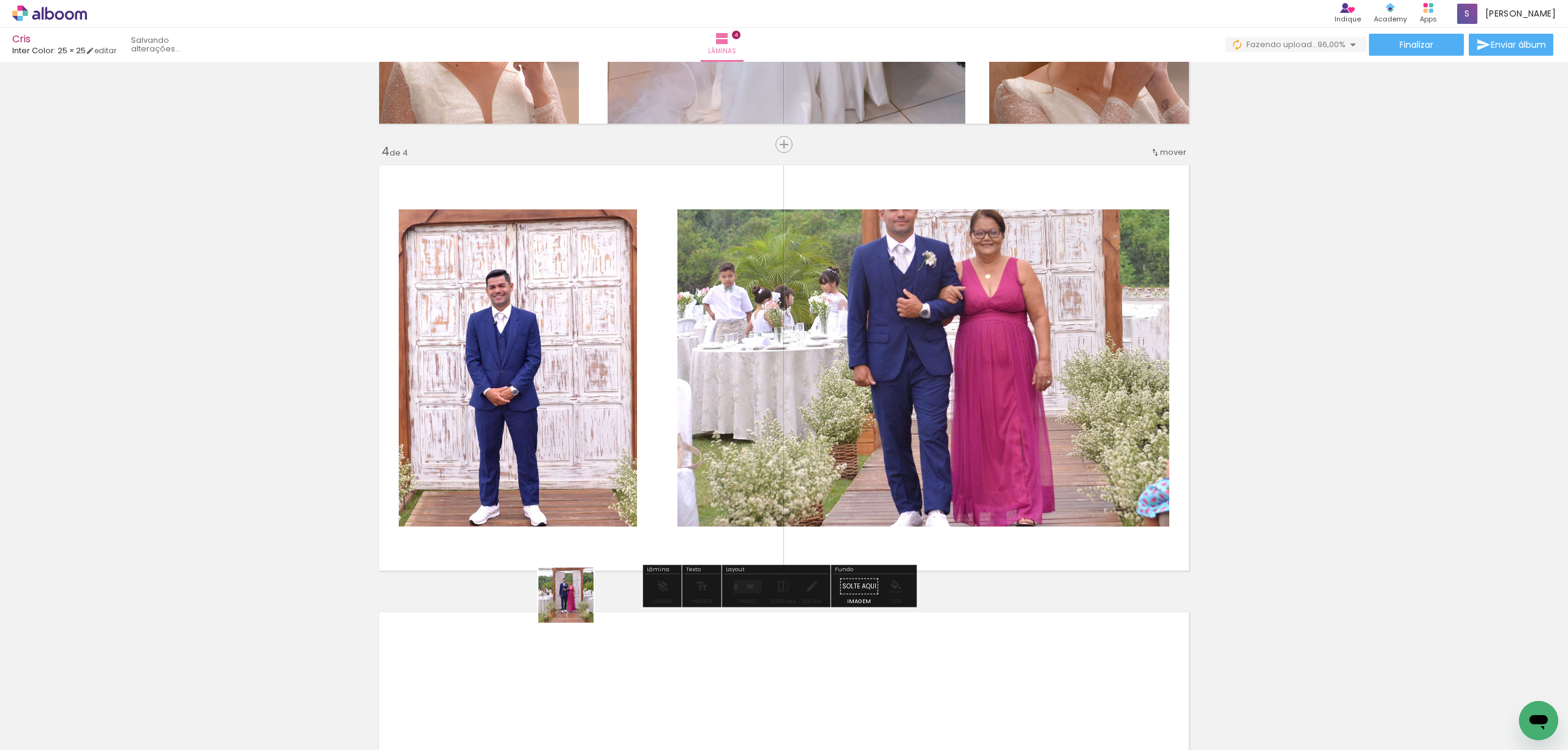
drag, startPoint x: 474, startPoint y: 717, endPoint x: 685, endPoint y: 498, distance: 304.1
click at [685, 498] on quentale-workspace at bounding box center [784, 375] width 1568 height 750
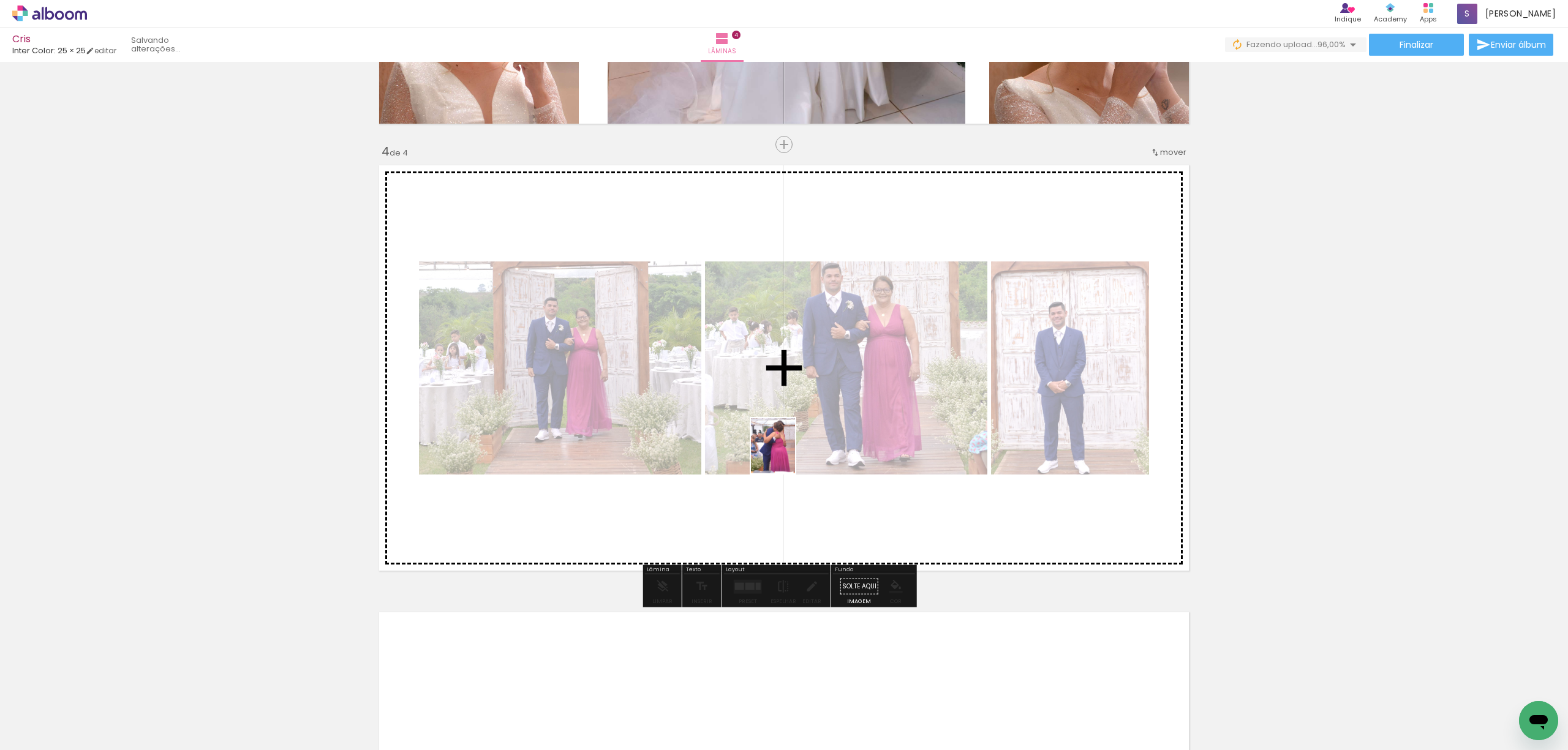
drag, startPoint x: 672, startPoint y: 720, endPoint x: 788, endPoint y: 455, distance: 289.3
click at [788, 455] on quentale-workspace at bounding box center [784, 375] width 1568 height 750
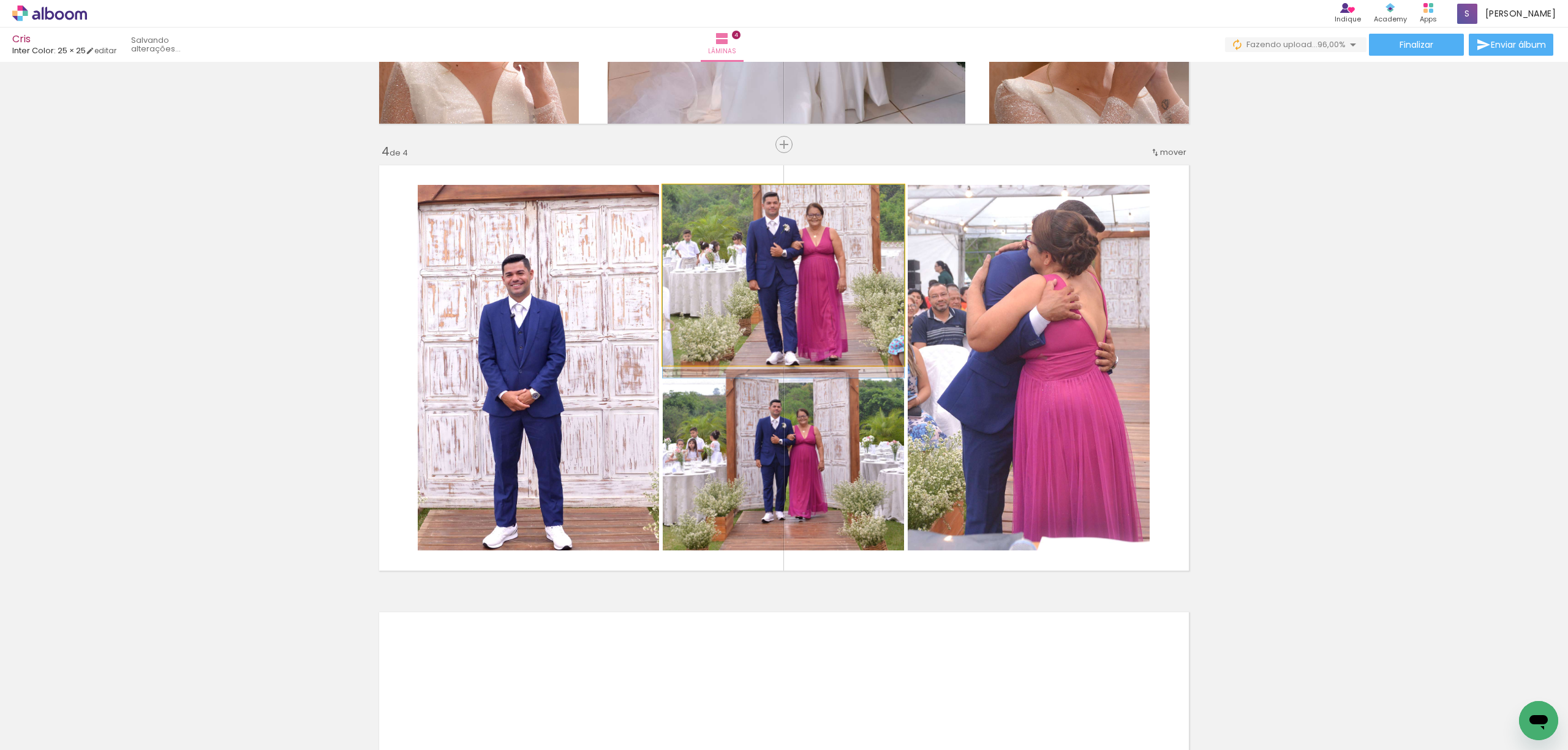
drag, startPoint x: 824, startPoint y: 263, endPoint x: 825, endPoint y: 283, distance: 20.0
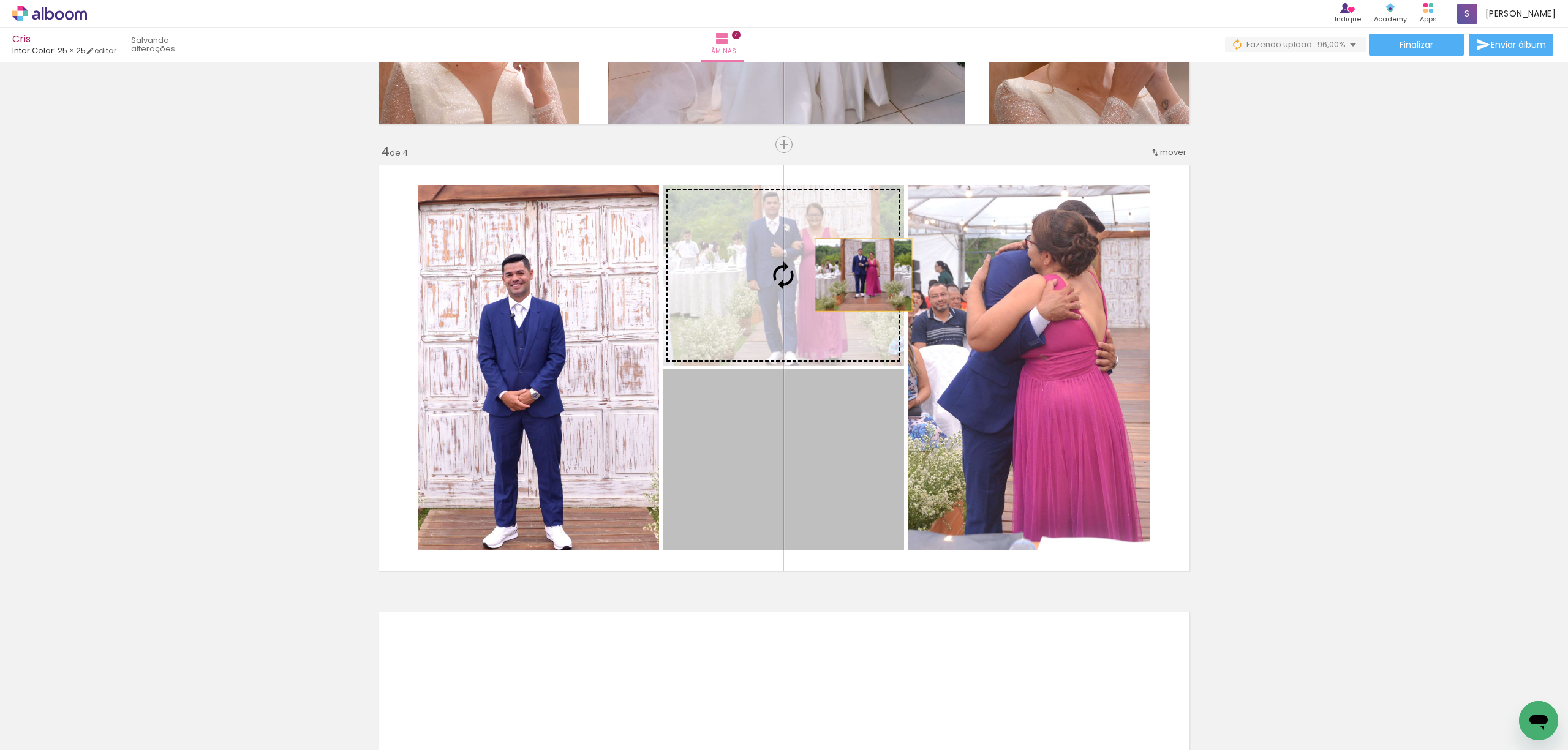
drag, startPoint x: 822, startPoint y: 457, endPoint x: 857, endPoint y: 274, distance: 186.3
click at [0, 0] on slot at bounding box center [0, 0] width 0 height 0
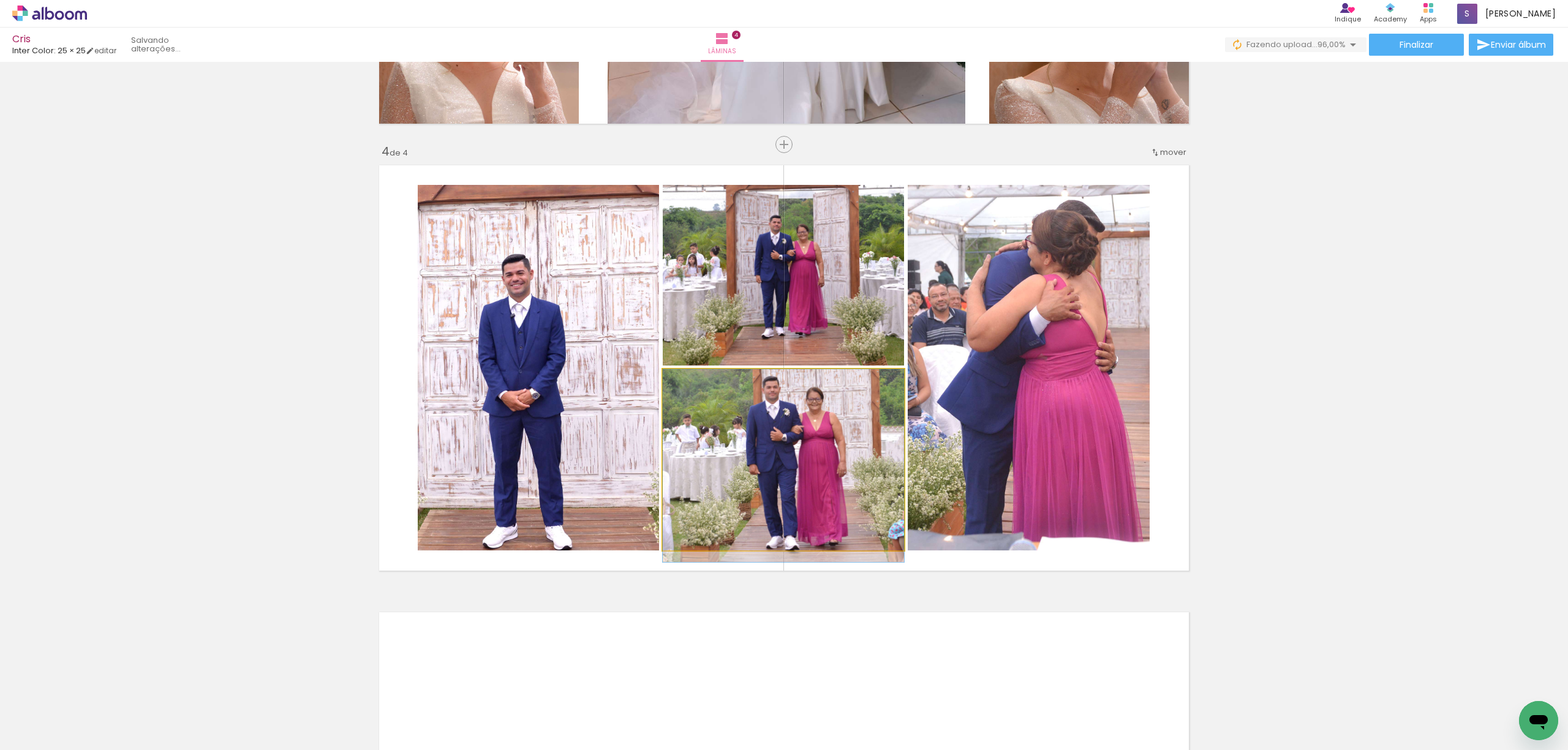
click at [829, 469] on quentale-photo at bounding box center [783, 460] width 241 height 181
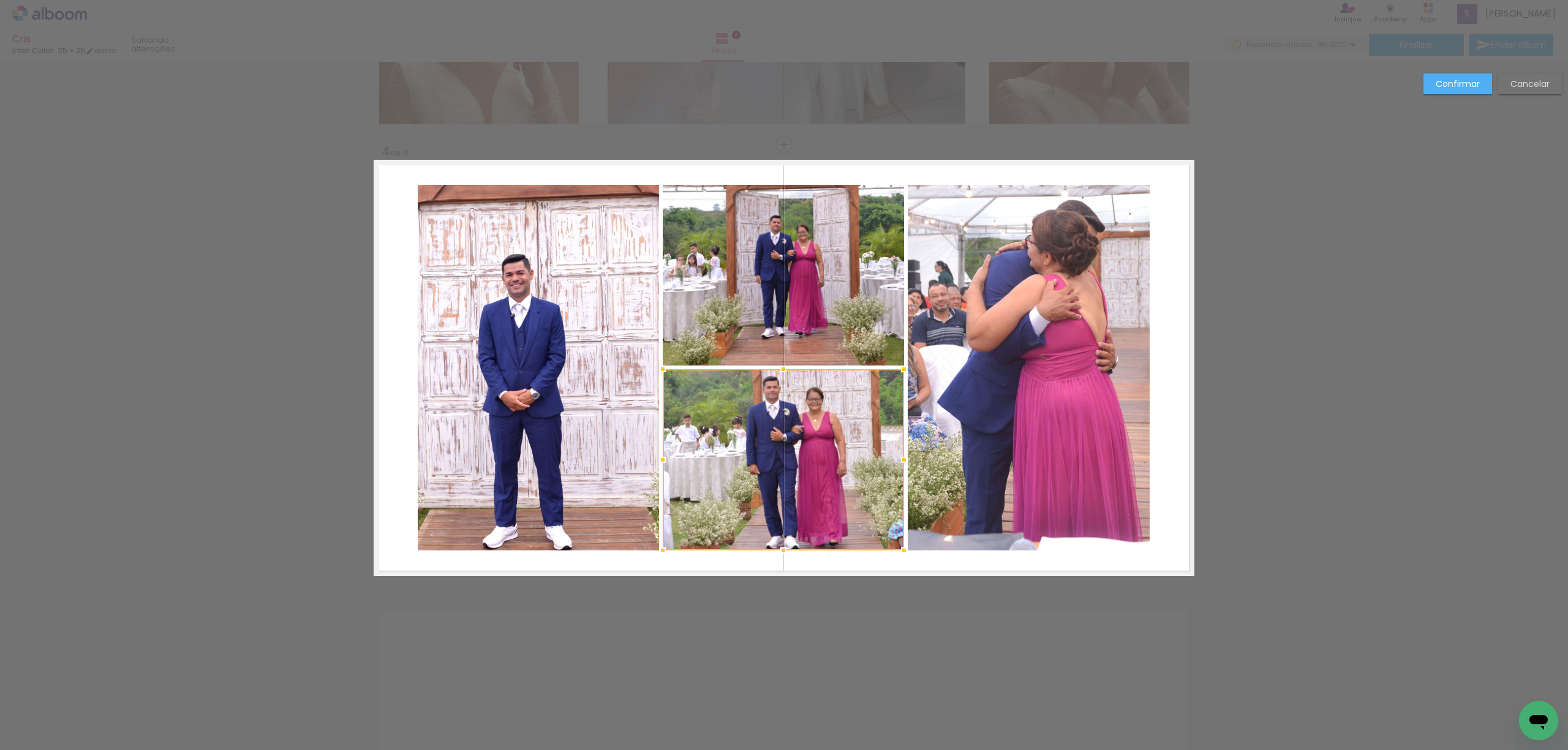
drag, startPoint x: 1445, startPoint y: 81, endPoint x: 1432, endPoint y: 115, distance: 36.4
click at [0, 0] on slot "Confirmar" at bounding box center [0, 0] width 0 height 0
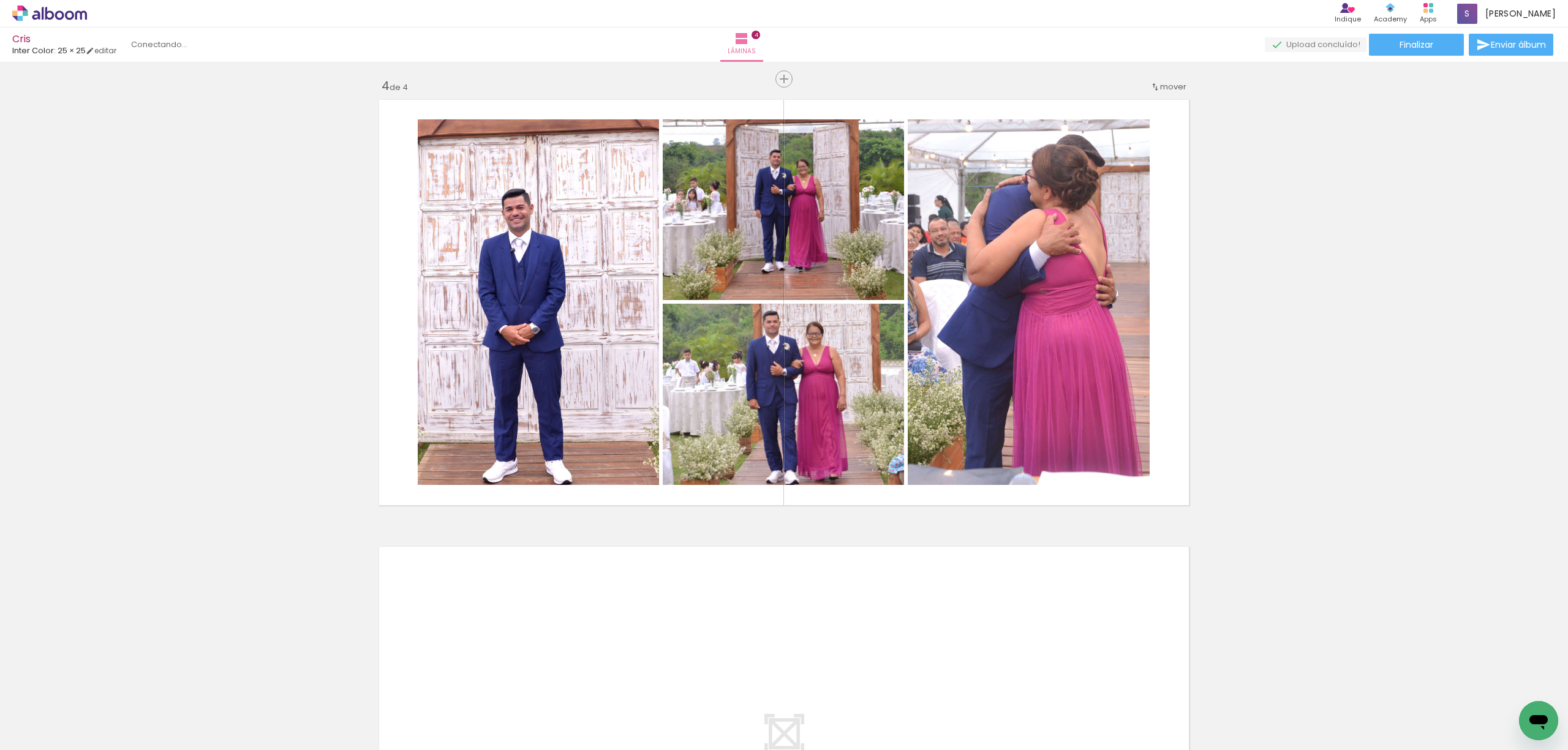
scroll to position [1425, 0]
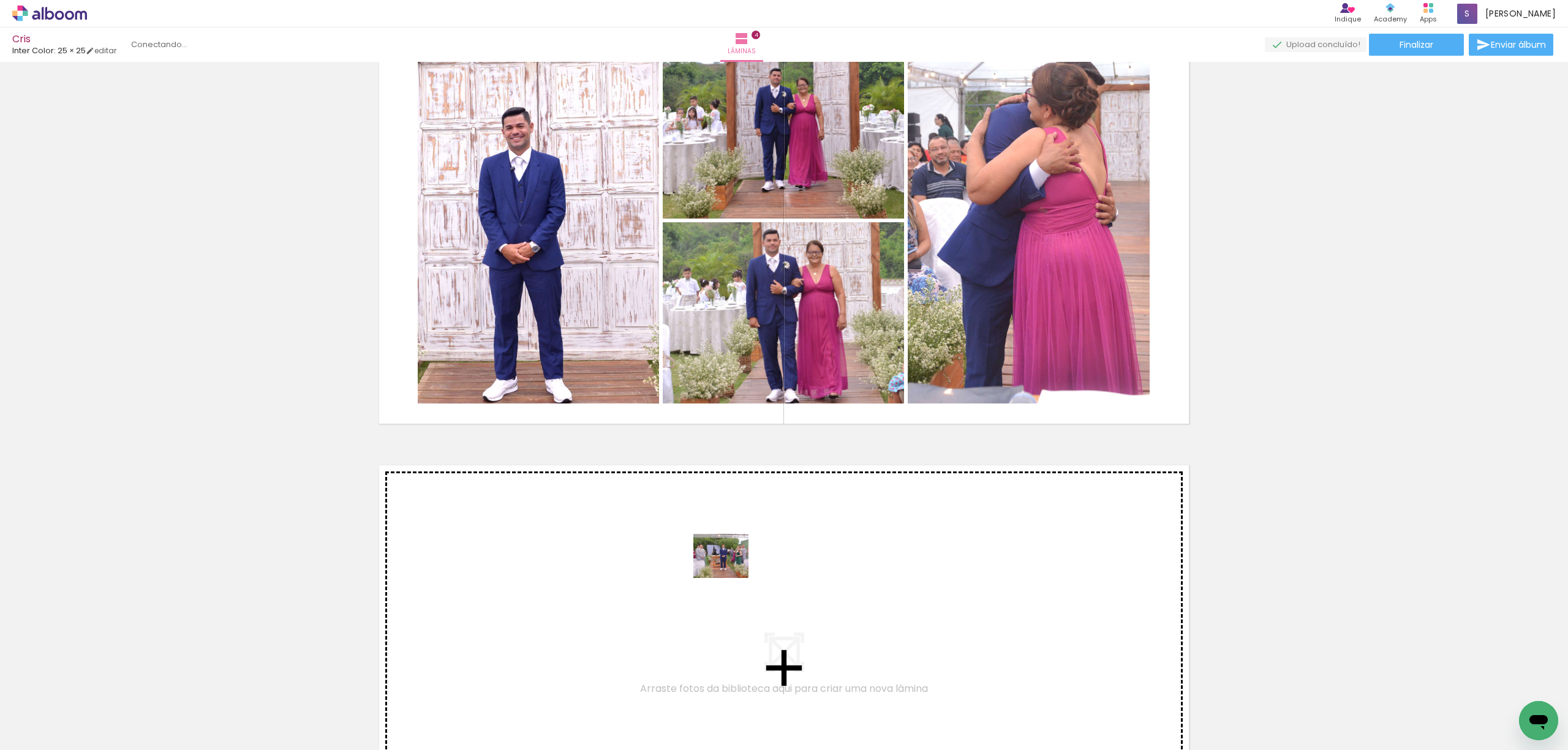
drag, startPoint x: 676, startPoint y: 716, endPoint x: 730, endPoint y: 570, distance: 155.7
click at [730, 570] on quentale-workspace at bounding box center [784, 375] width 1568 height 750
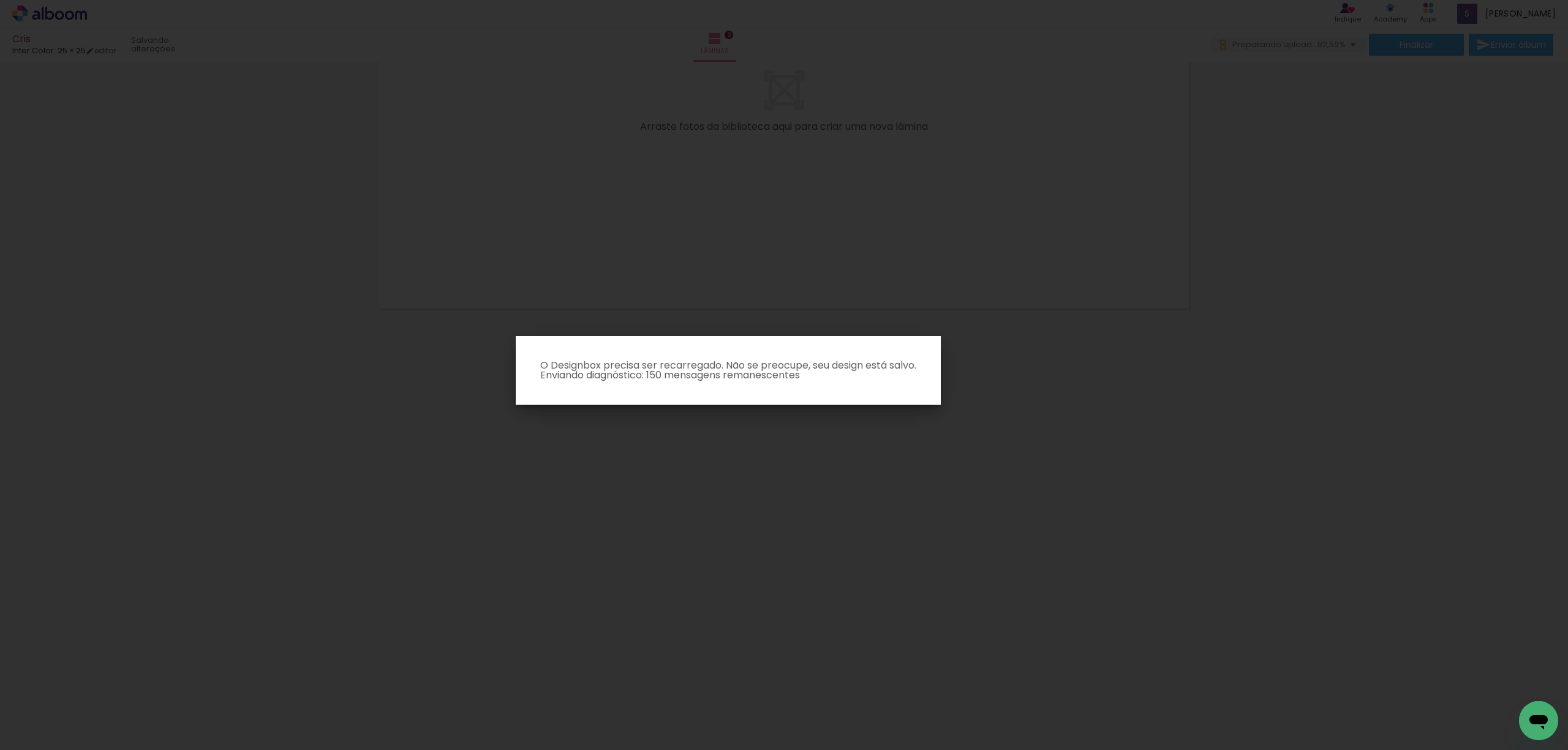
scroll to position [913, 0]
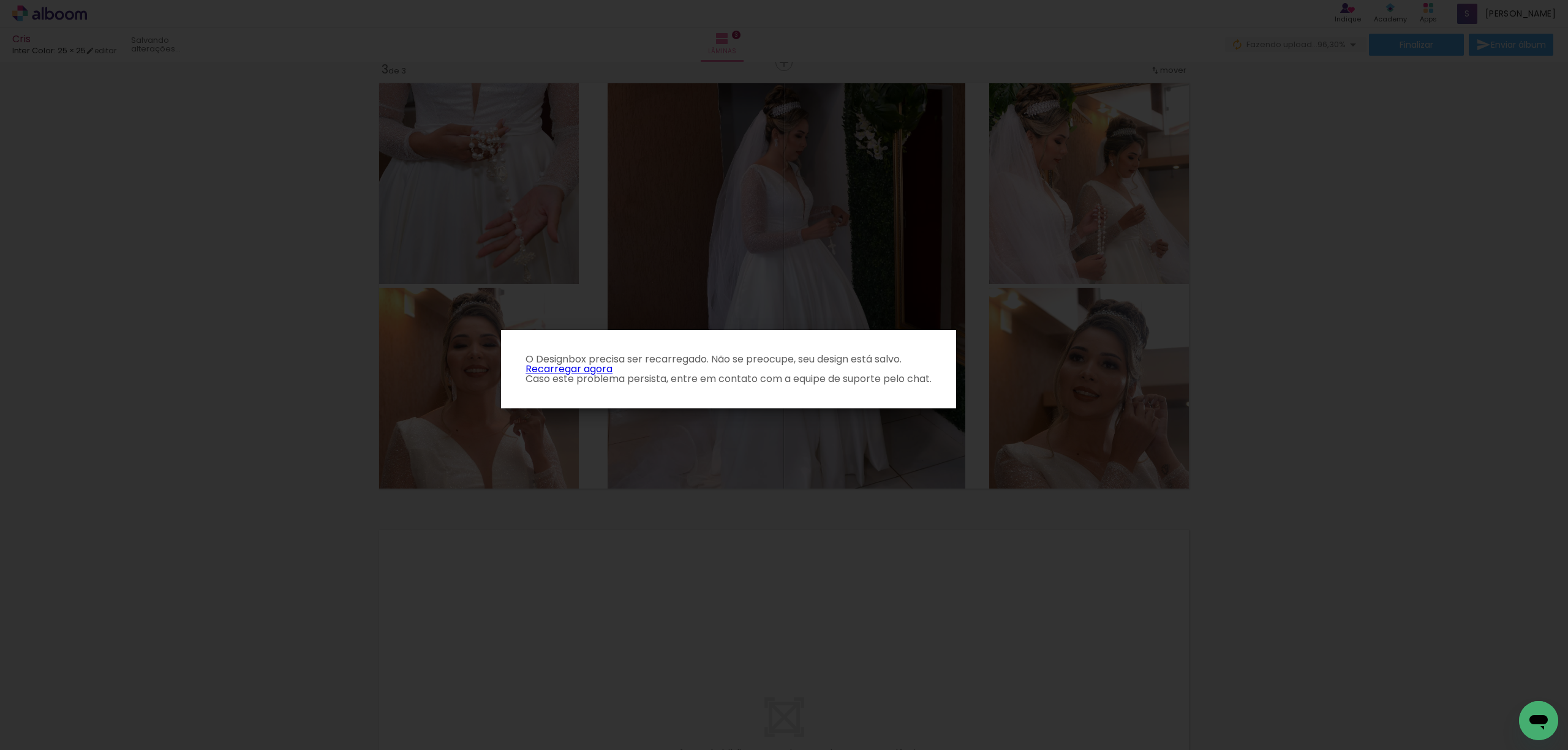
click at [569, 369] on link "Recarregar agora" at bounding box center [568, 369] width 87 height 14
click at [1235, 333] on iron-overlay-backdrop at bounding box center [784, 375] width 1568 height 750
click at [612, 376] on link "Recarregar agora" at bounding box center [568, 369] width 87 height 14
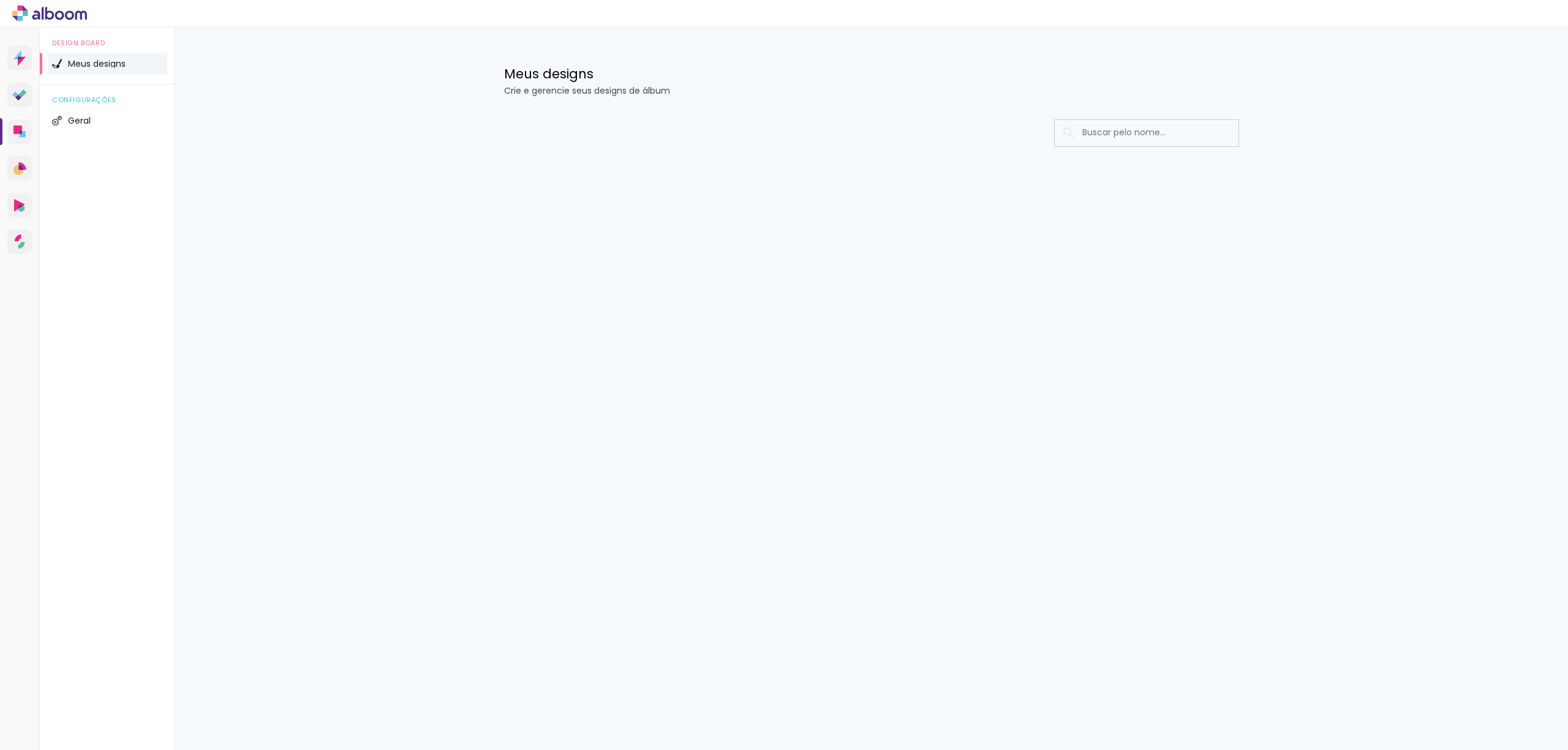
click at [73, 21] on icon at bounding box center [50, 13] width 75 height 16
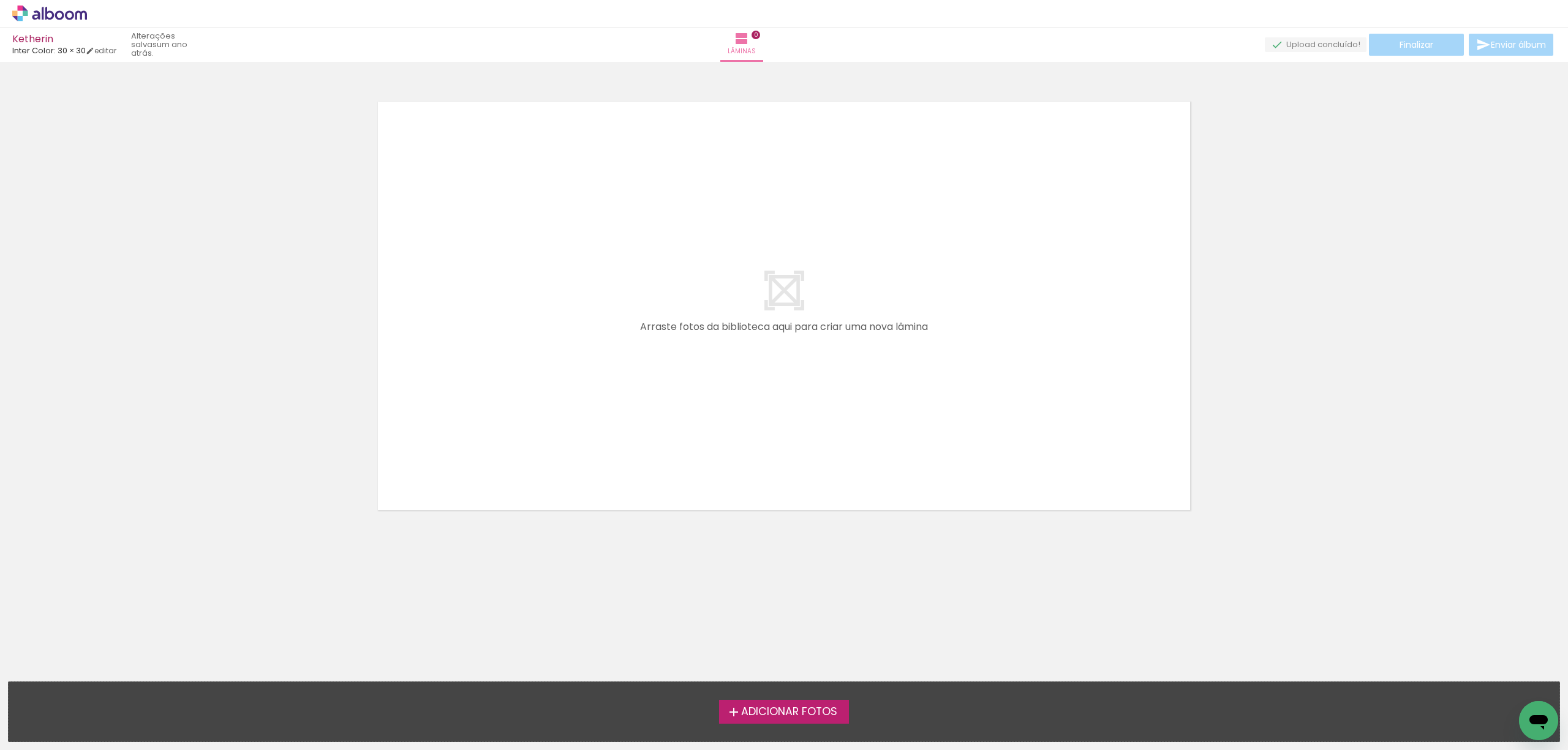
click at [66, 12] on icon at bounding box center [69, 15] width 9 height 9
